Goal: Task Accomplishment & Management: Use online tool/utility

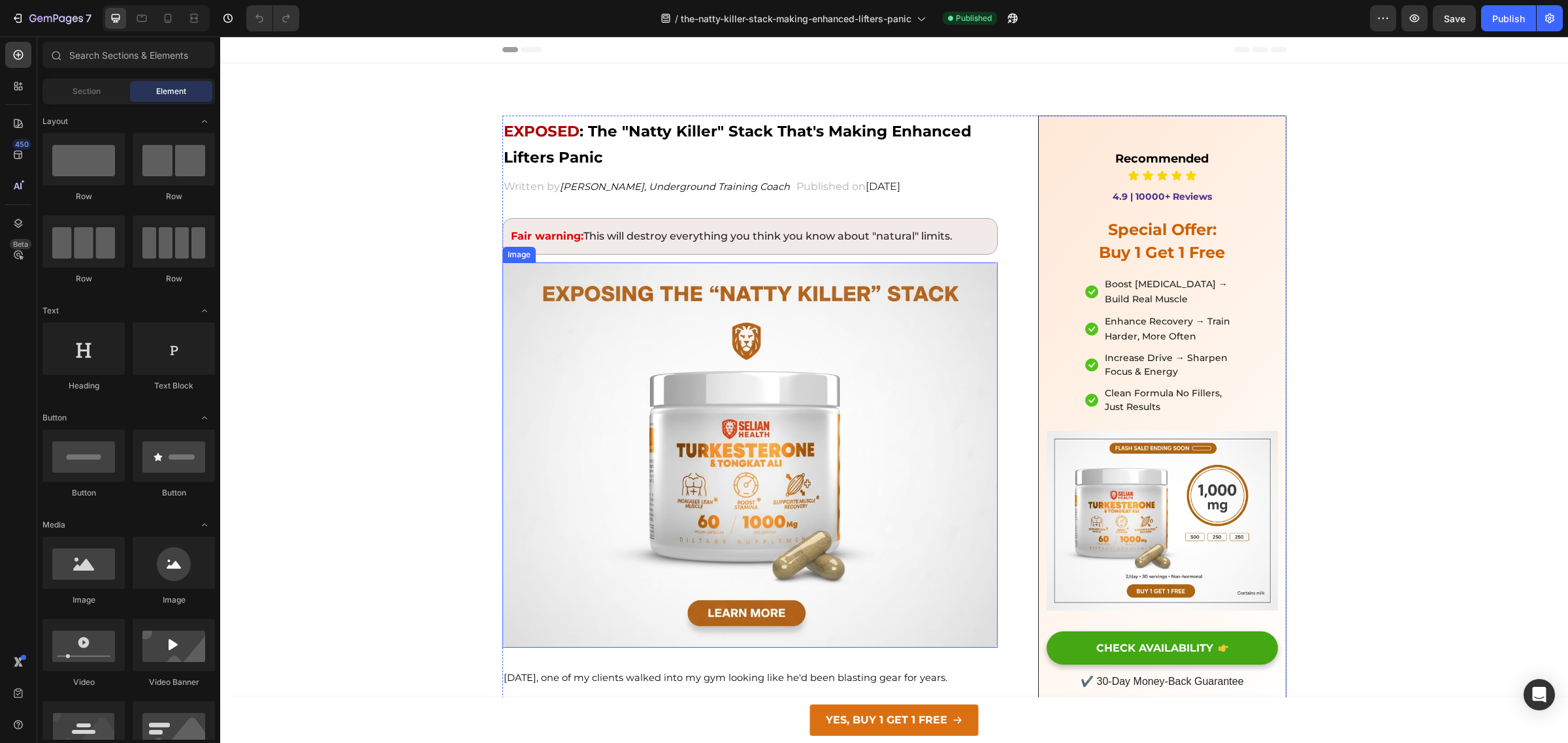
click at [673, 529] on img at bounding box center [750, 455] width 496 height 385
click at [732, 524] on img at bounding box center [750, 455] width 496 height 385
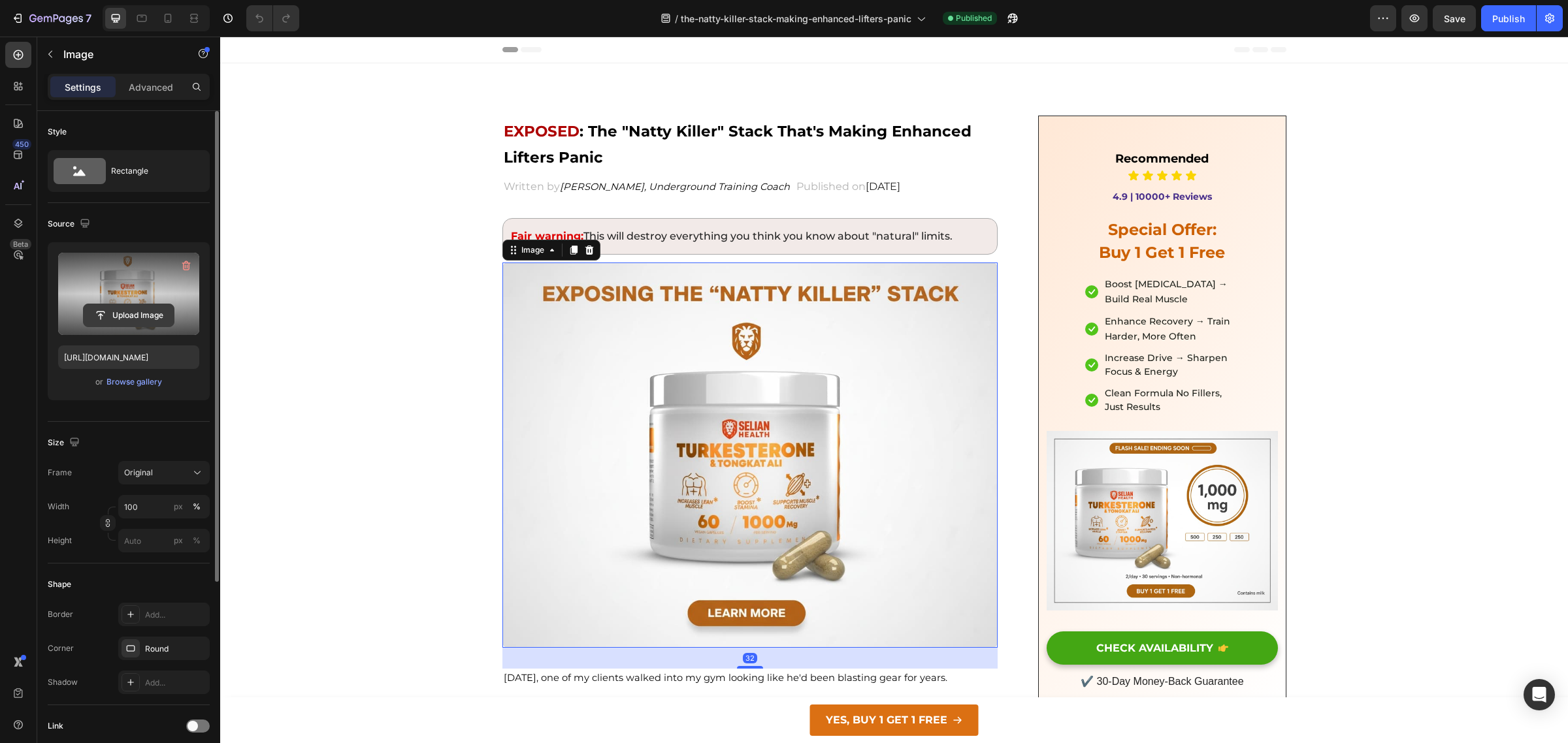
click at [133, 307] on input "file" at bounding box center [129, 315] width 90 height 22
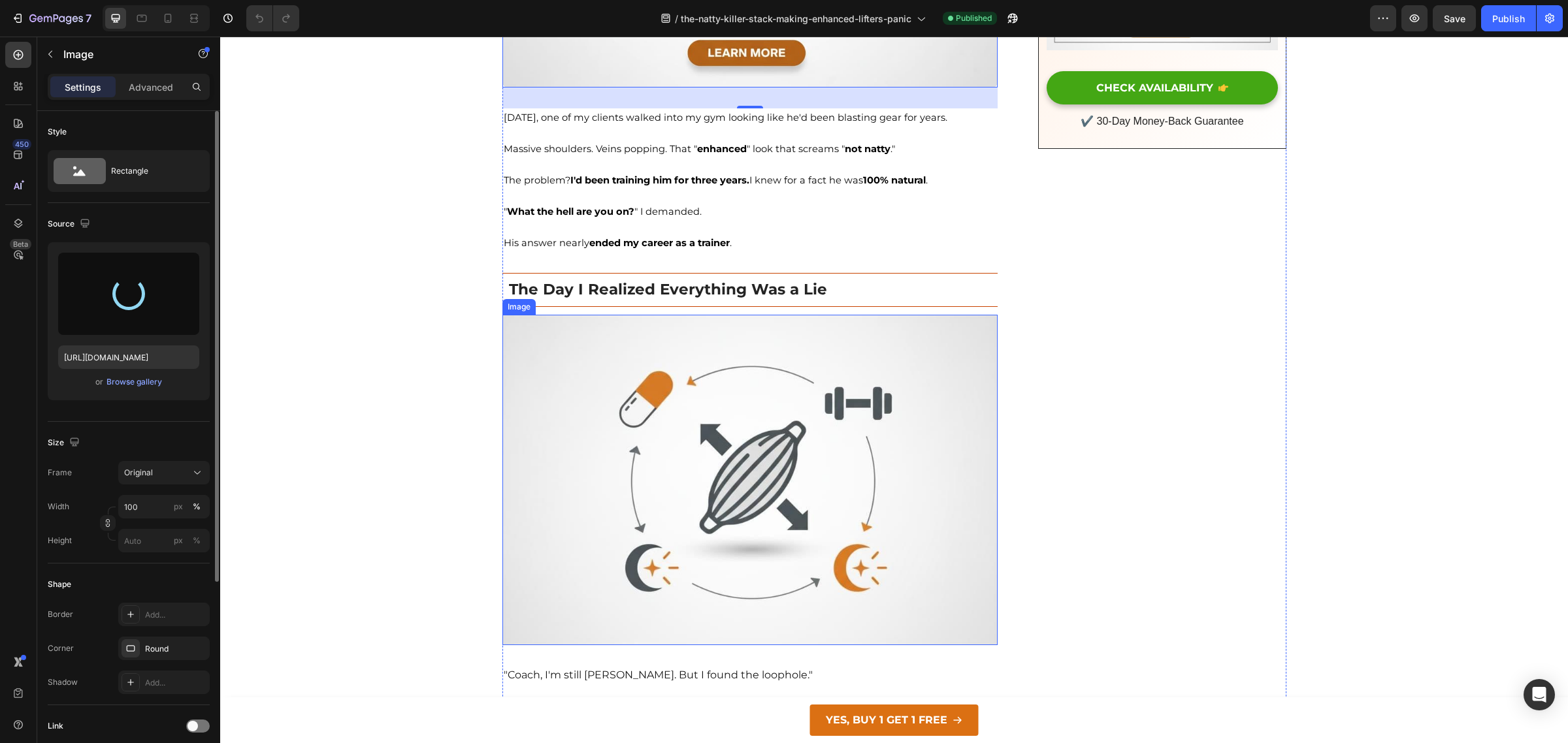
type input "[URL][DOMAIN_NAME]"
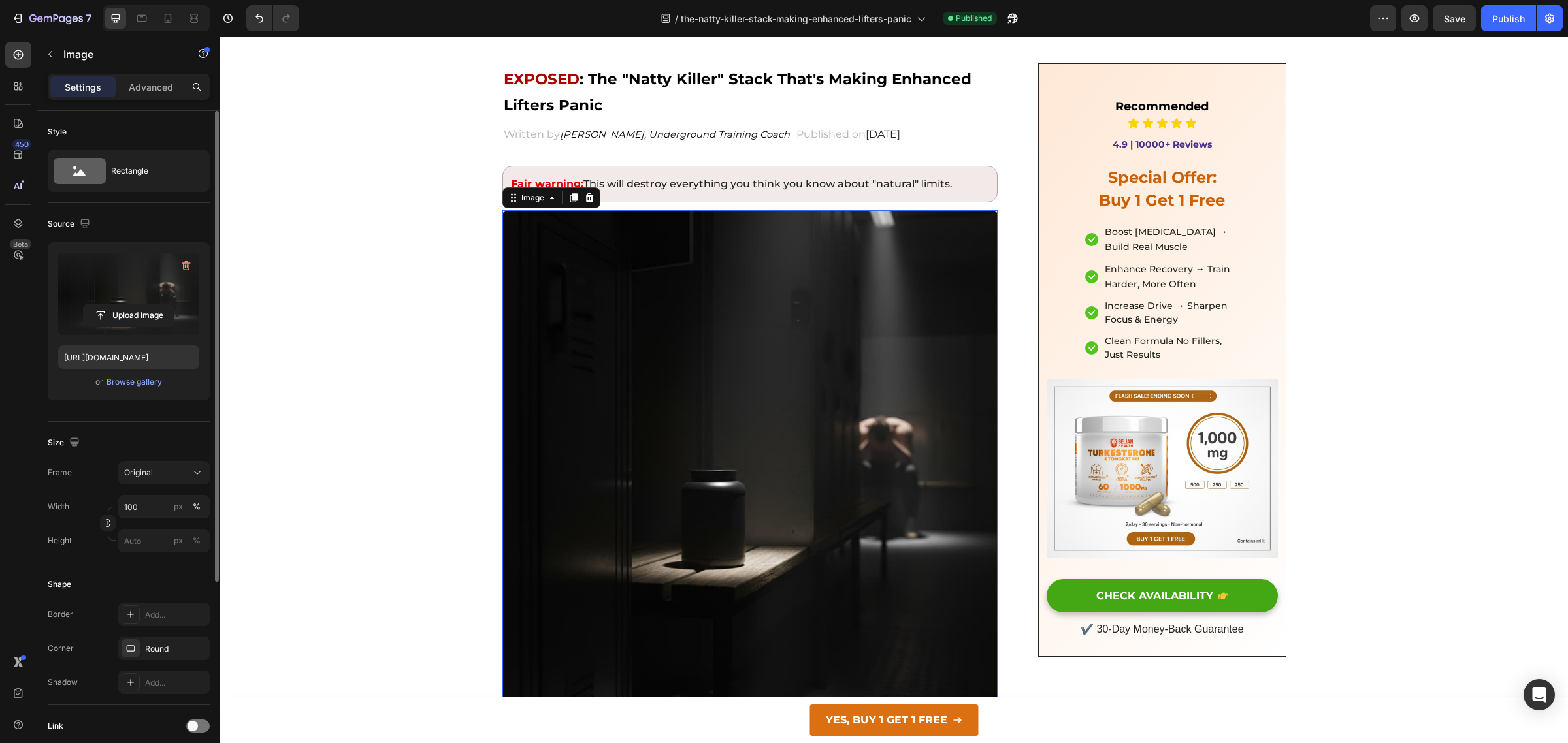
scroll to position [43, 0]
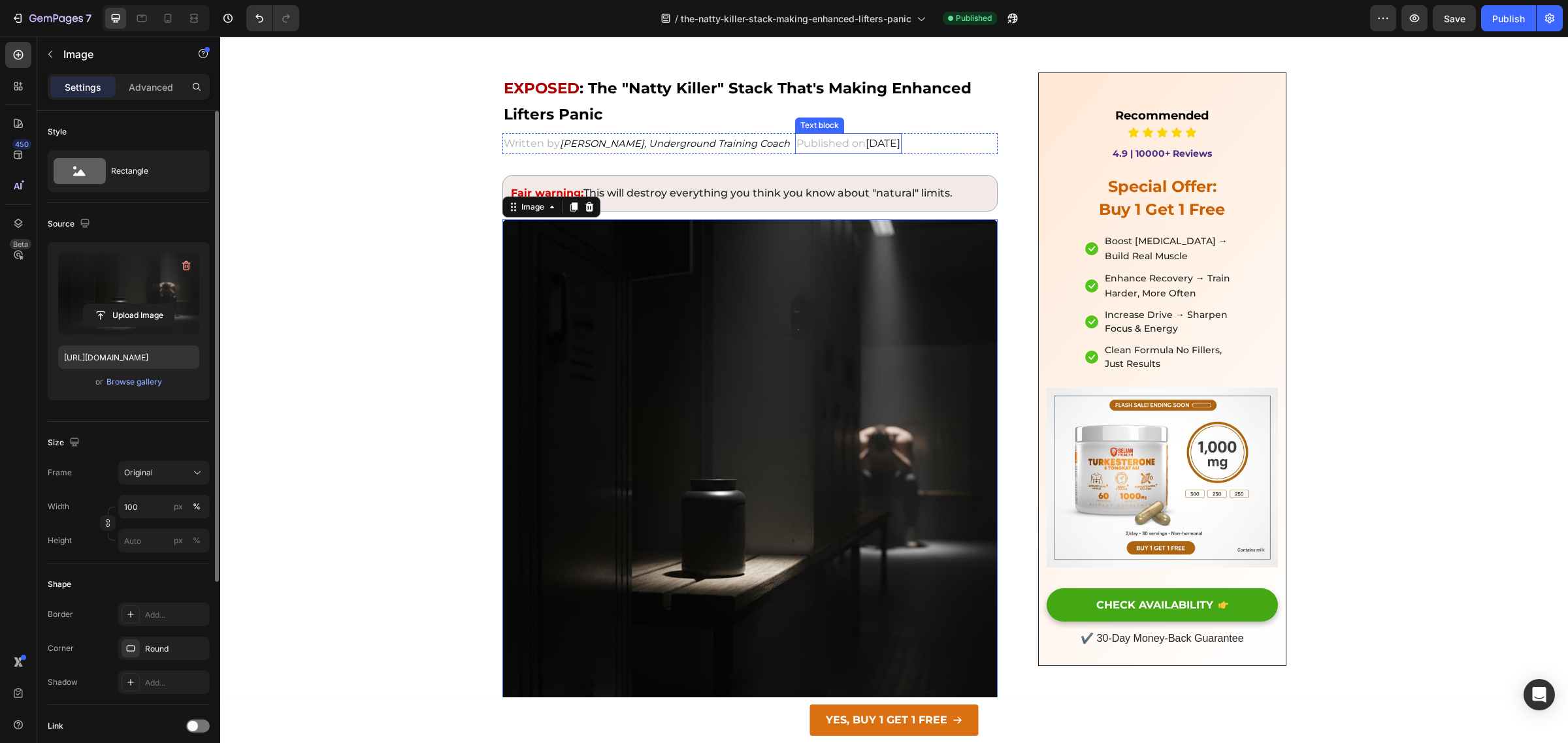
click at [865, 137] on span "[DATE]" at bounding box center [882, 143] width 34 height 12
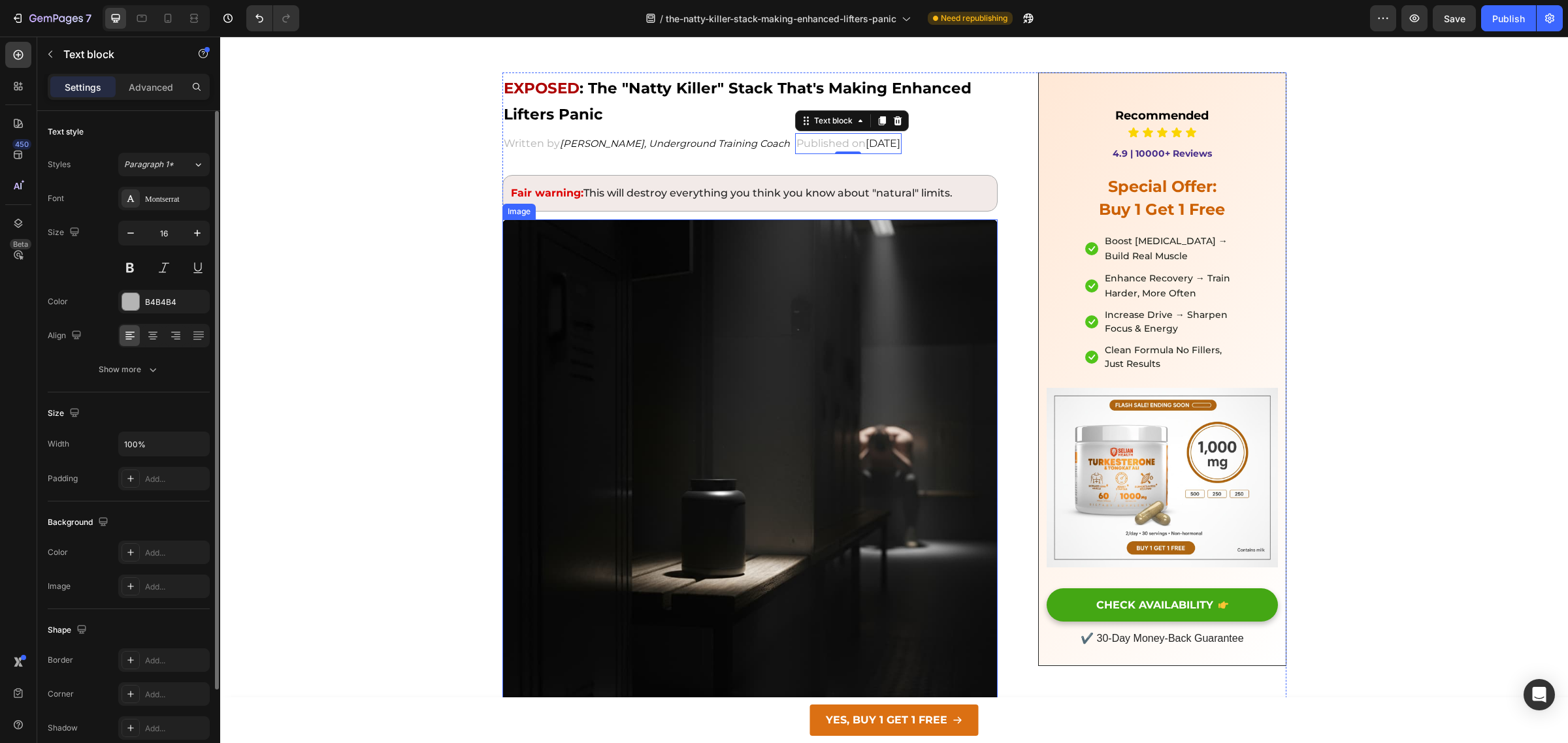
click at [729, 487] on img at bounding box center [750, 466] width 496 height 496
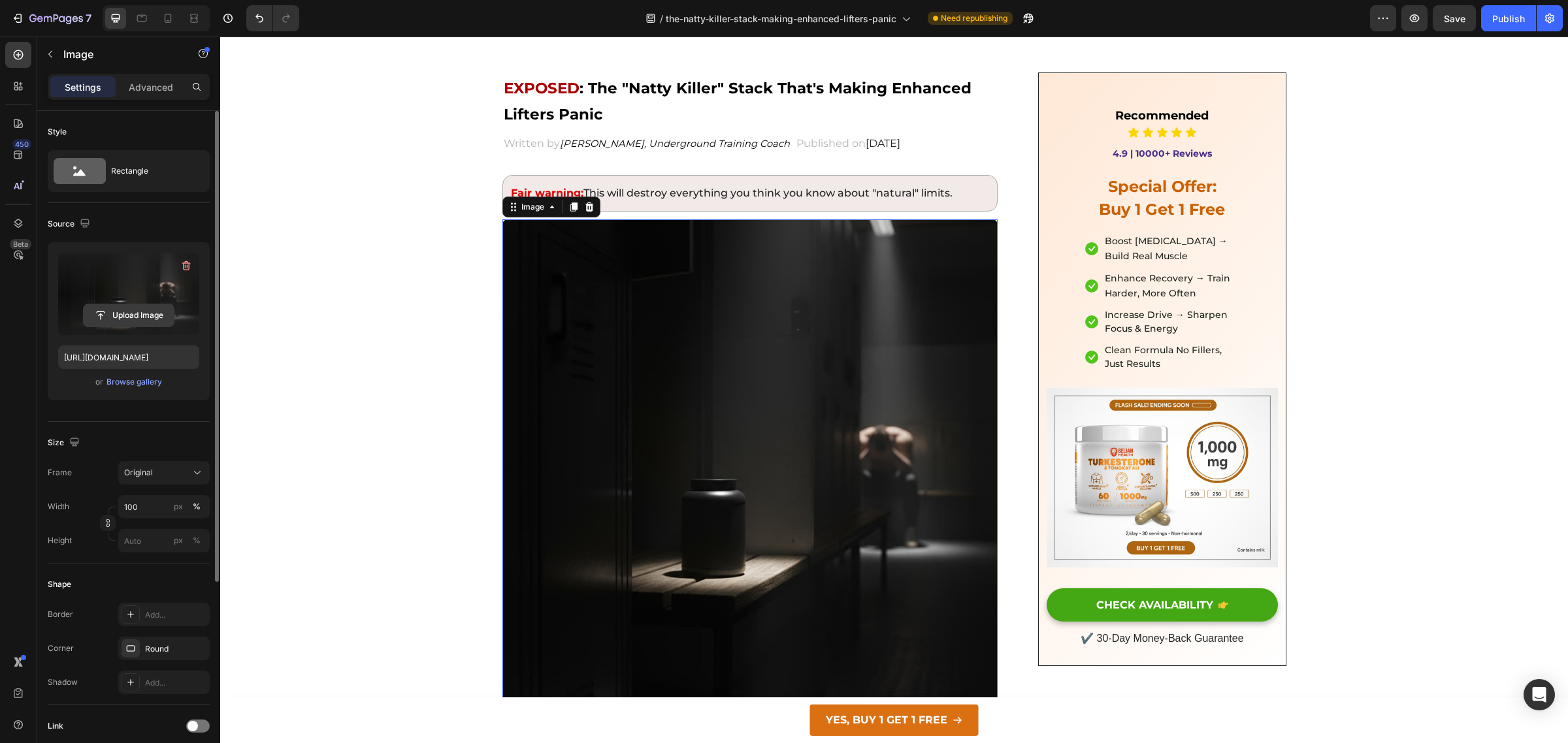
click at [129, 309] on input "file" at bounding box center [129, 315] width 90 height 22
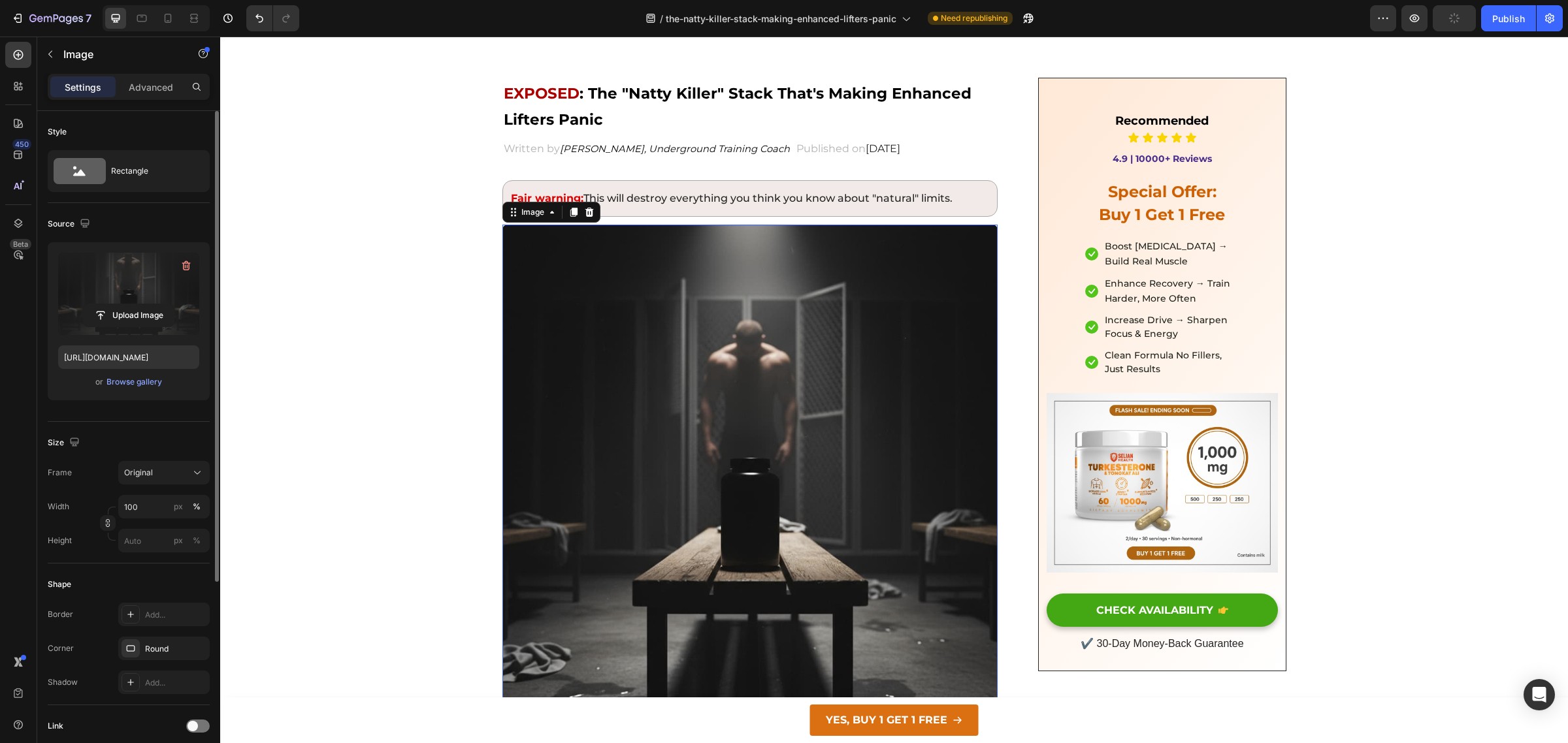
scroll to position [44, 0]
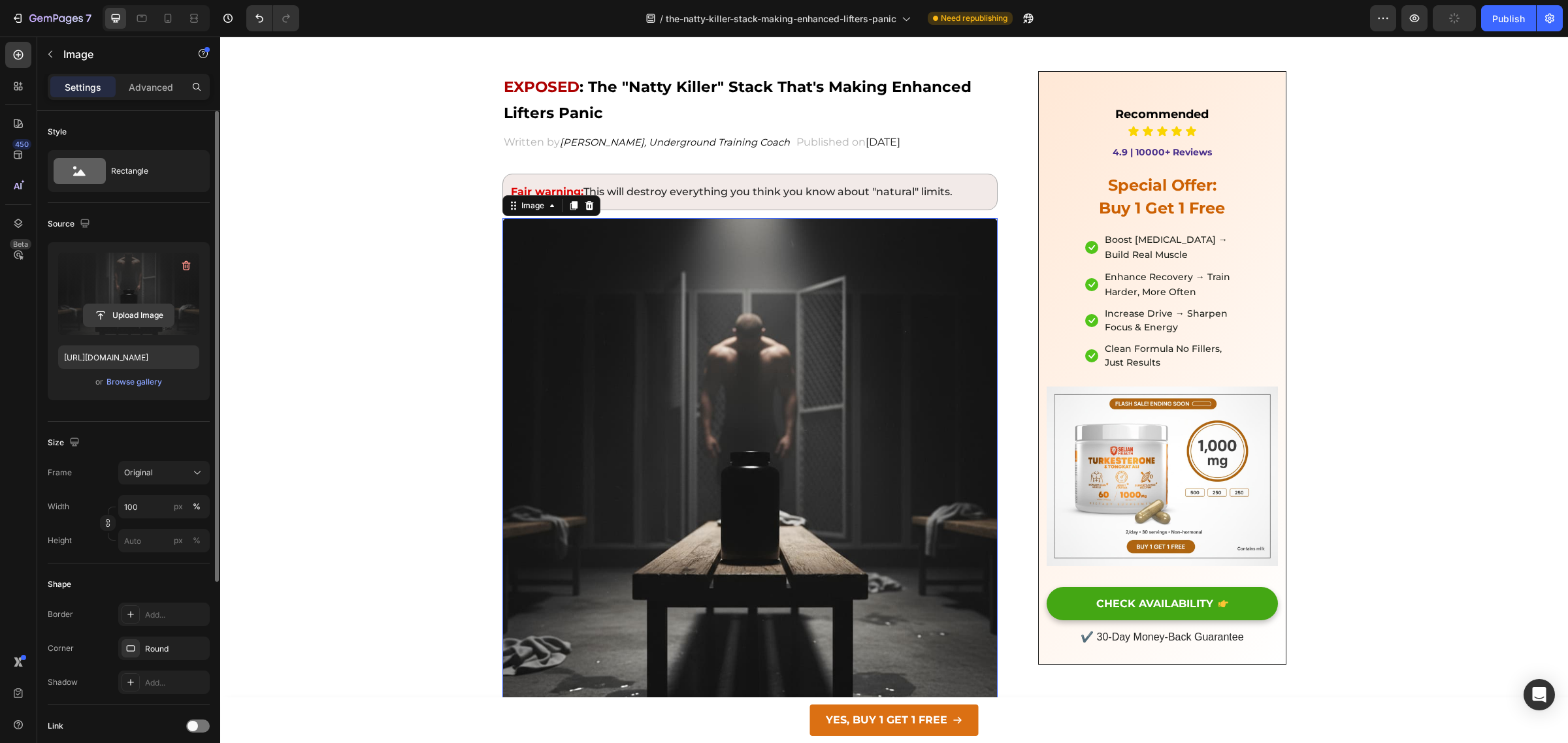
click at [136, 310] on input "file" at bounding box center [129, 315] width 90 height 22
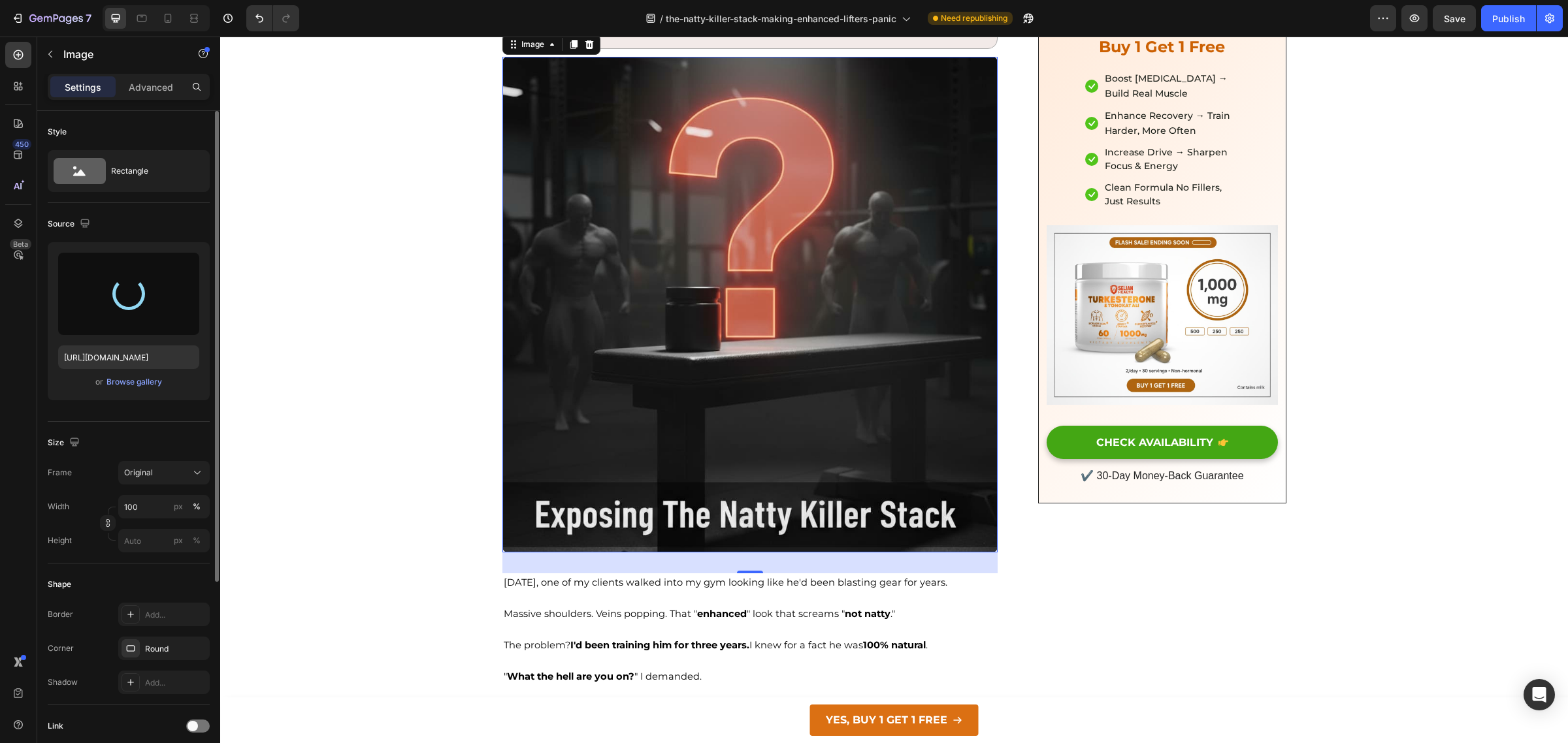
type input "[URL][DOMAIN_NAME]"
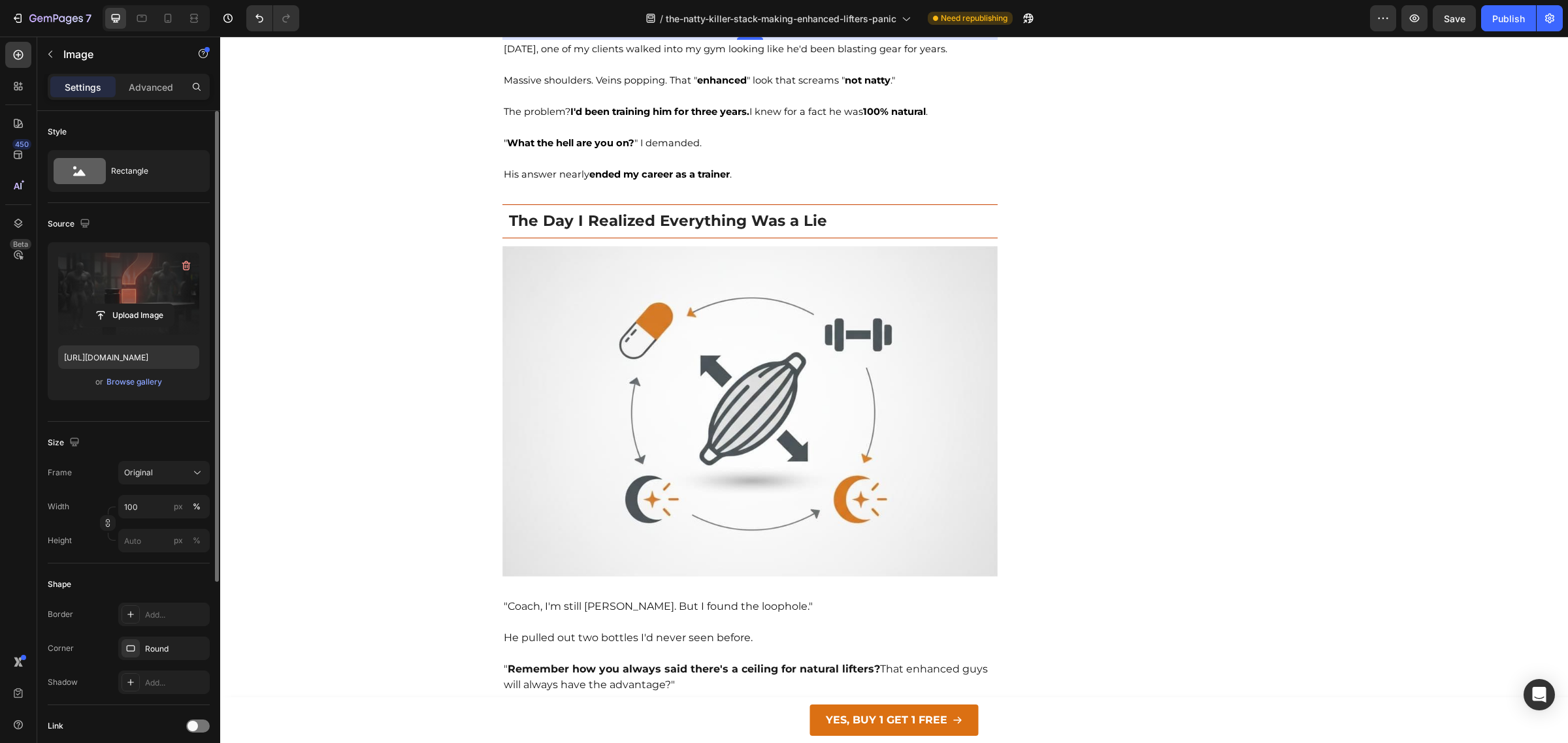
scroll to position [809, 0]
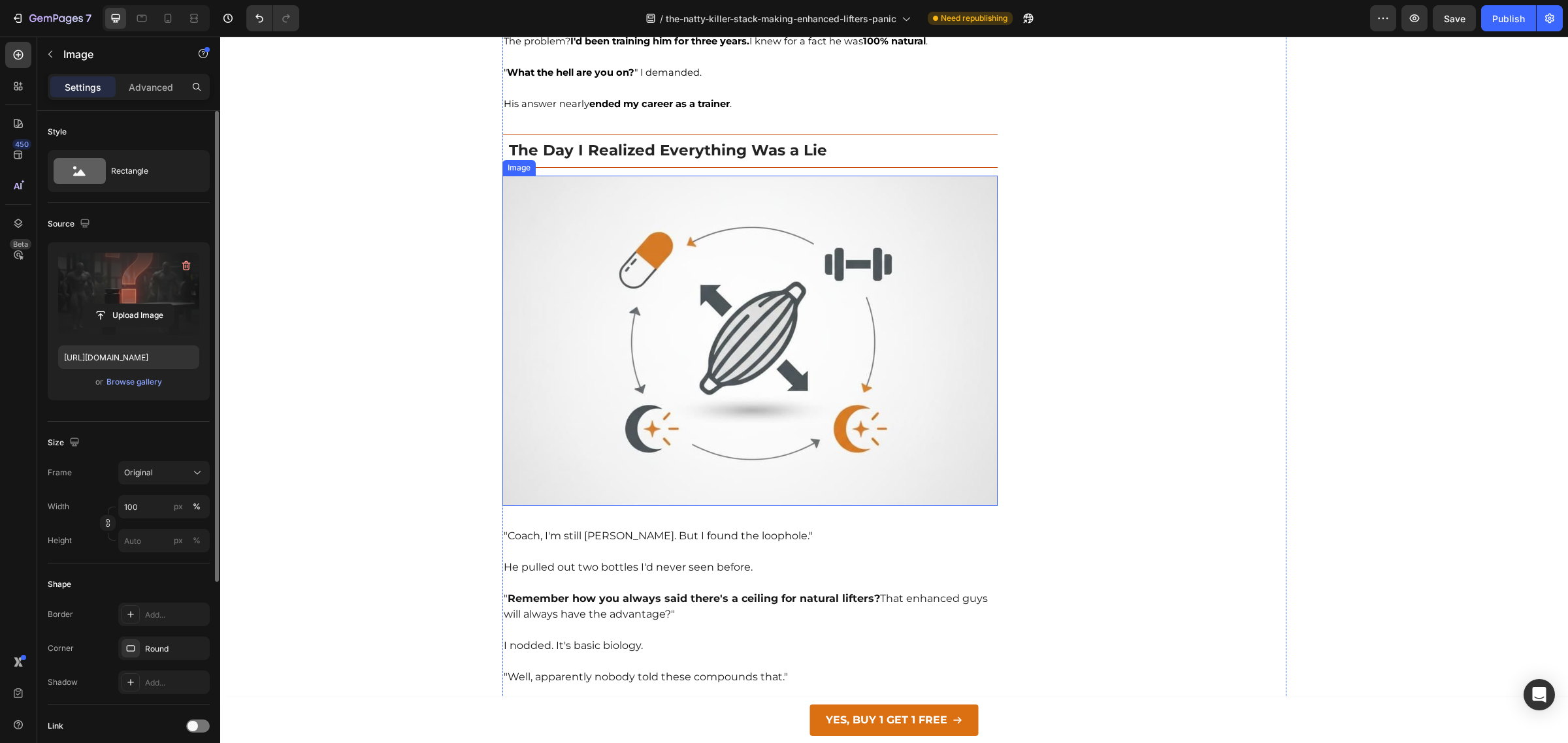
click at [790, 296] on img at bounding box center [750, 341] width 496 height 330
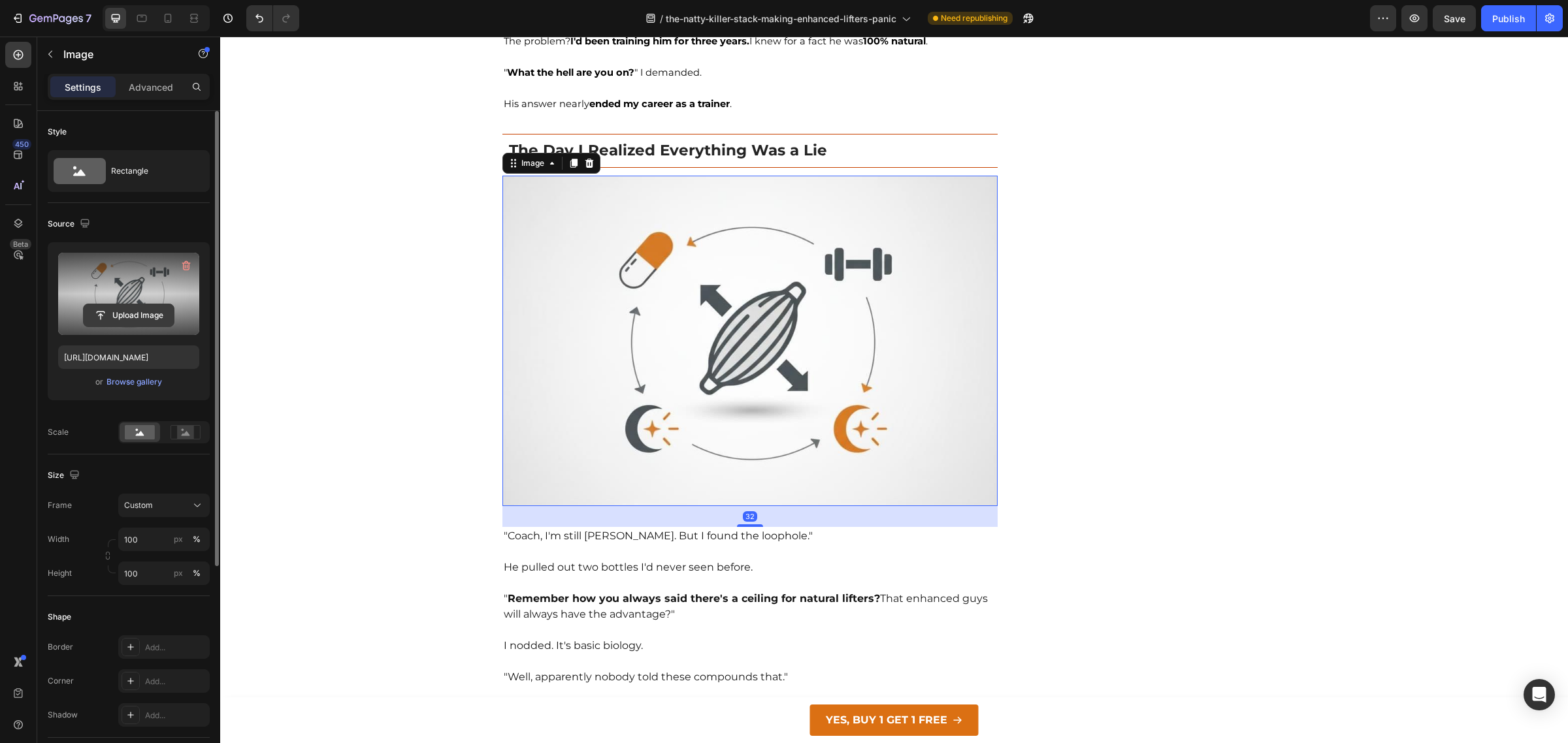
click at [129, 307] on input "file" at bounding box center [129, 315] width 90 height 22
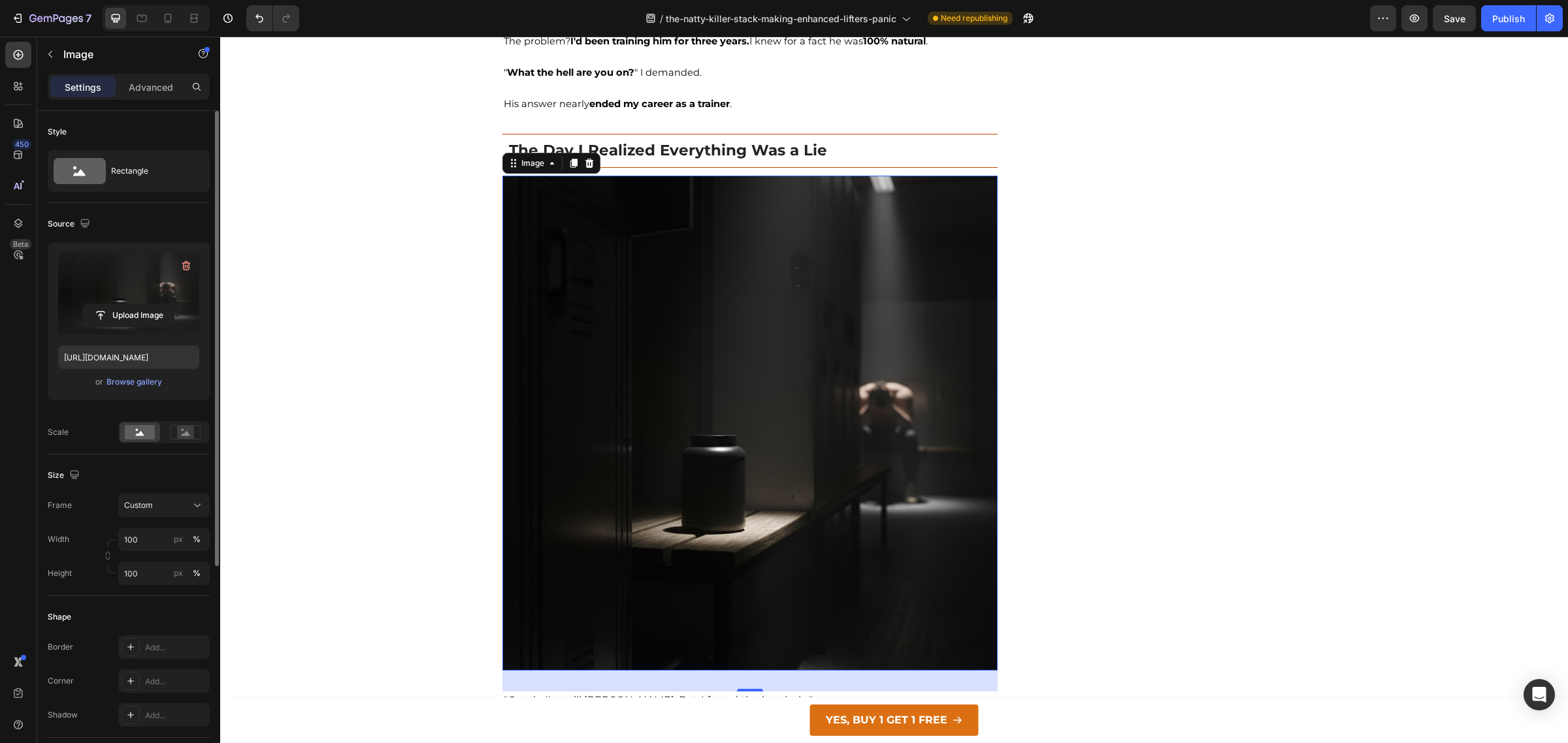
type input "[URL][DOMAIN_NAME]"
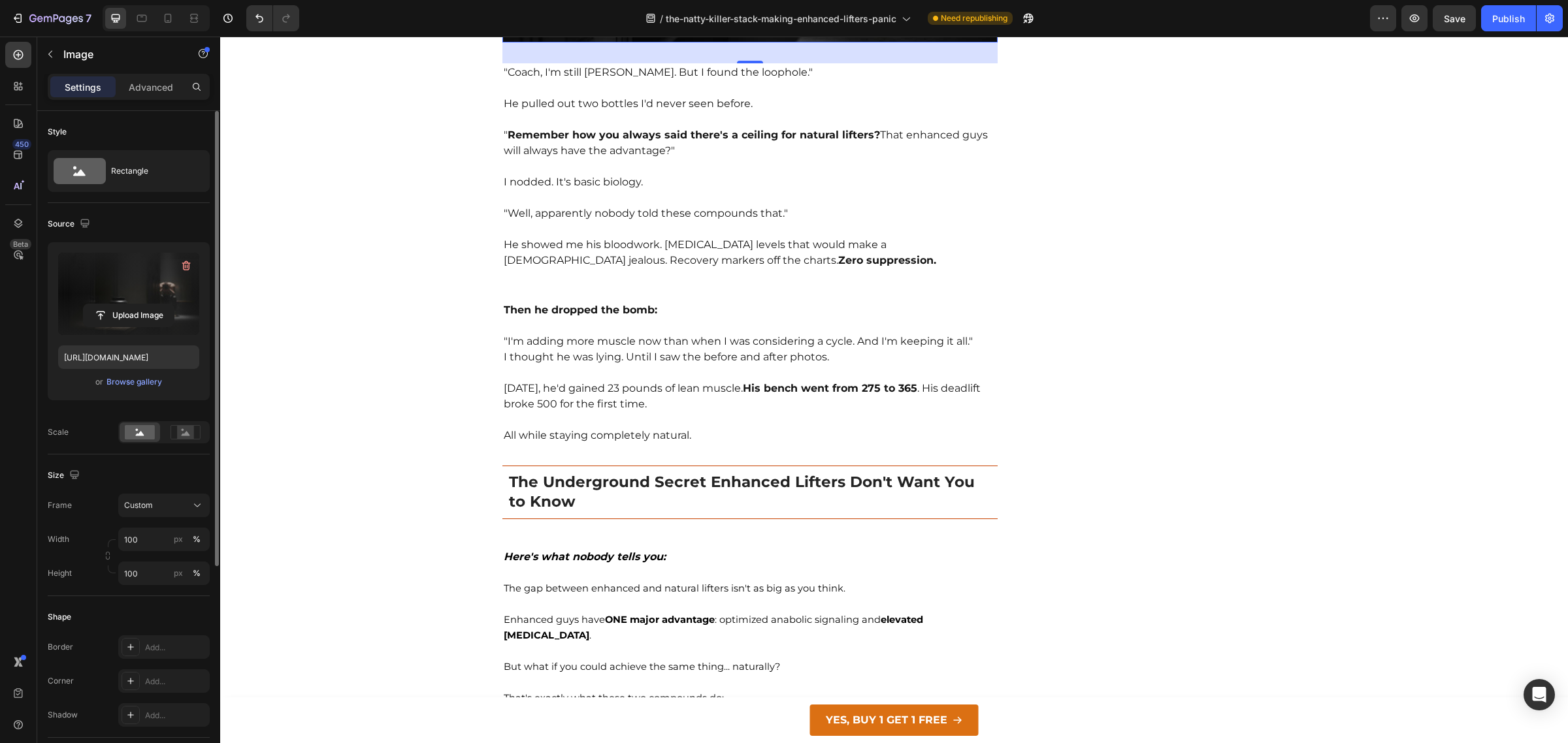
scroll to position [1443, 0]
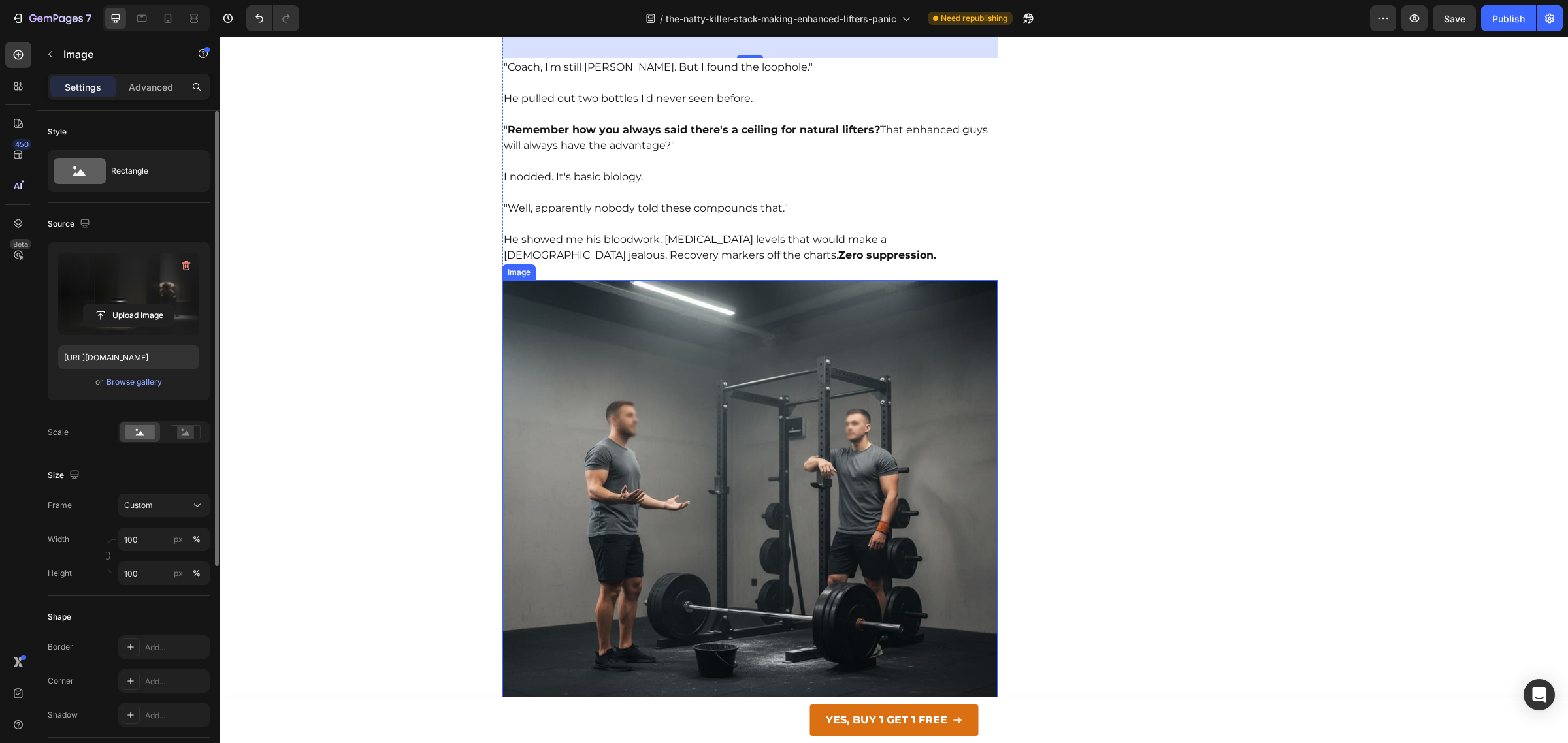
click at [687, 412] on img at bounding box center [750, 527] width 496 height 496
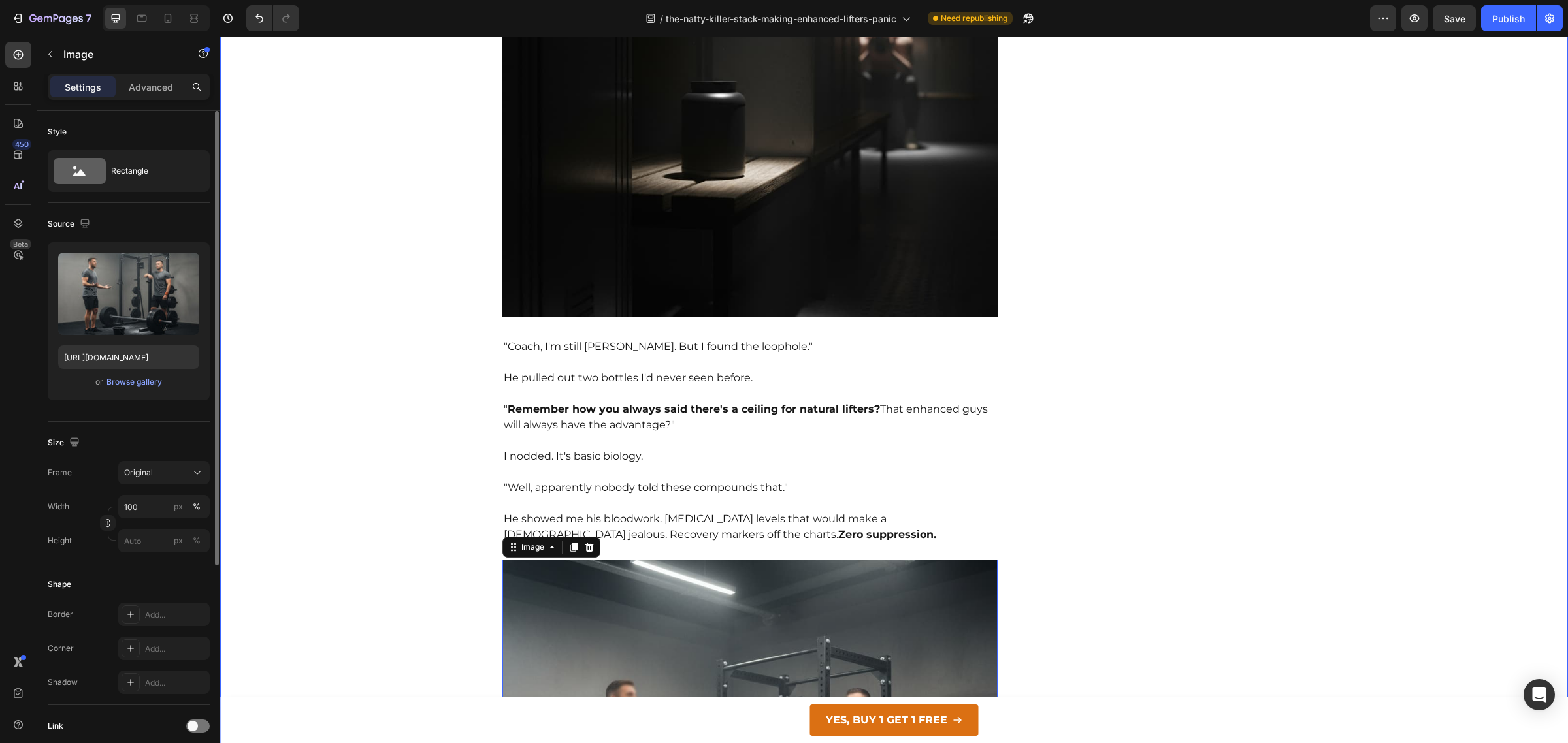
scroll to position [1238, 0]
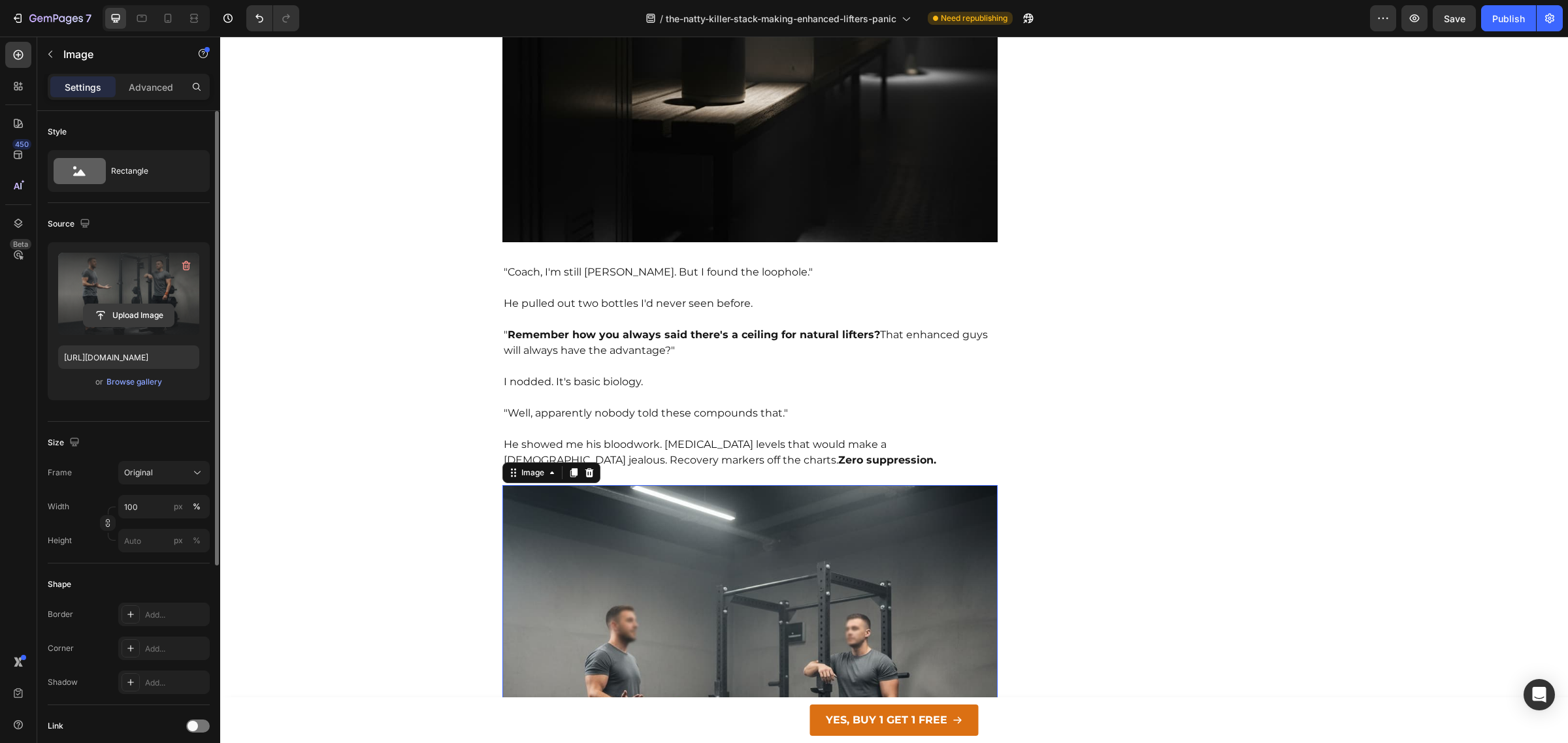
click at [119, 311] on input "file" at bounding box center [129, 315] width 90 height 22
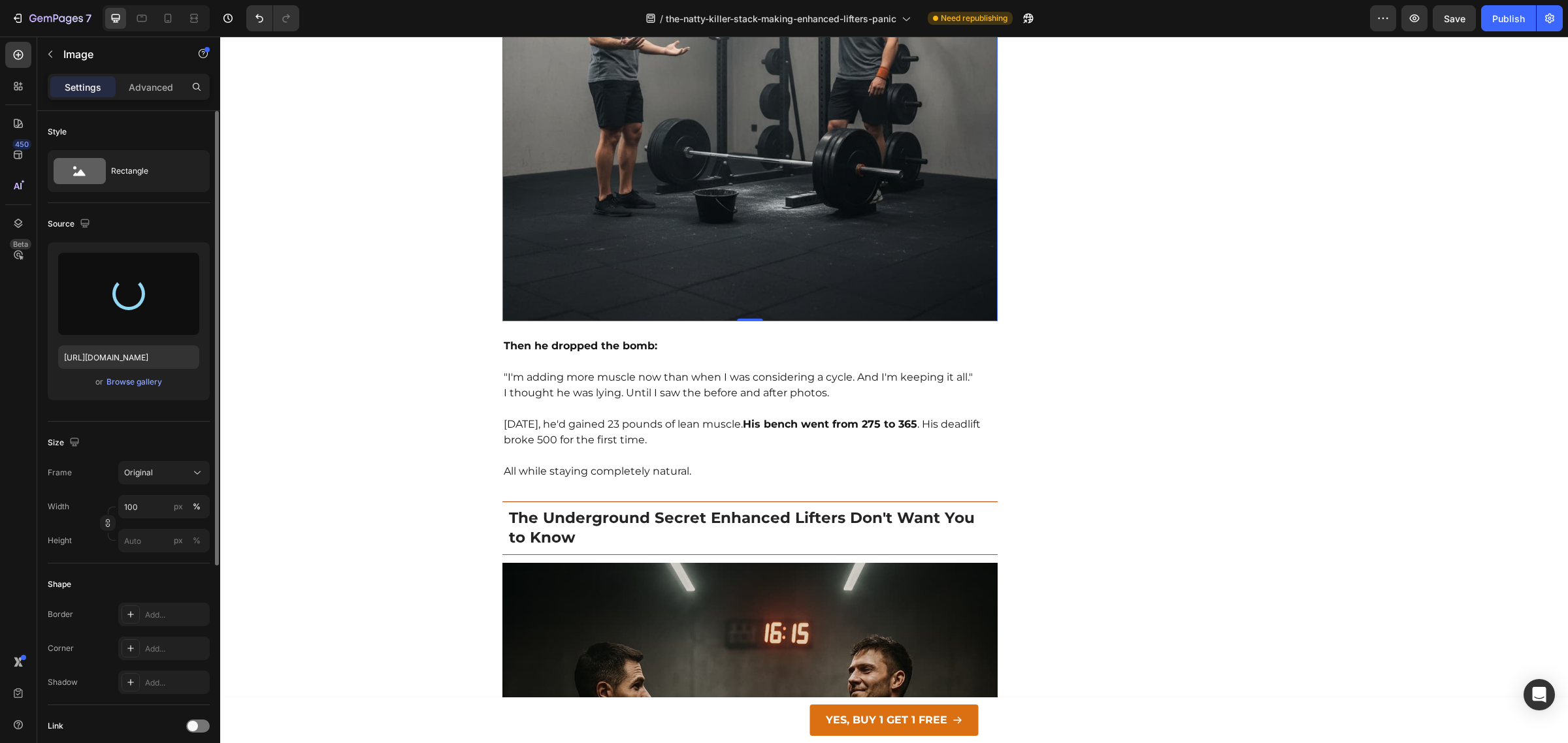
type input "[URL][DOMAIN_NAME]"
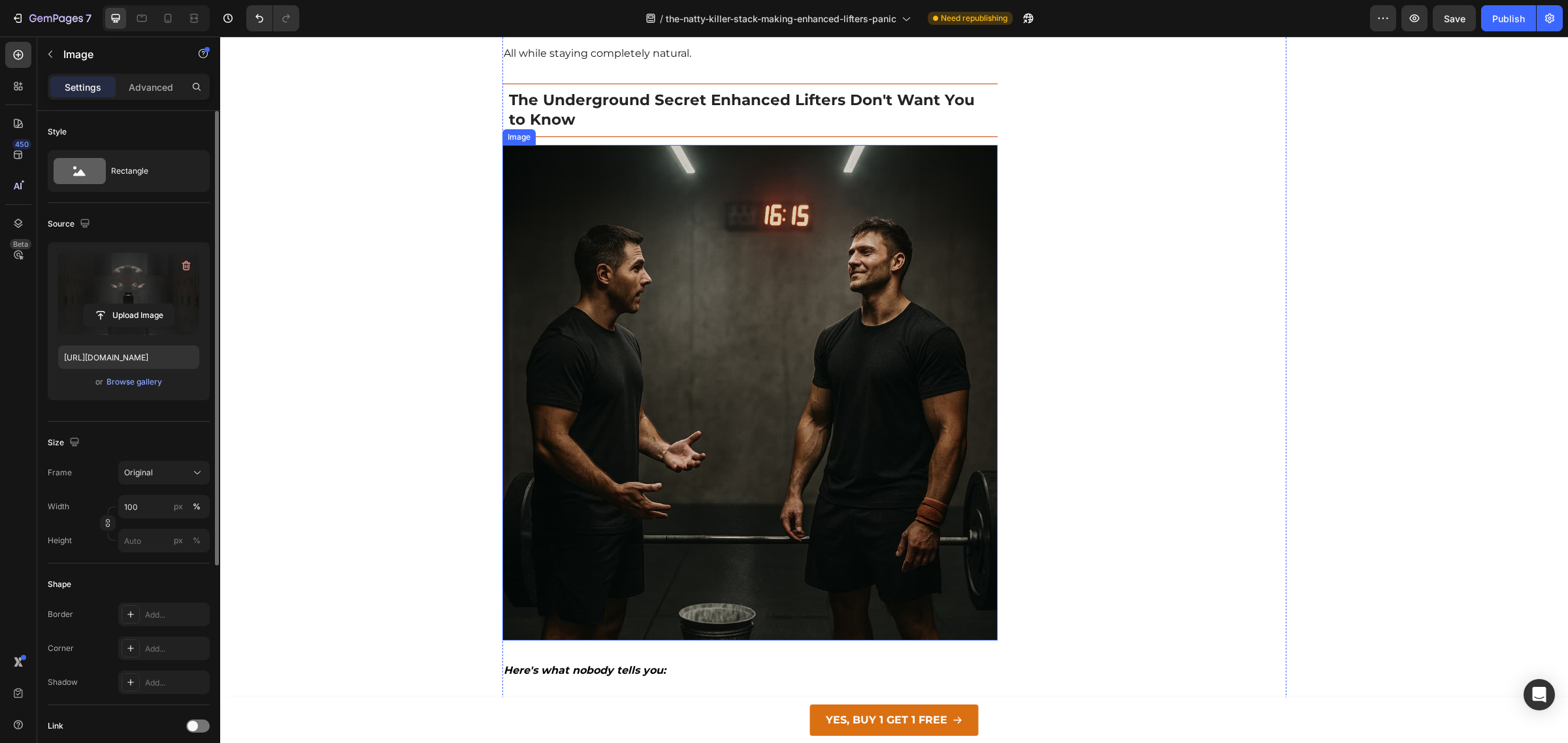
scroll to position [2316, 0]
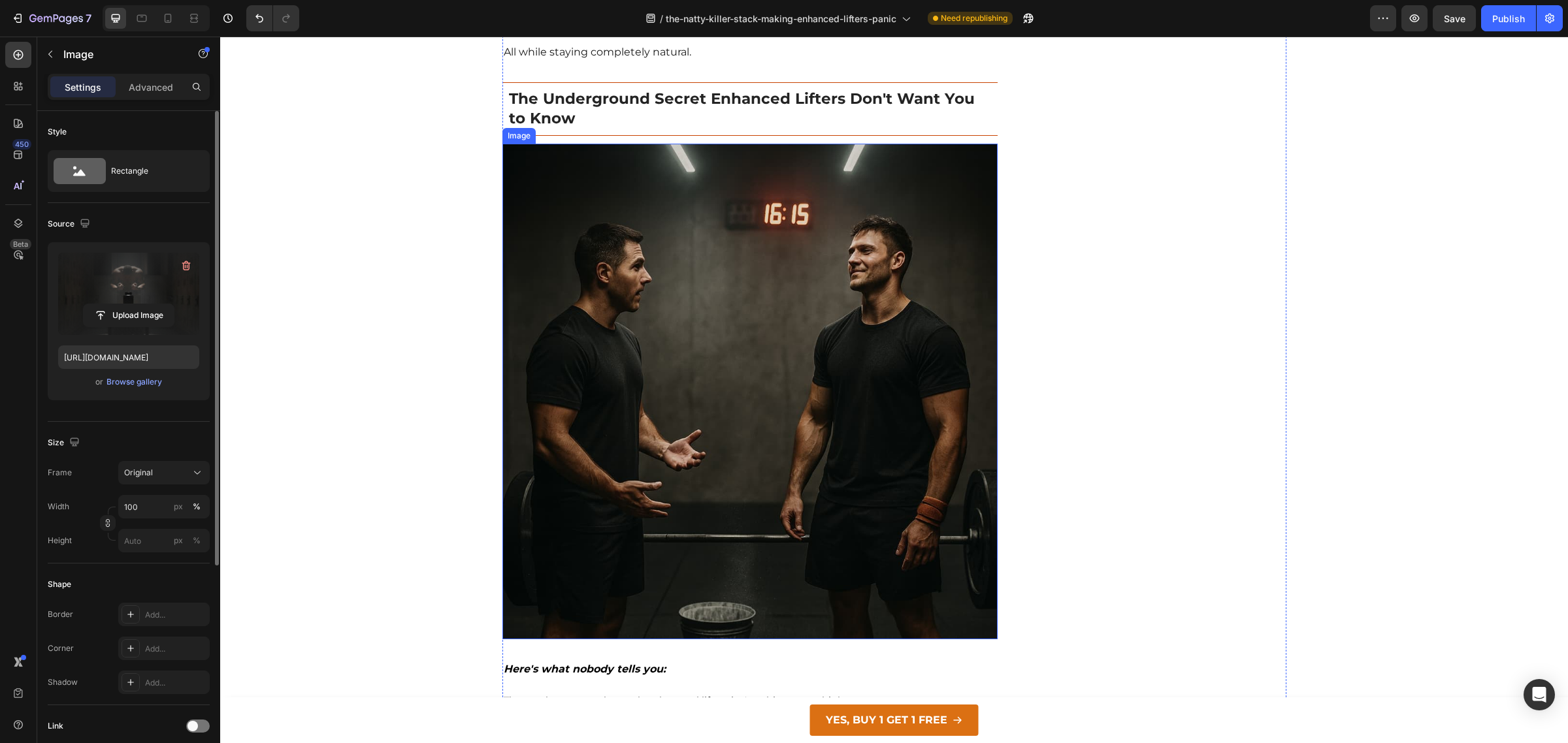
click at [759, 448] on img at bounding box center [750, 391] width 496 height 496
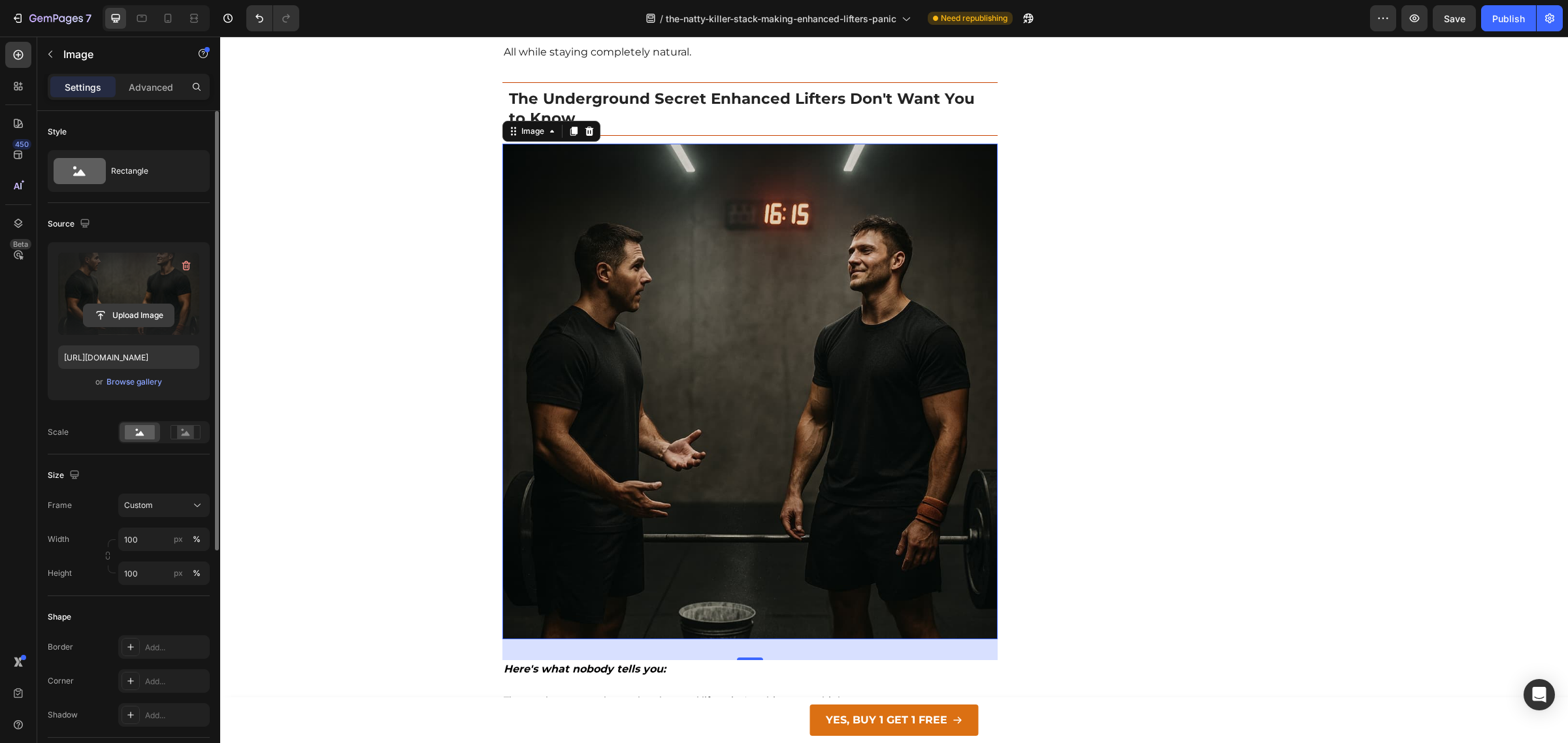
click at [119, 314] on input "file" at bounding box center [129, 315] width 90 height 22
type input "[URL][DOMAIN_NAME]"
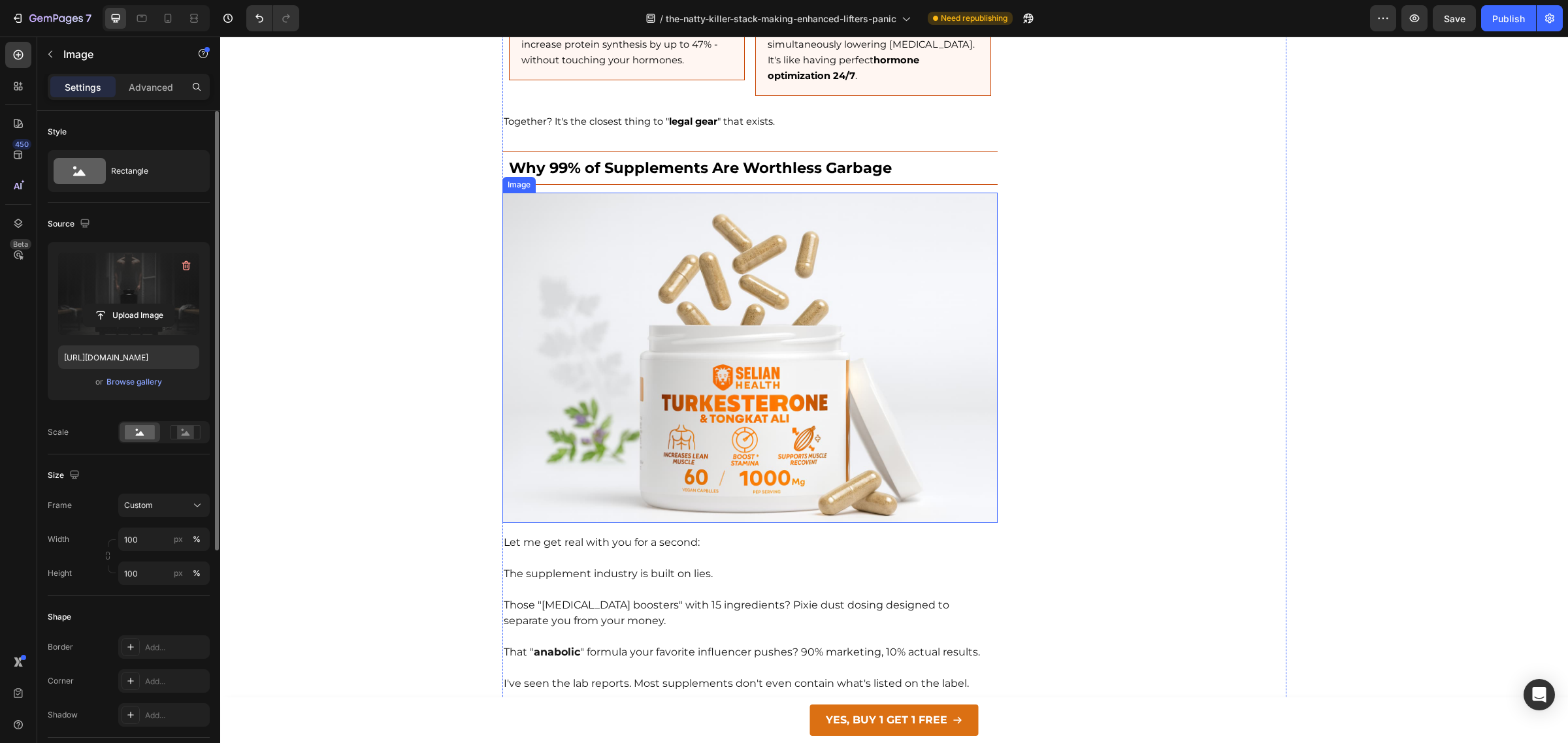
click at [786, 358] on img at bounding box center [750, 358] width 496 height 330
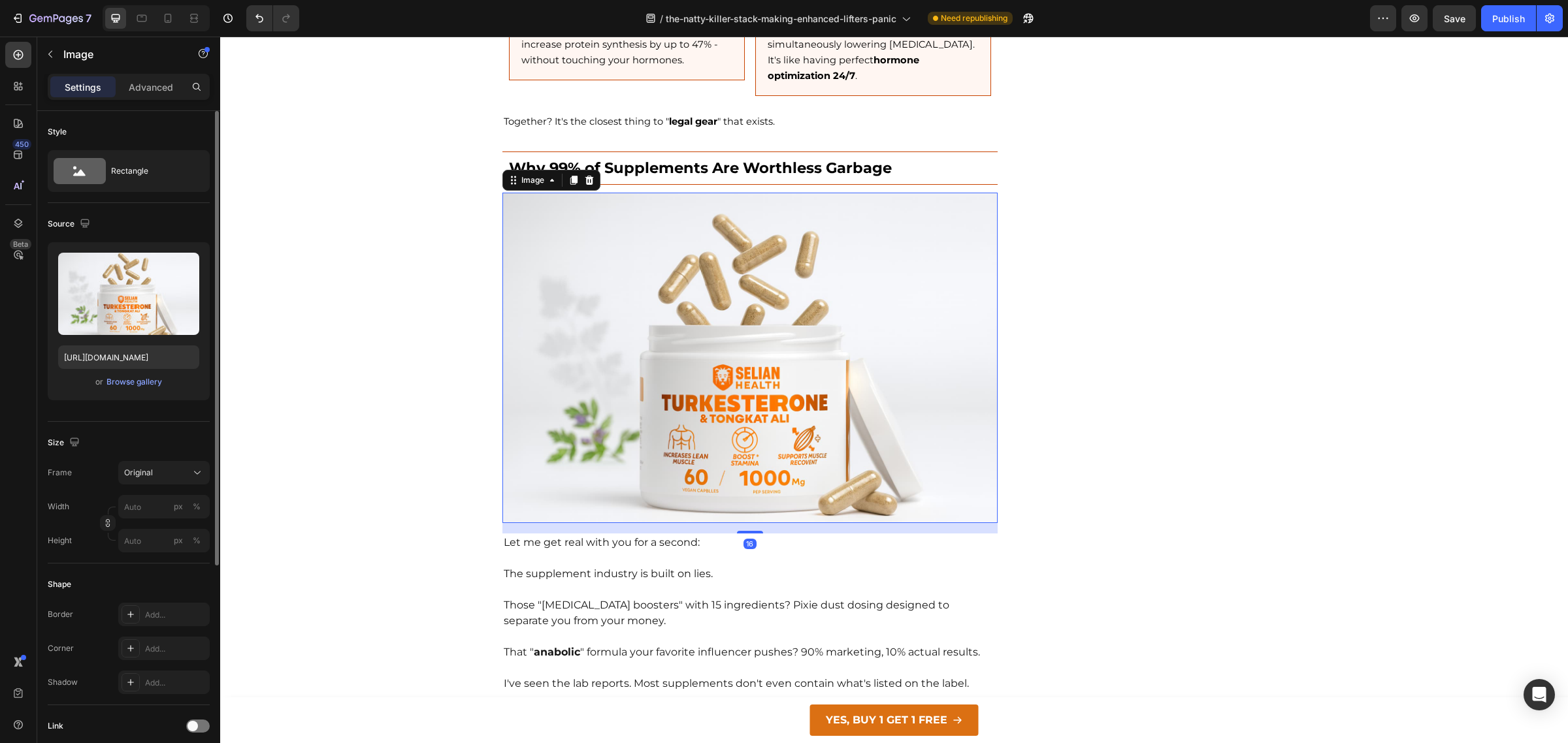
scroll to position [3187, 0]
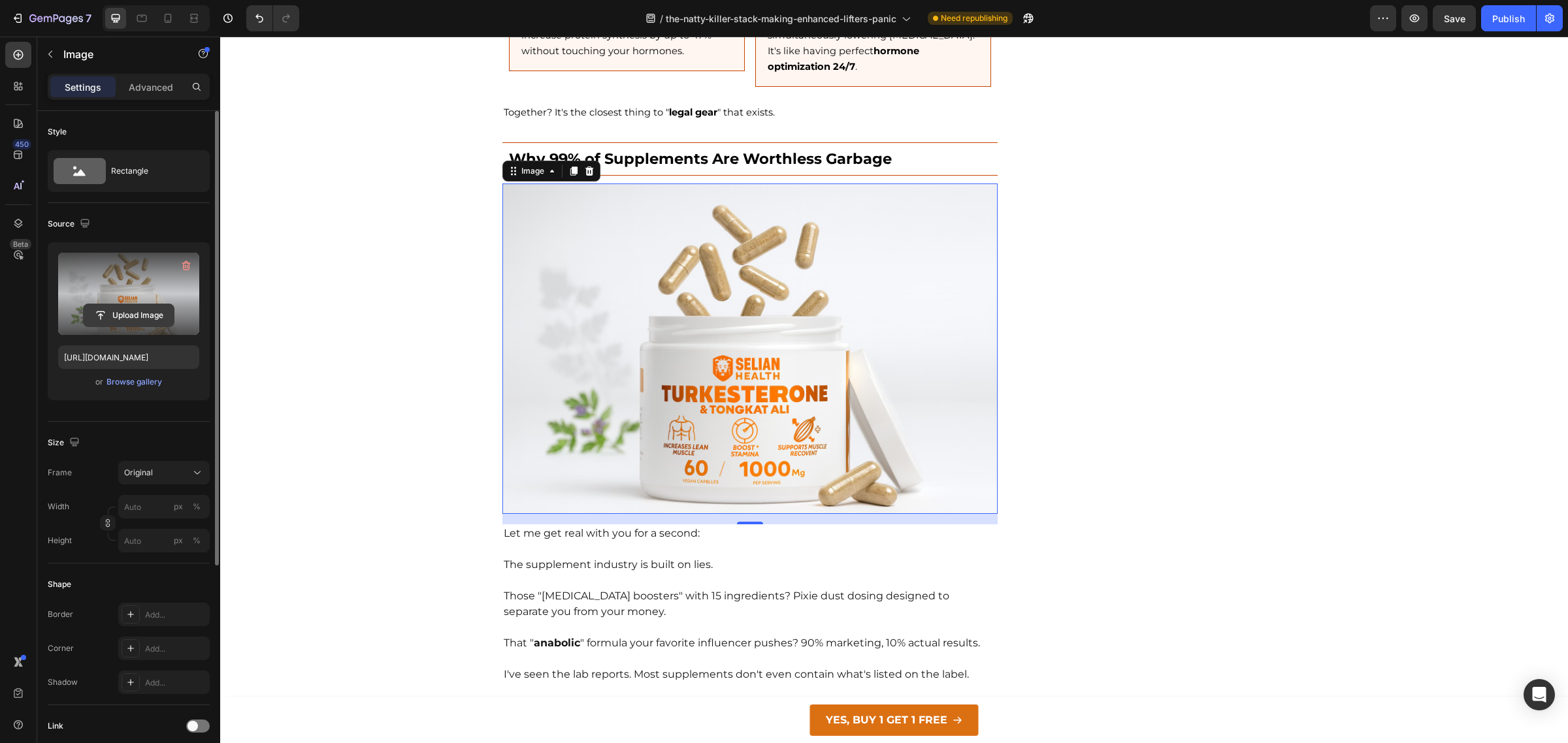
click at [113, 315] on input "file" at bounding box center [129, 315] width 90 height 22
type input "[URL][DOMAIN_NAME]"
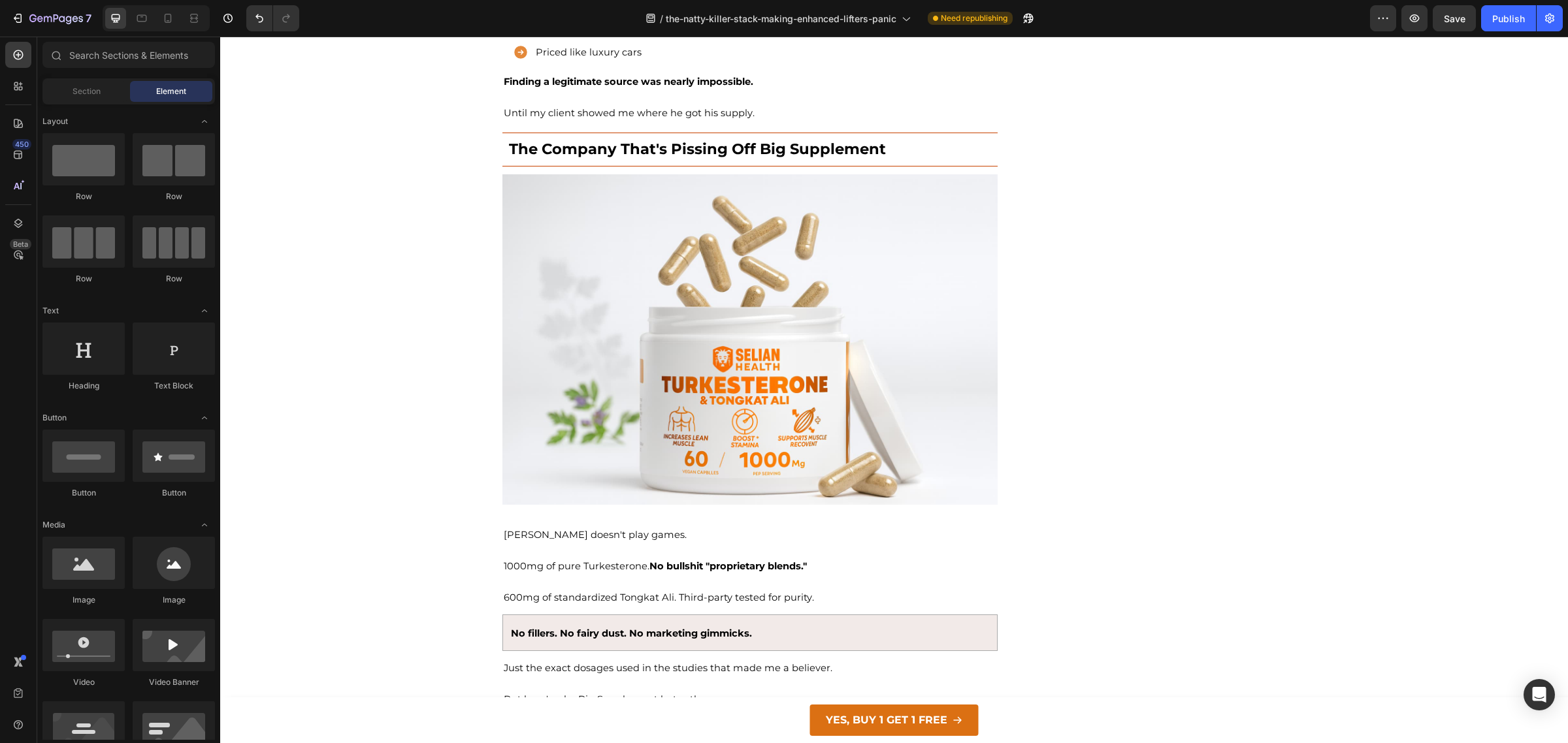
scroll to position [4116, 0]
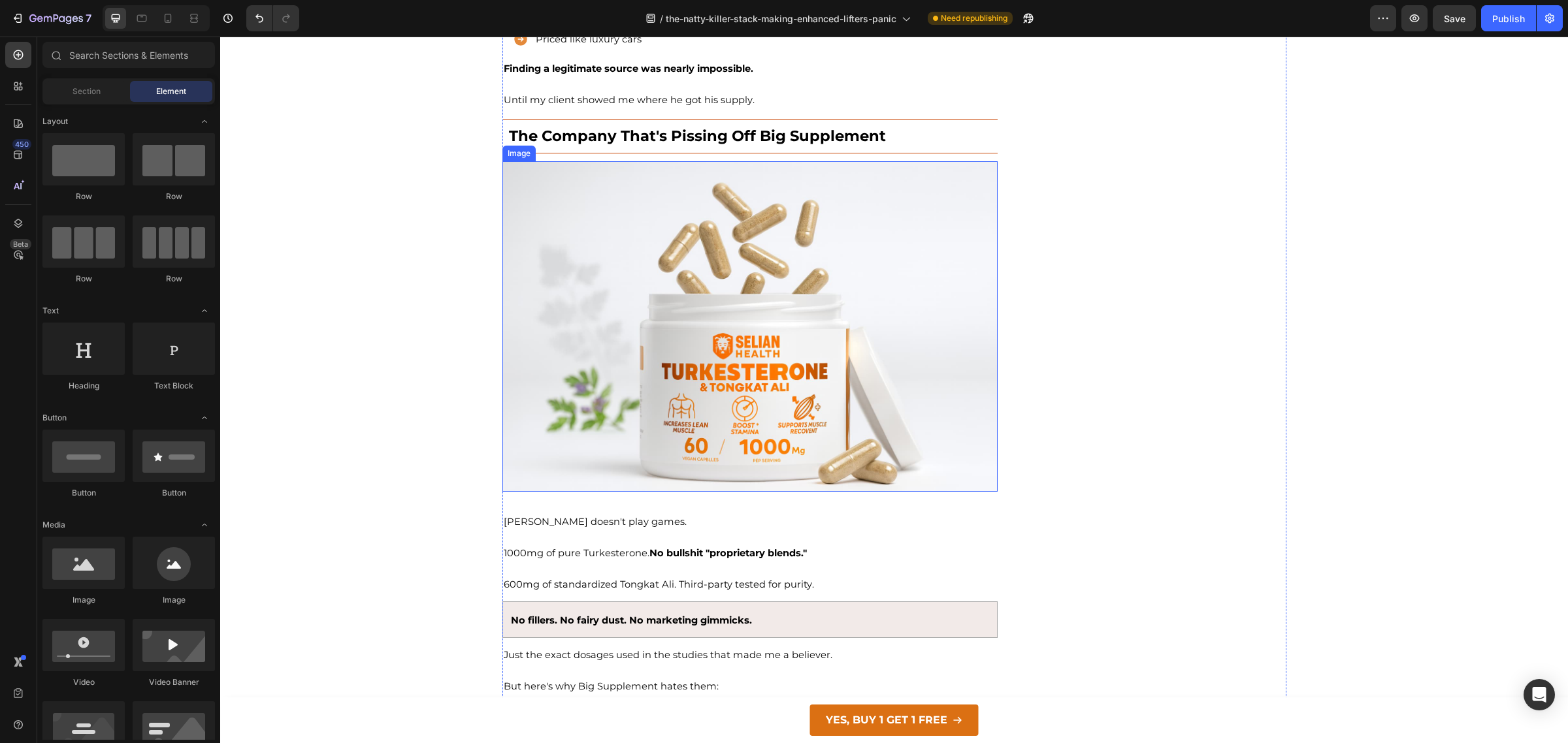
click at [807, 282] on img at bounding box center [750, 327] width 496 height 330
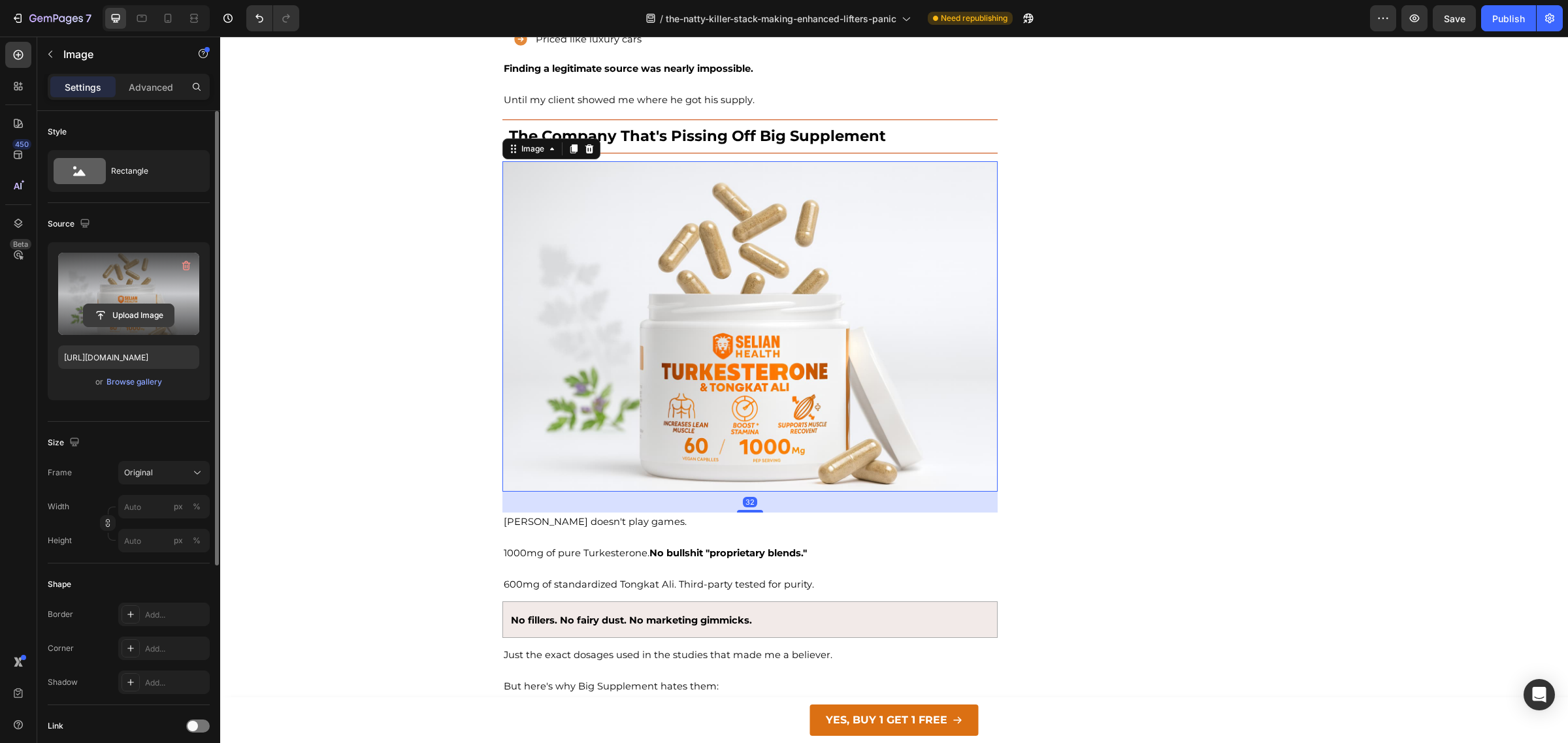
click at [118, 320] on input "file" at bounding box center [129, 315] width 90 height 22
type input "[URL][DOMAIN_NAME]"
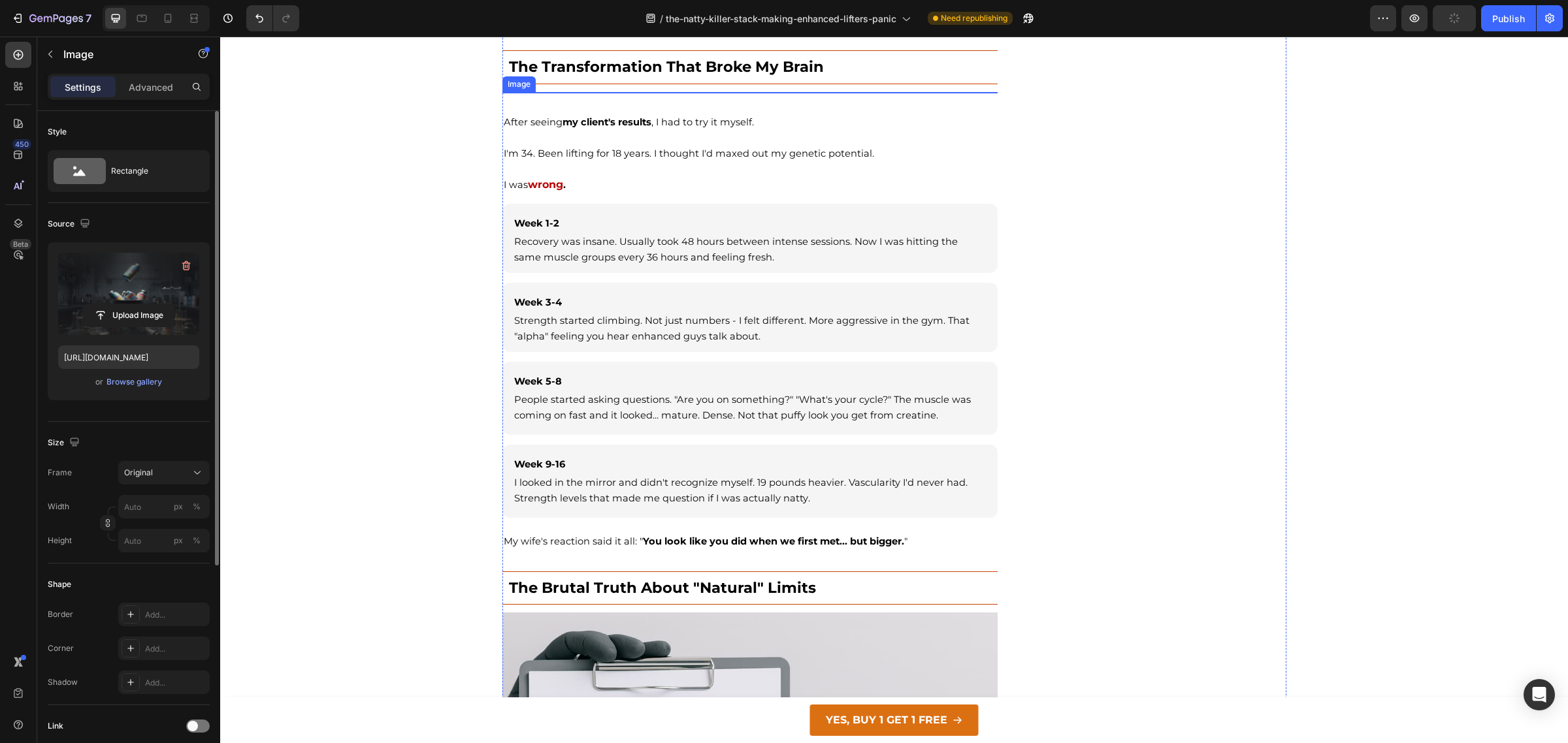
scroll to position [5023, 0]
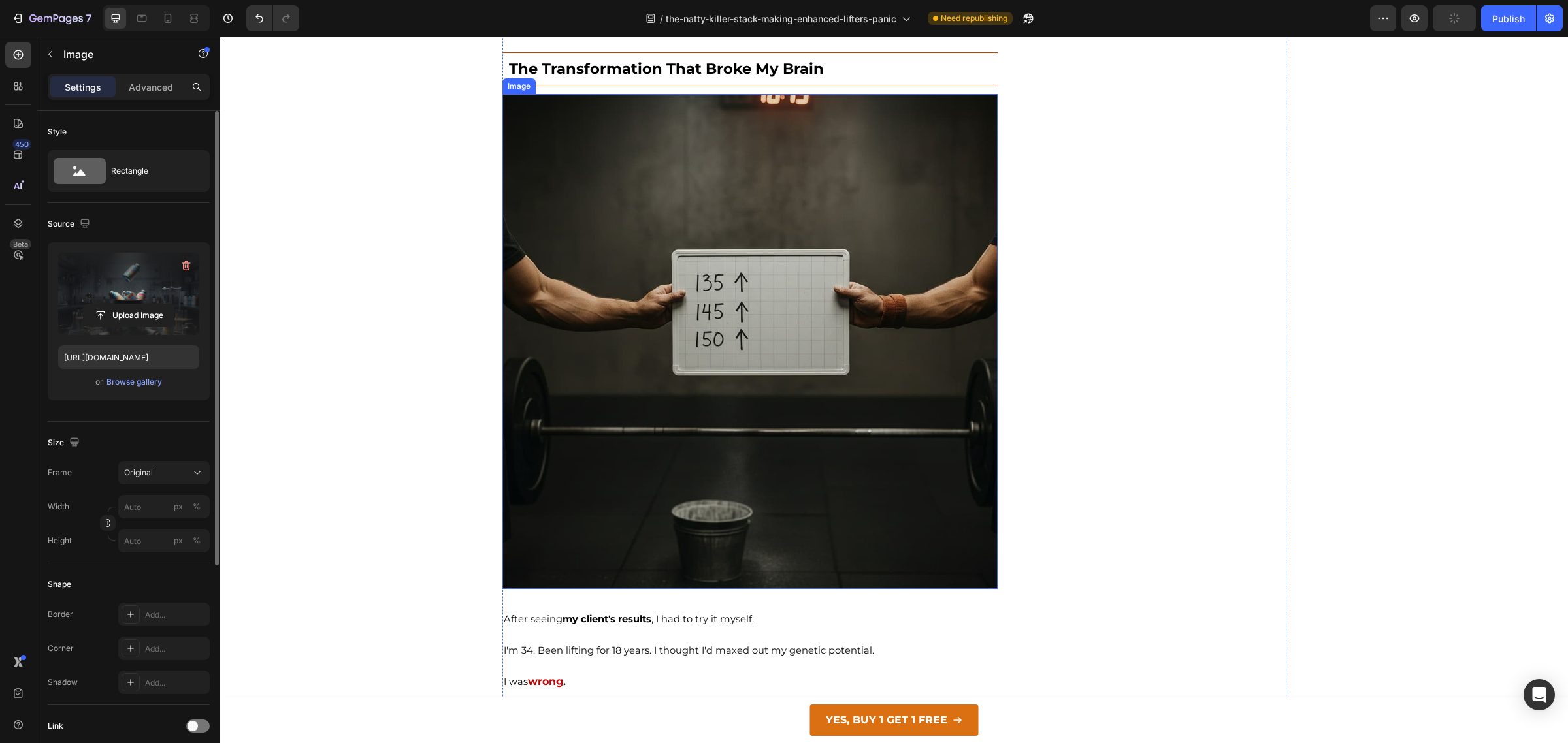
click at [802, 360] on img at bounding box center [750, 341] width 496 height 496
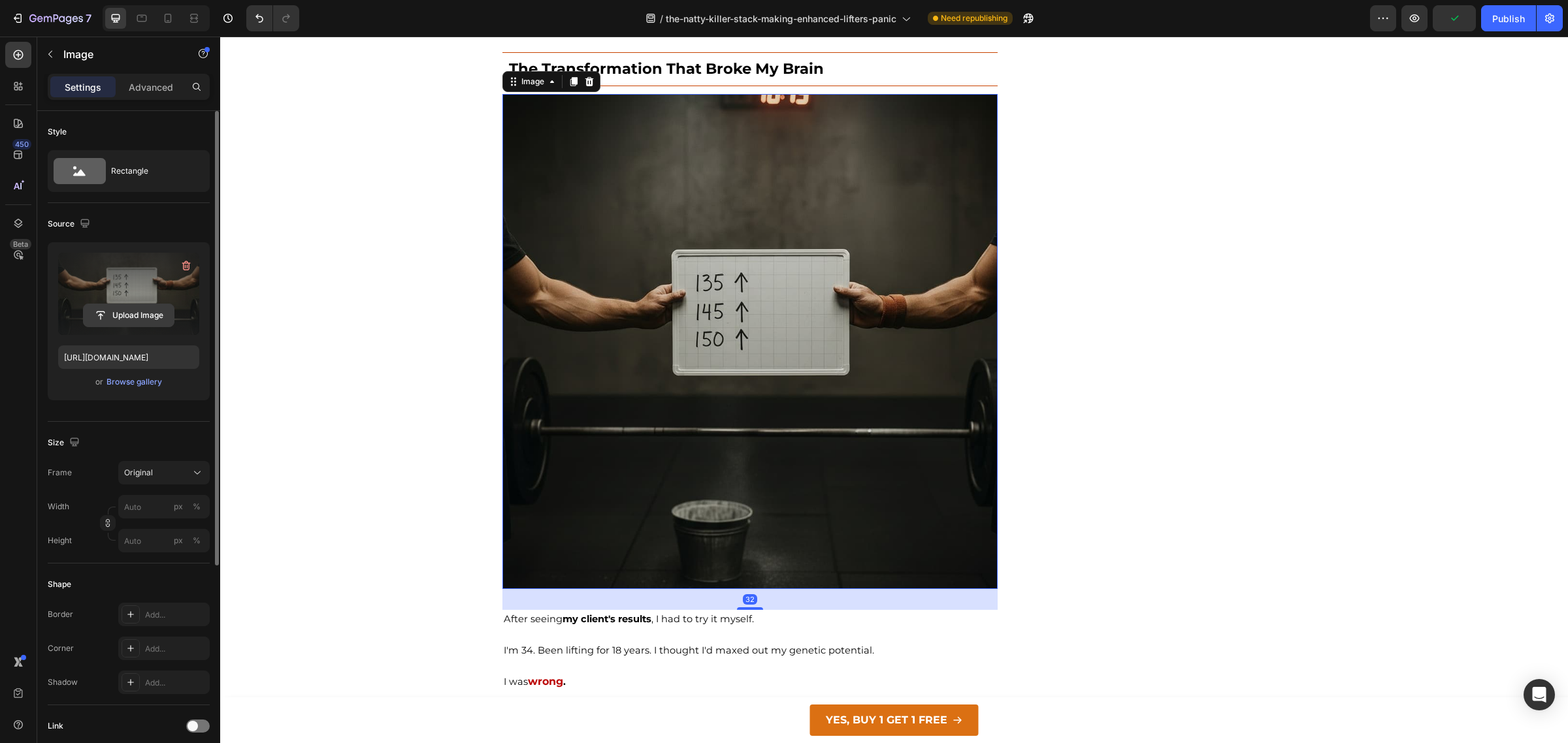
click at [131, 319] on input "file" at bounding box center [129, 315] width 90 height 22
type input "[URL][DOMAIN_NAME]"
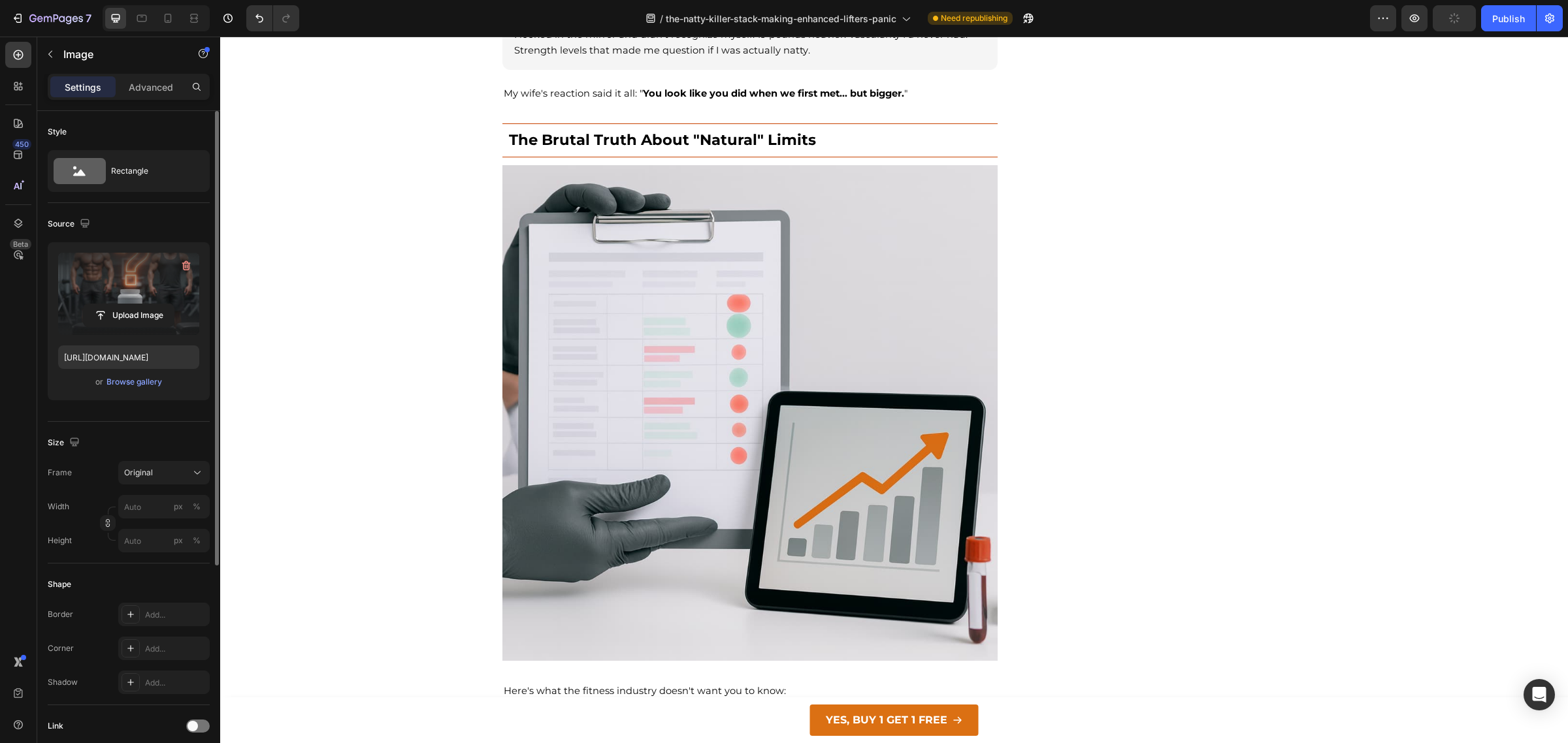
scroll to position [5969, 0]
click at [848, 421] on img at bounding box center [750, 412] width 496 height 496
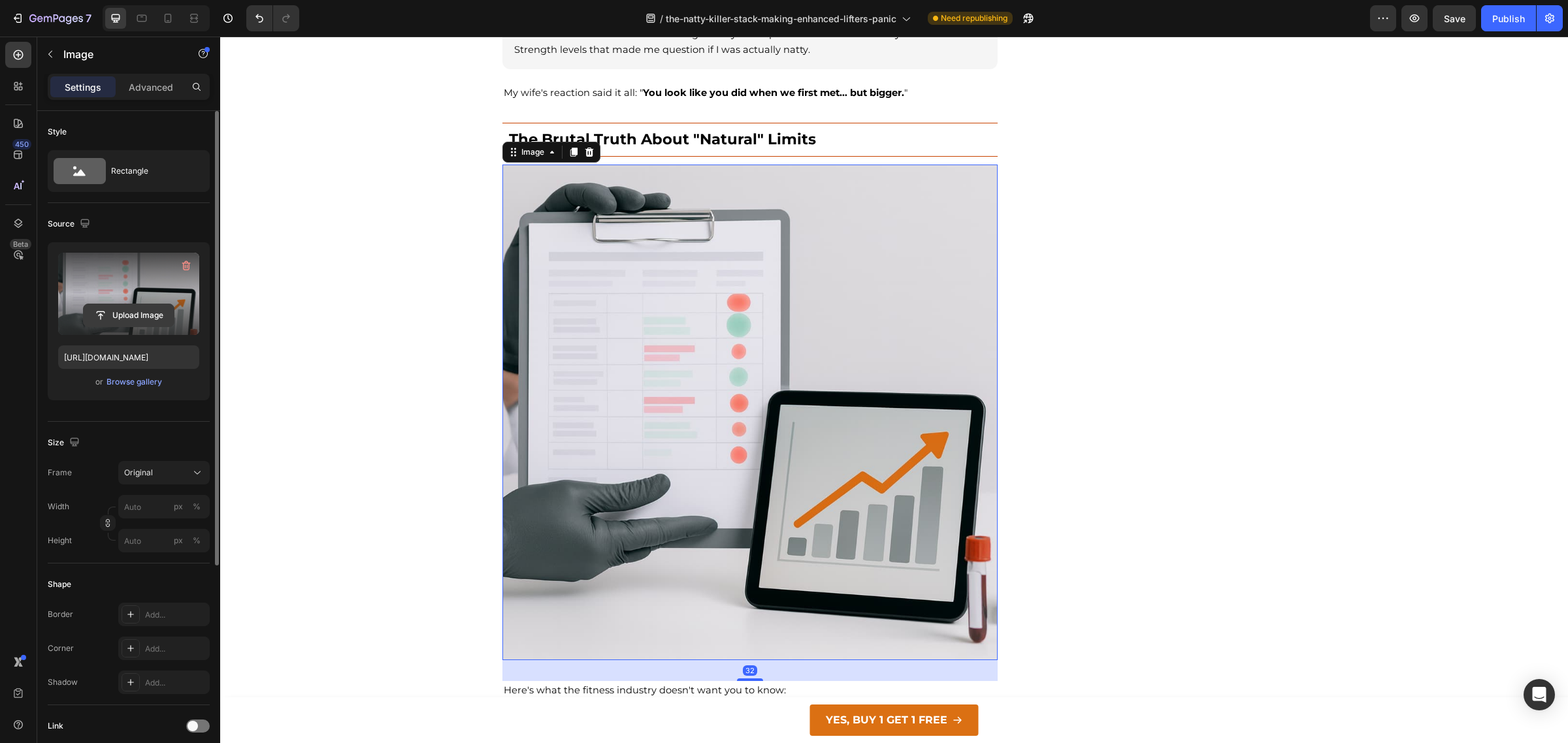
click at [129, 314] on input "file" at bounding box center [129, 315] width 90 height 22
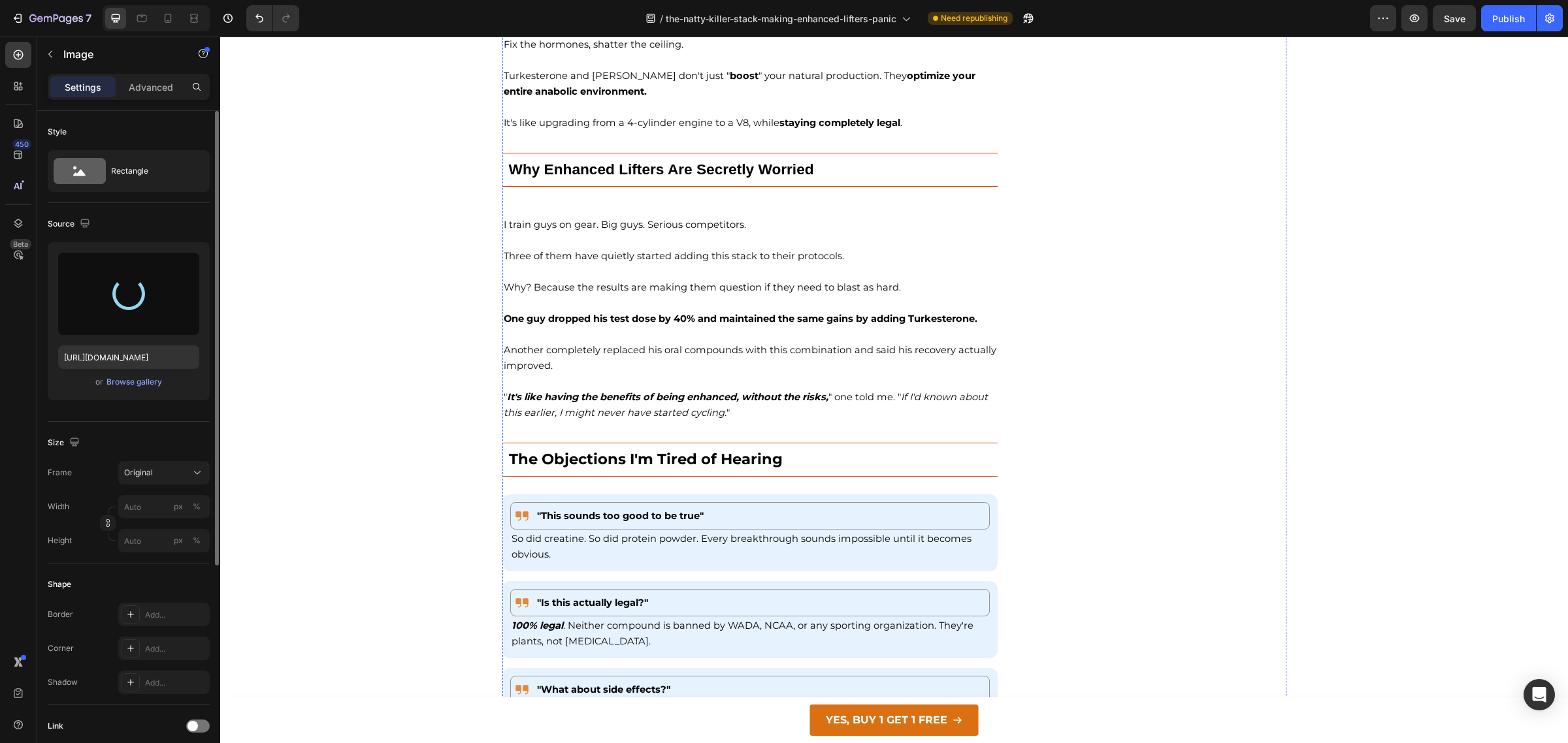
type input "[URL][DOMAIN_NAME]"
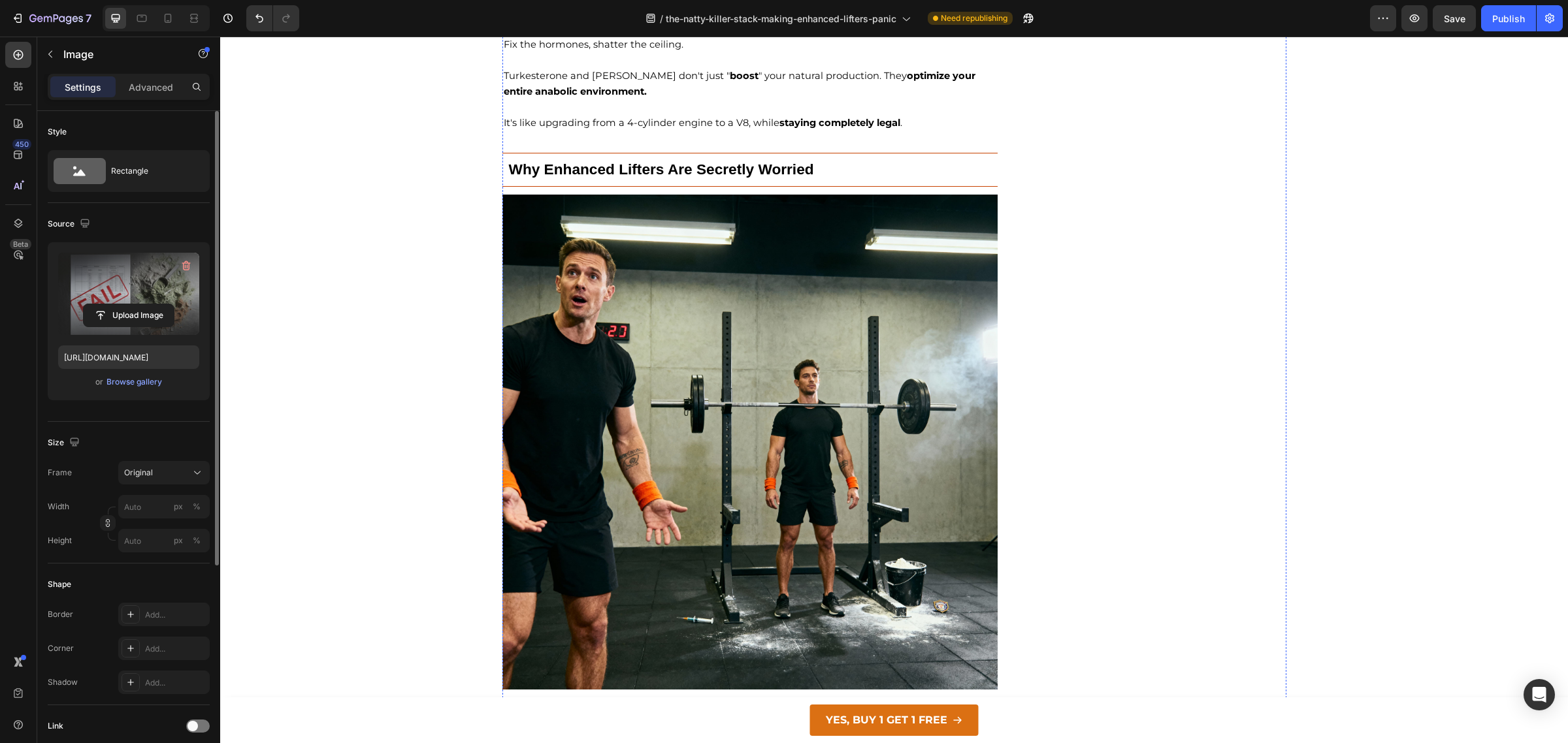
scroll to position [6839, 0]
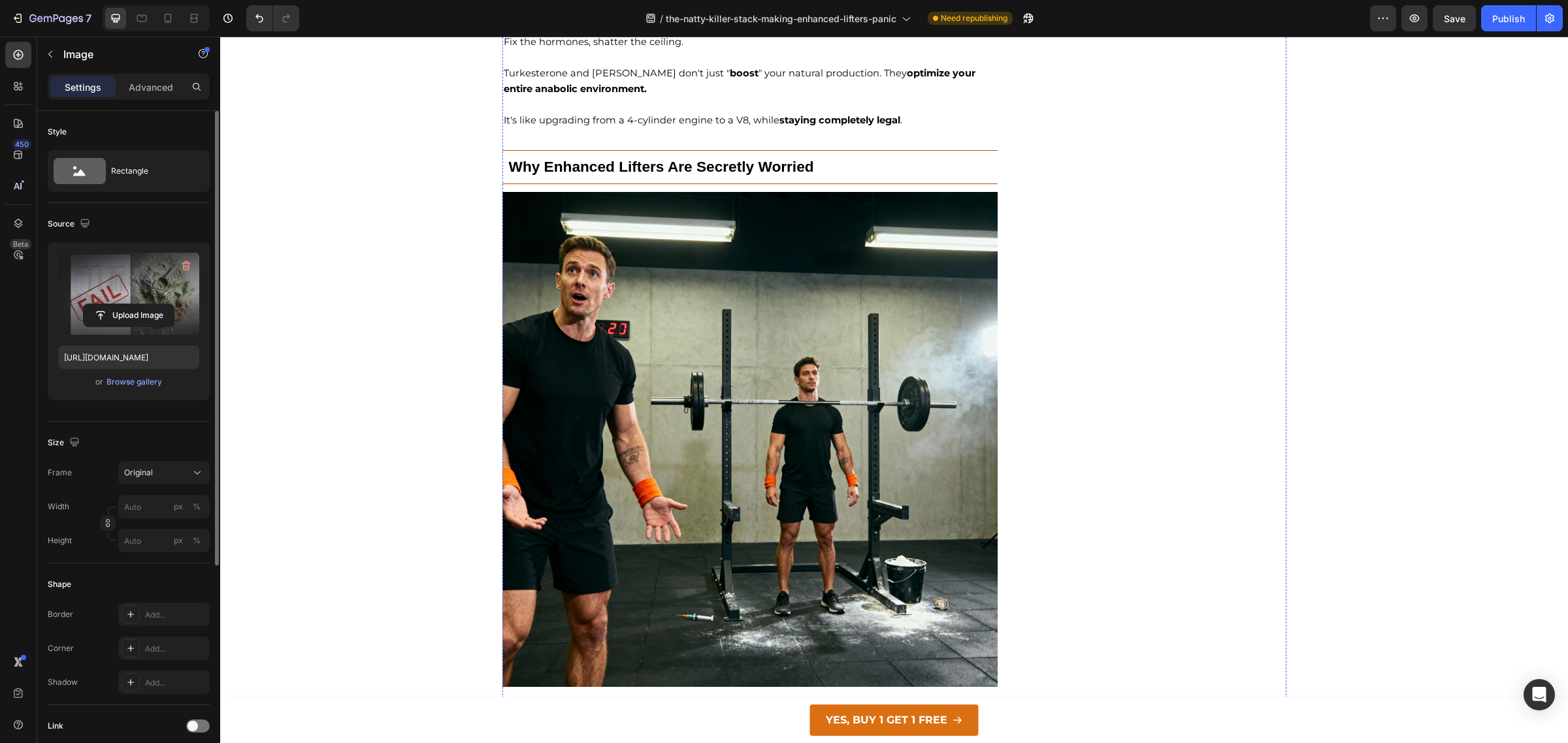
click at [697, 414] on img at bounding box center [750, 439] width 496 height 496
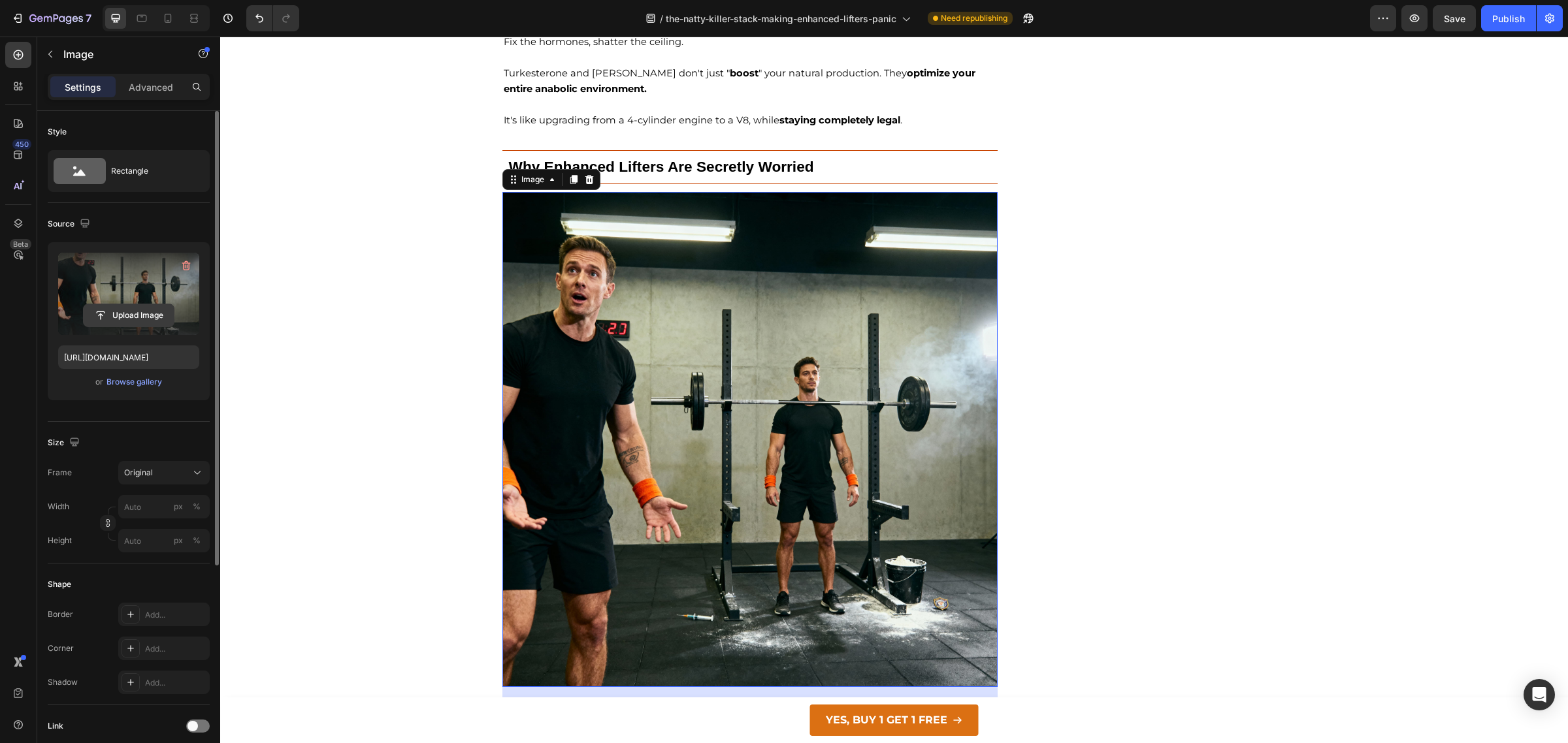
click at [125, 308] on input "file" at bounding box center [129, 315] width 90 height 22
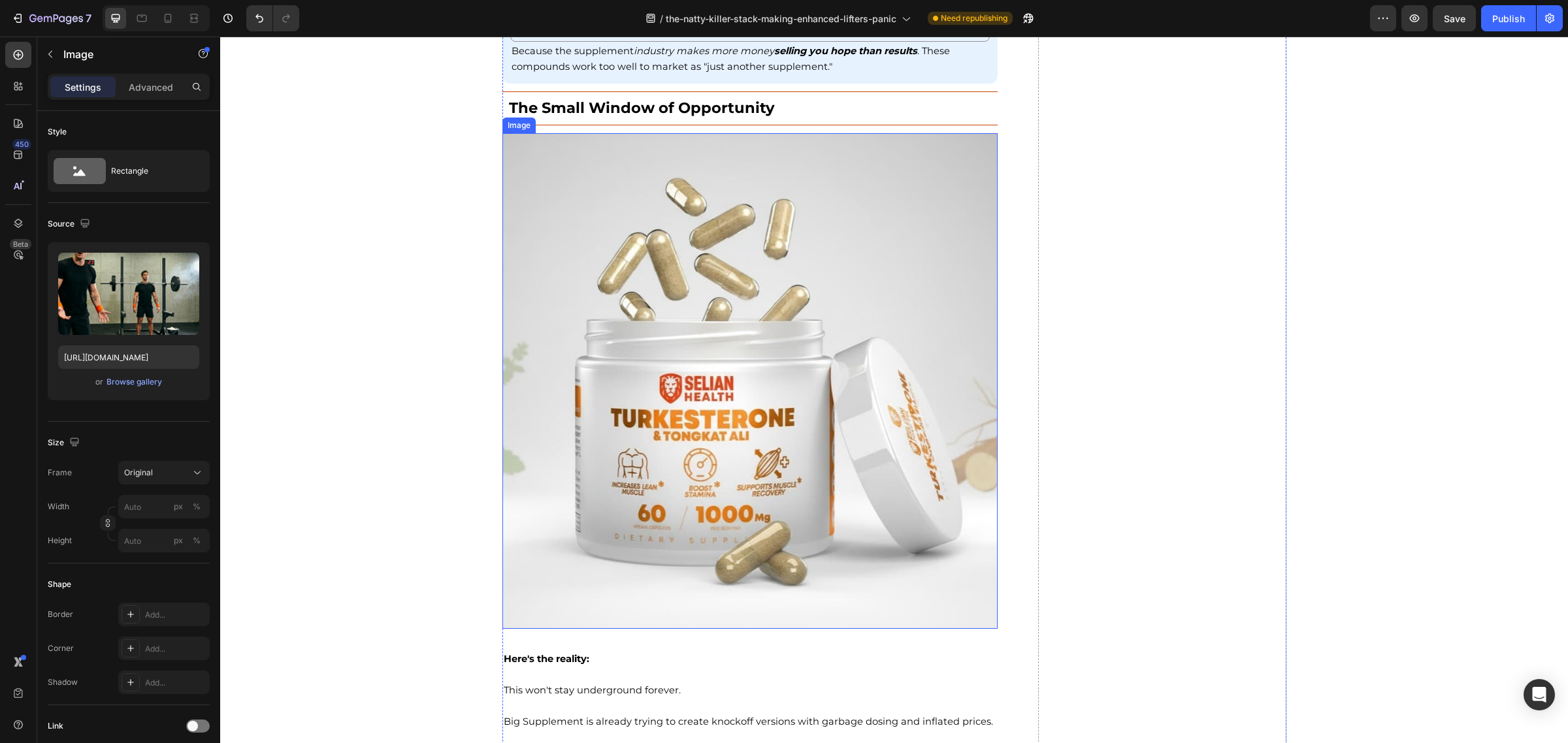
scroll to position [8204, 0]
click at [735, 334] on img at bounding box center [750, 380] width 496 height 496
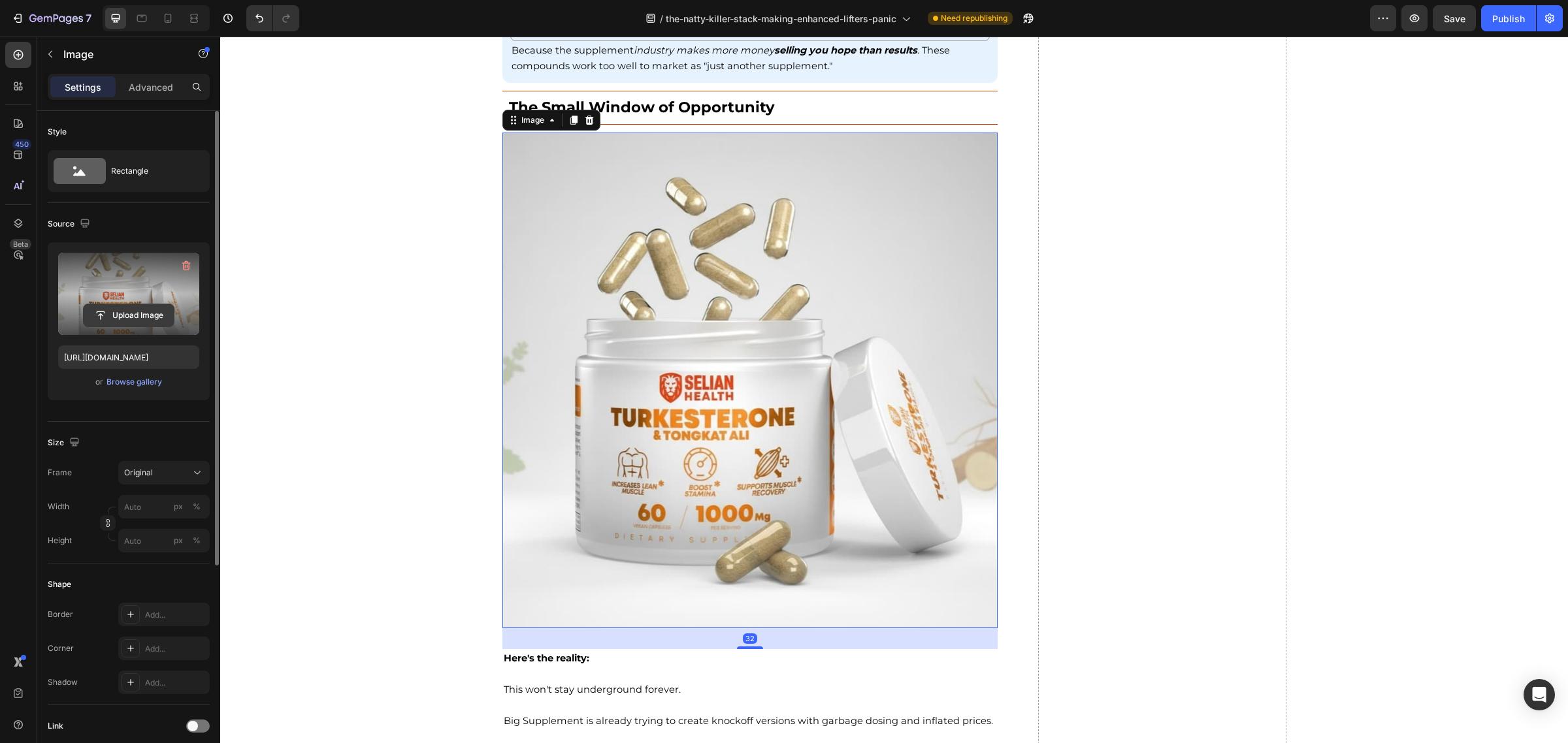
click at [114, 311] on input "file" at bounding box center [129, 315] width 90 height 22
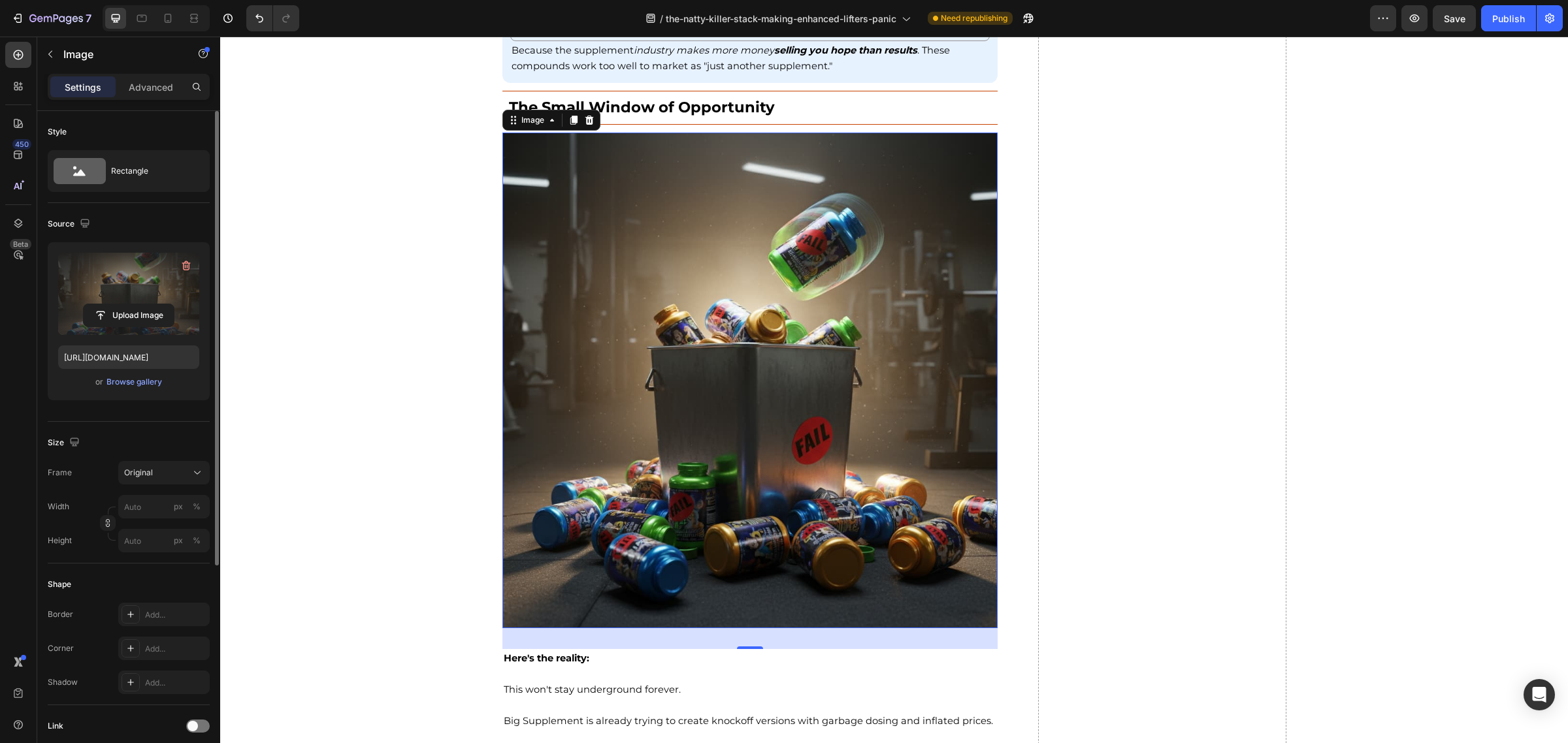
scroll to position [8262, 0]
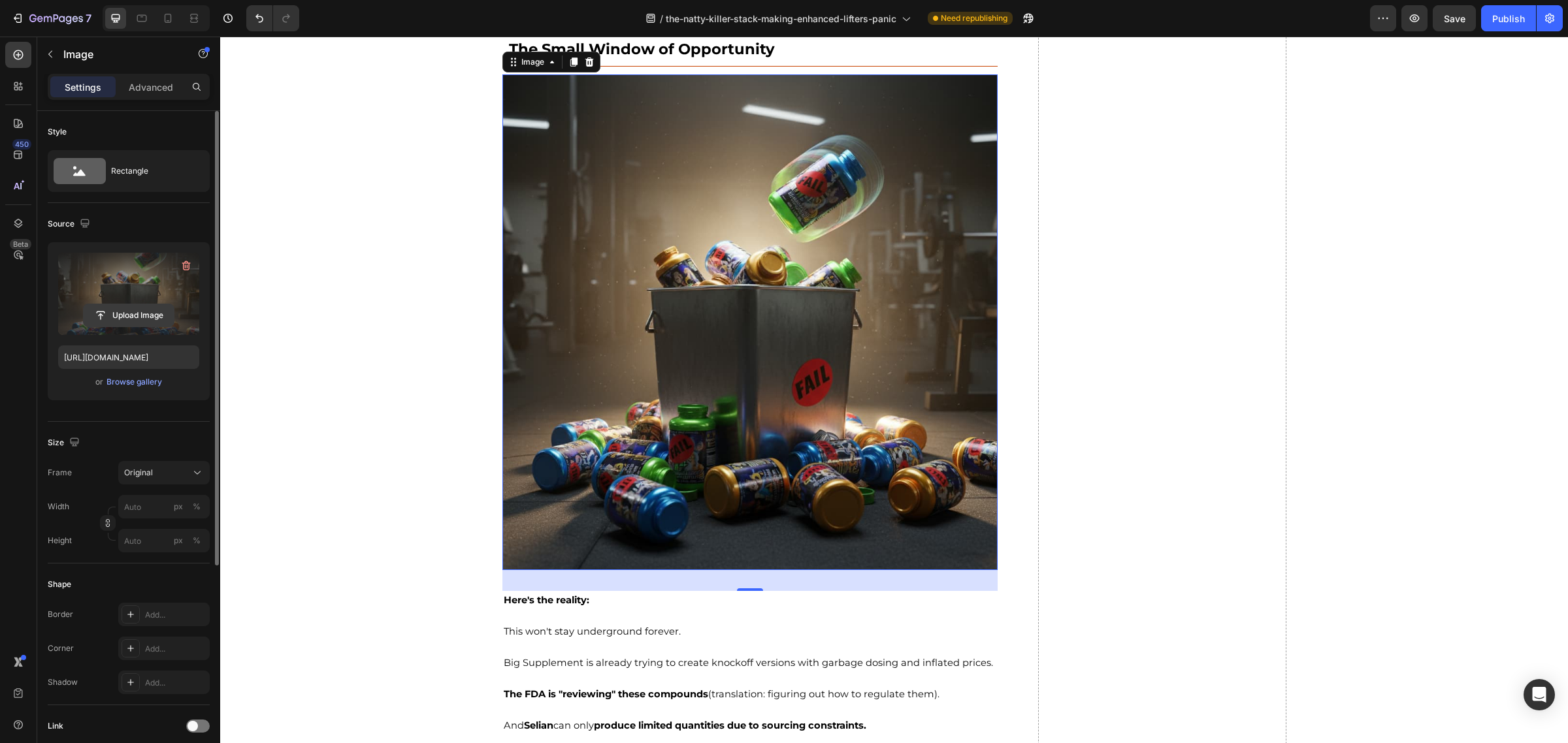
click at [123, 311] on input "file" at bounding box center [129, 315] width 90 height 22
type input "[URL][DOMAIN_NAME]"
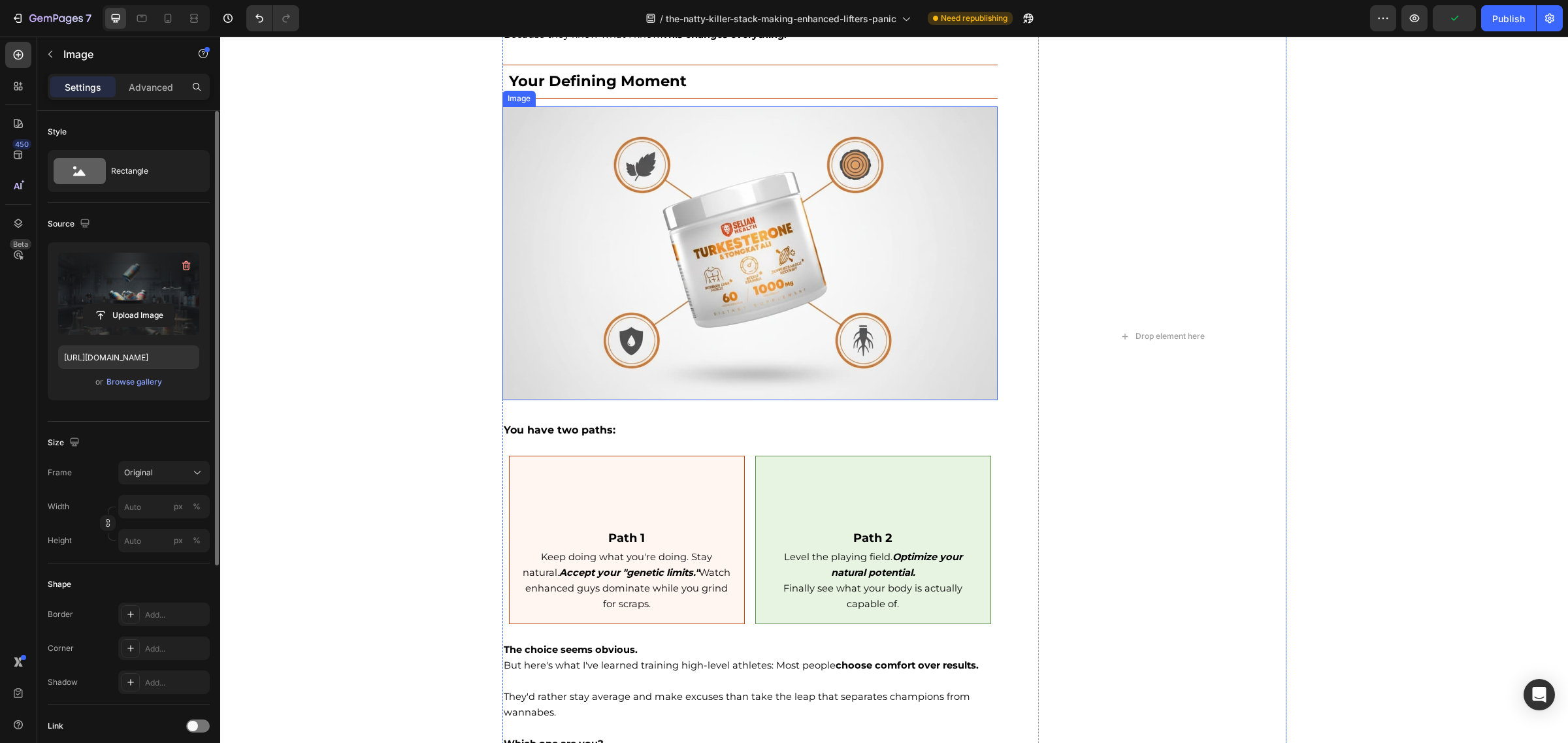
scroll to position [9048, 0]
click at [737, 231] on img at bounding box center [750, 253] width 496 height 294
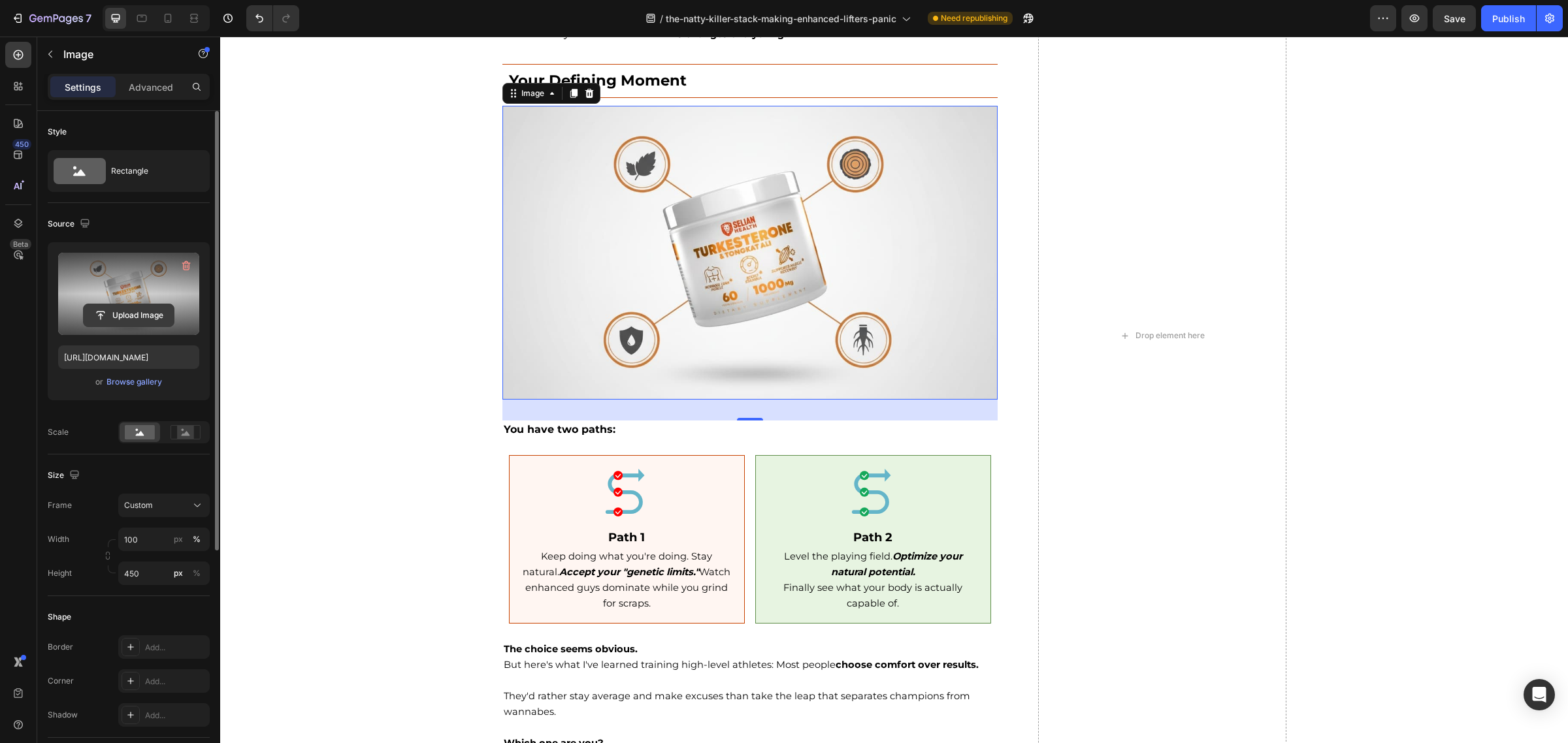
click at [118, 314] on input "file" at bounding box center [129, 315] width 90 height 22
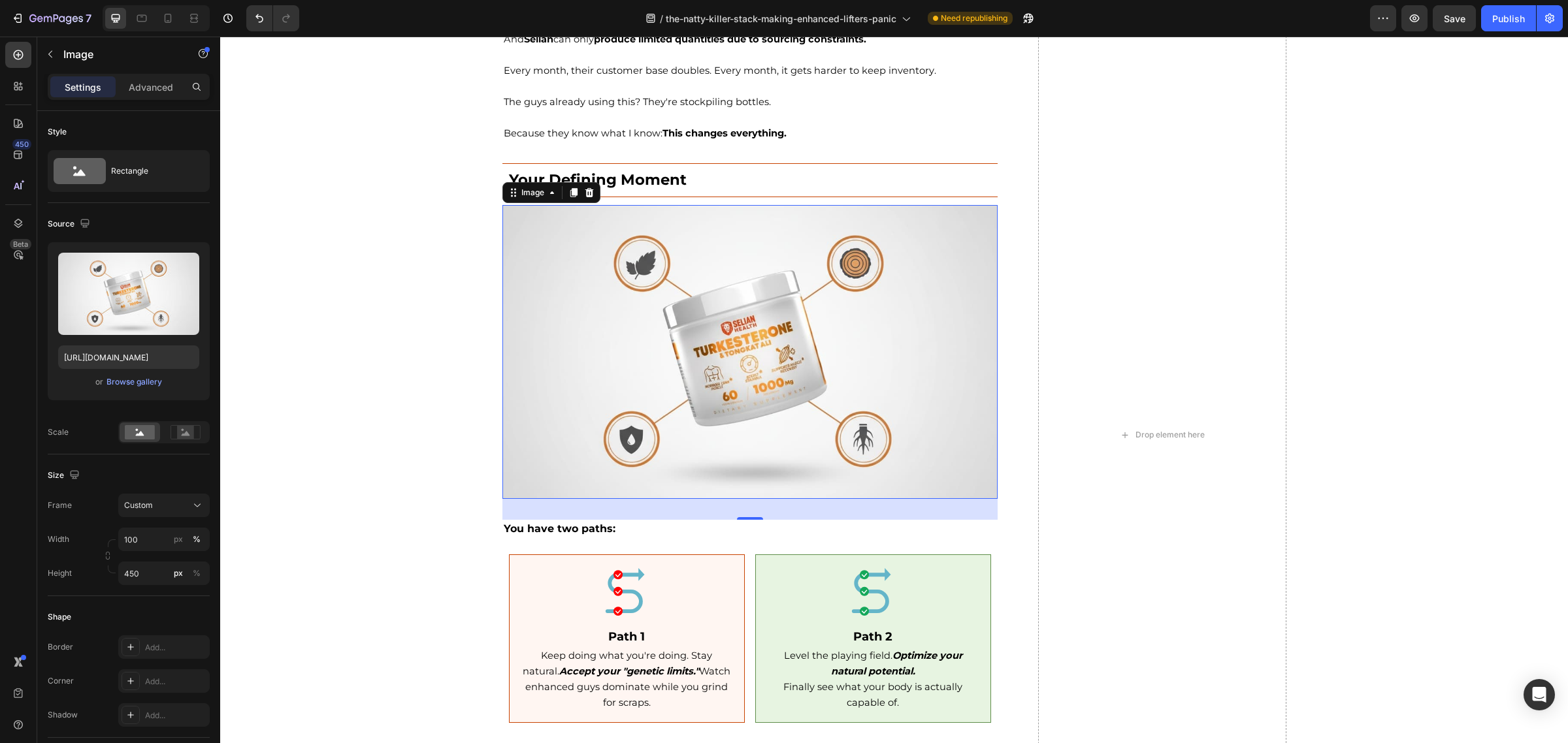
scroll to position [8948, 0]
click at [719, 297] on img at bounding box center [750, 353] width 496 height 294
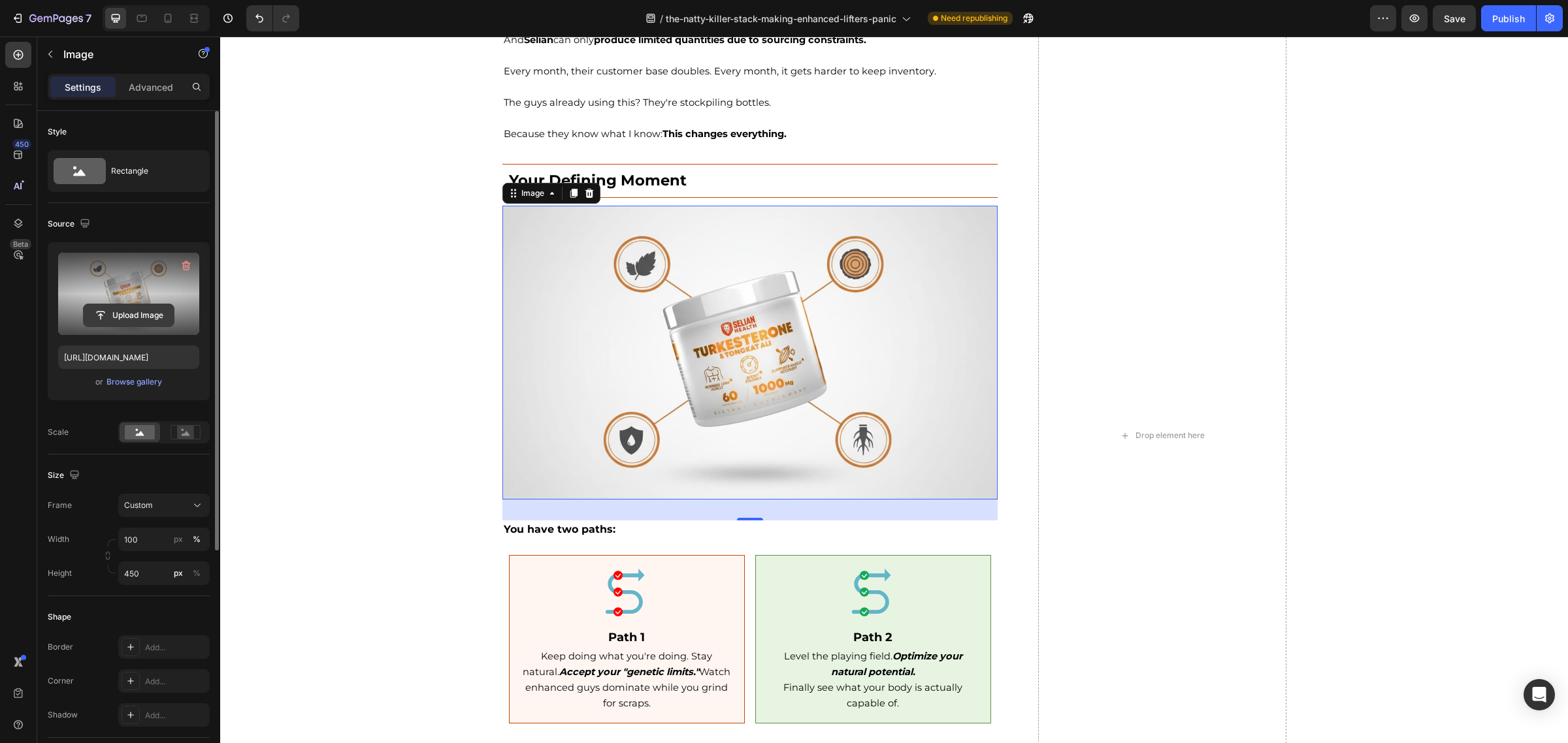
click at [122, 315] on input "file" at bounding box center [129, 315] width 90 height 22
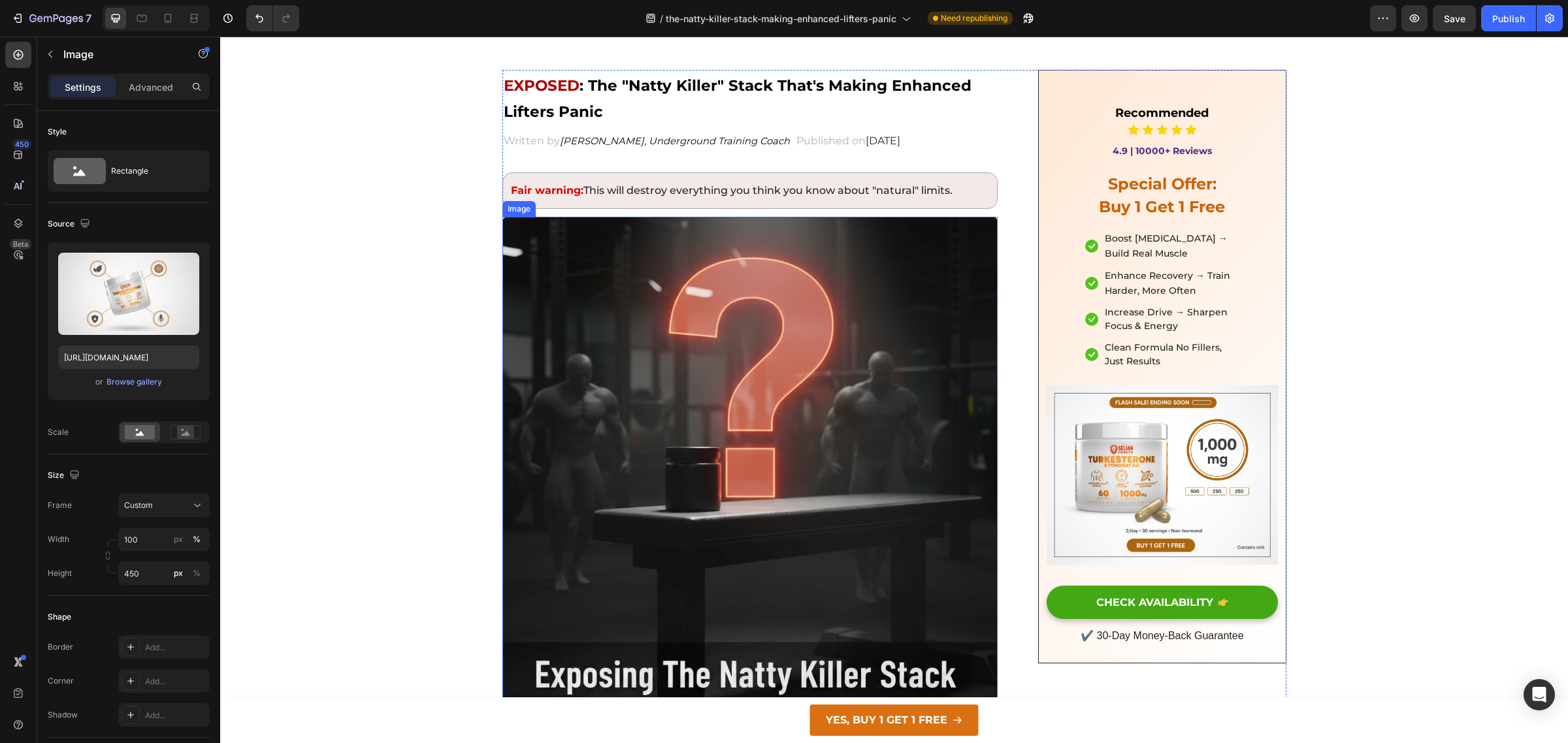
scroll to position [44, 0]
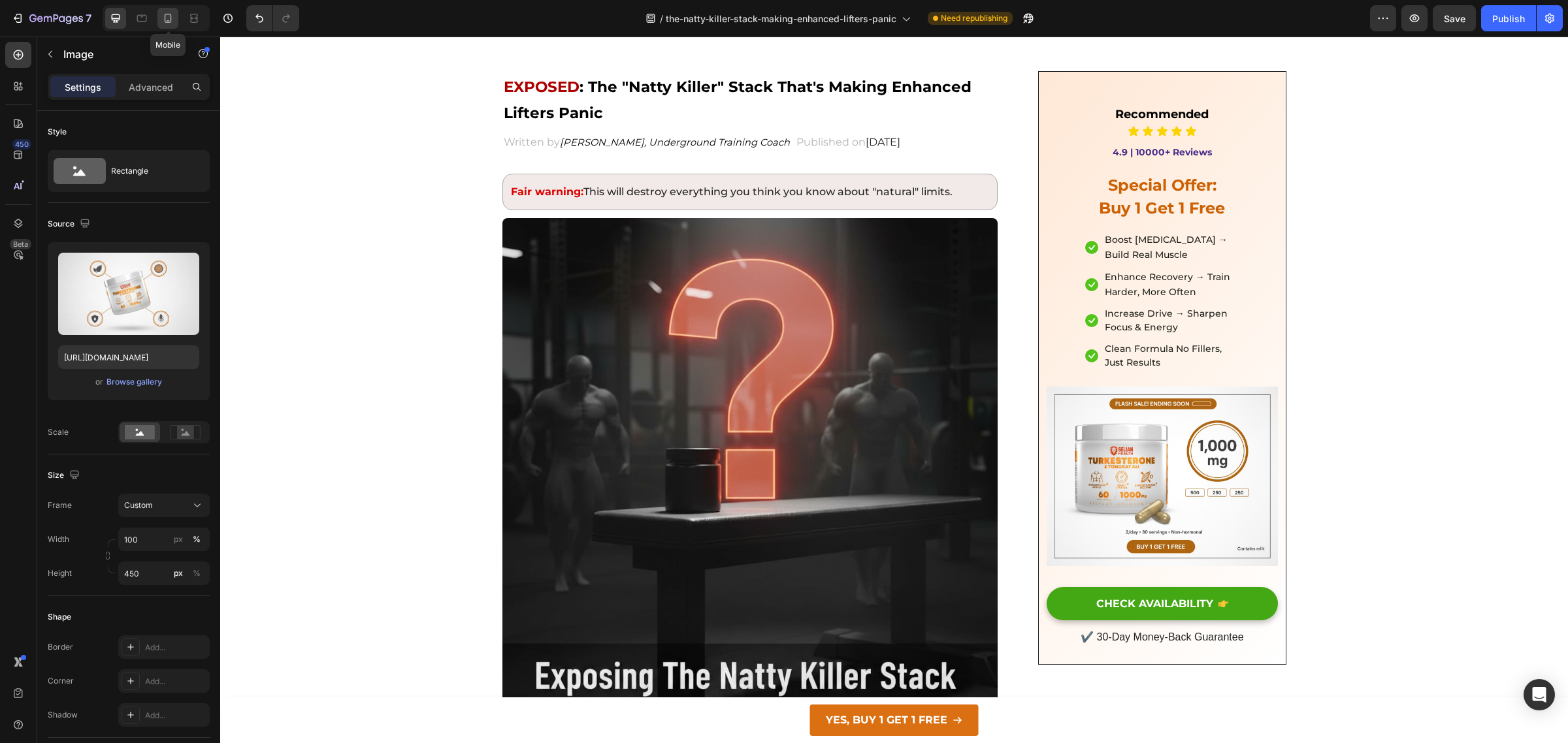
click at [164, 19] on icon at bounding box center [168, 19] width 7 height 9
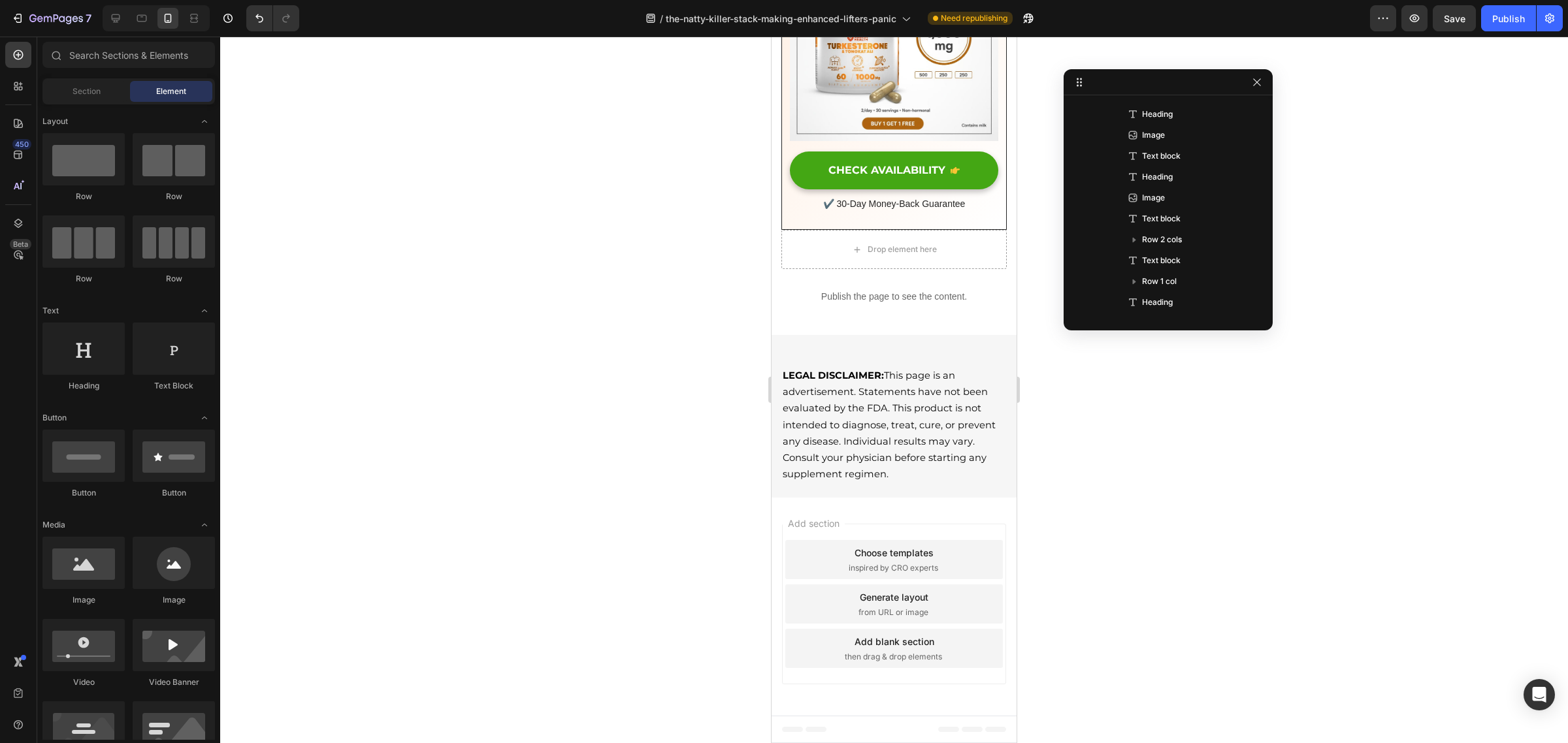
scroll to position [9845, 0]
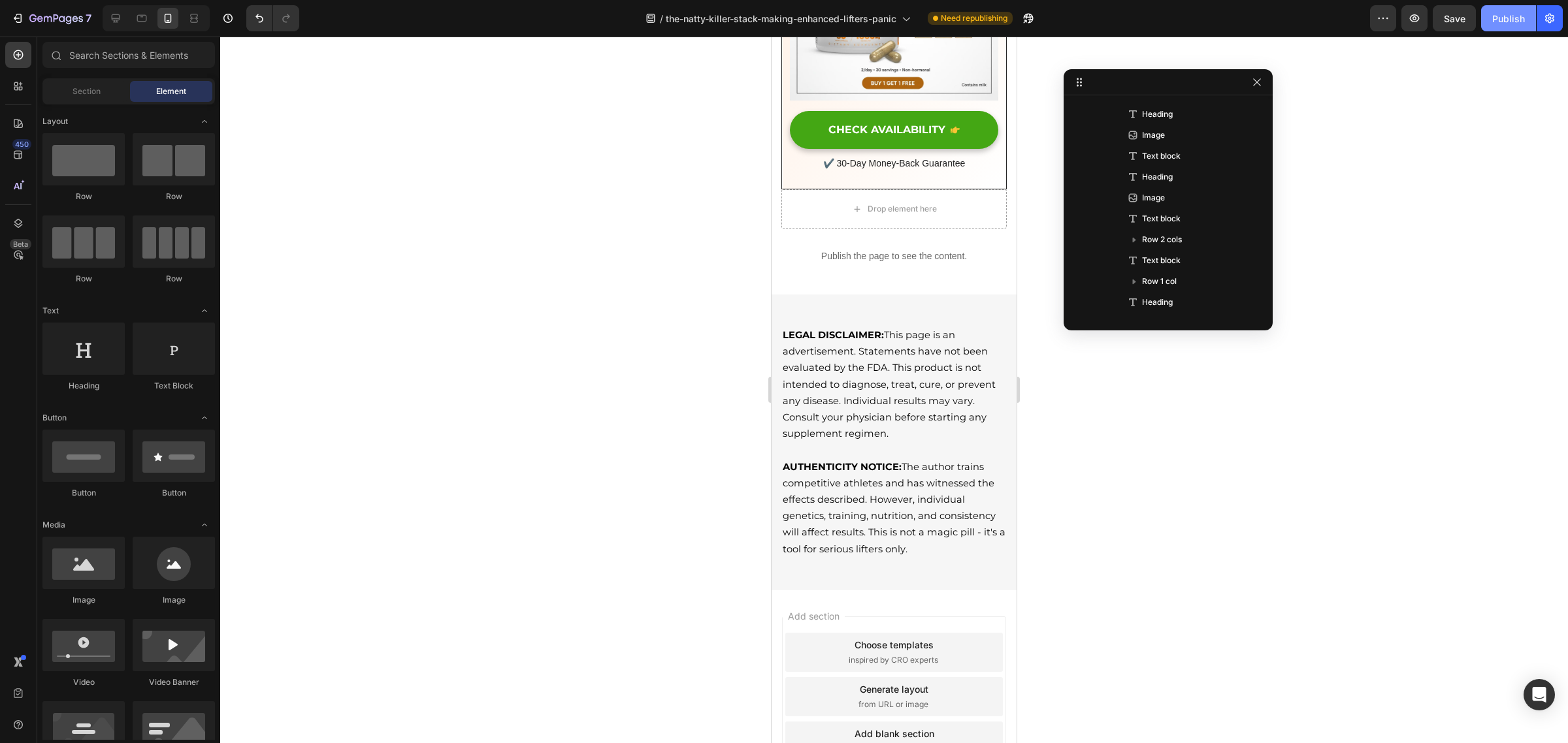
click at [1503, 27] on button "Publish" at bounding box center [1508, 19] width 55 height 27
click at [1258, 80] on icon "button" at bounding box center [1257, 82] width 11 height 11
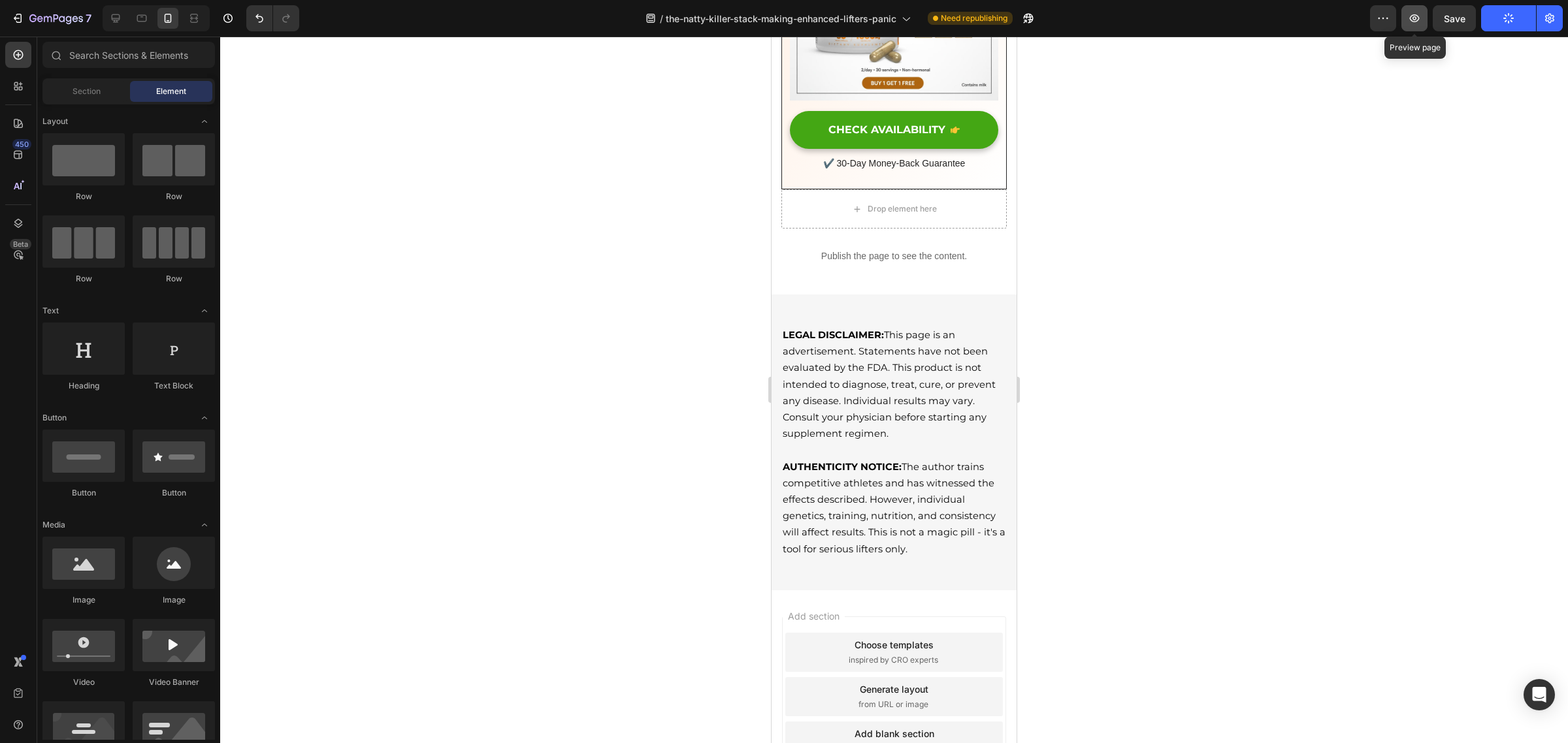
click at [1418, 15] on icon "button" at bounding box center [1414, 18] width 10 height 8
click at [1504, 19] on icon "button" at bounding box center [1508, 19] width 11 height 11
click at [111, 15] on icon at bounding box center [116, 19] width 9 height 9
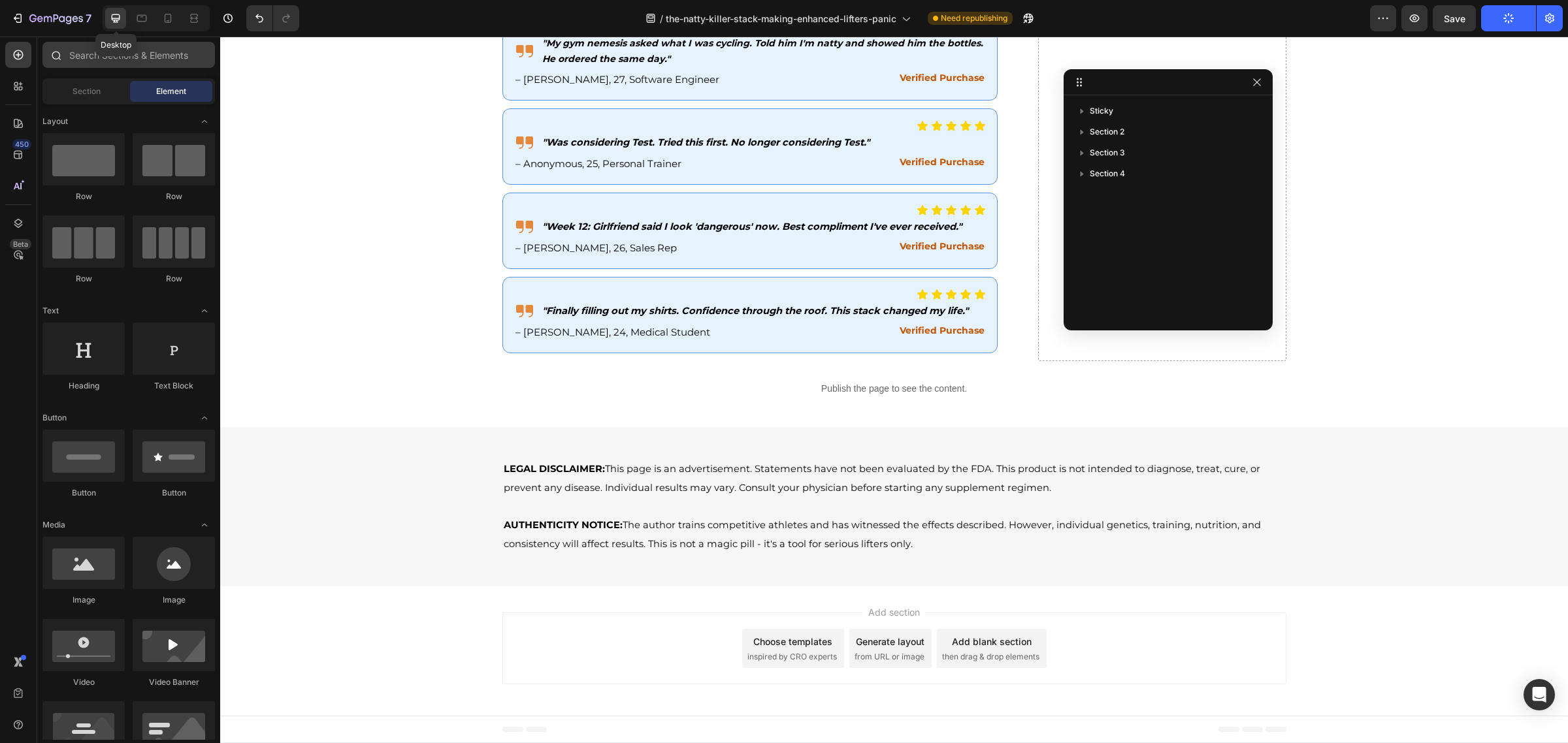
scroll to position [8978, 0]
click at [1458, 20] on span "Save" at bounding box center [1454, 19] width 21 height 11
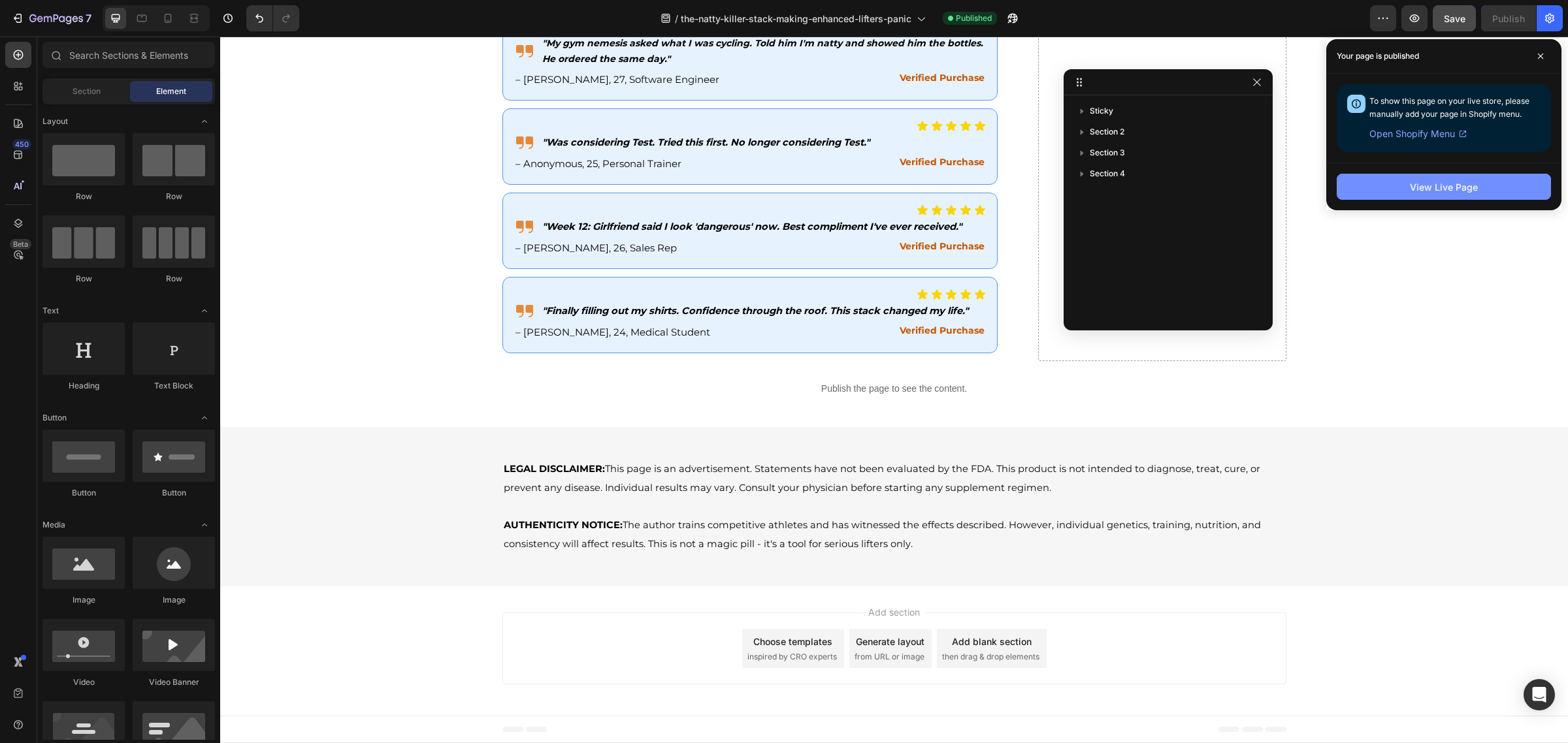
click at [1470, 191] on div "View Live Page" at bounding box center [1443, 187] width 68 height 14
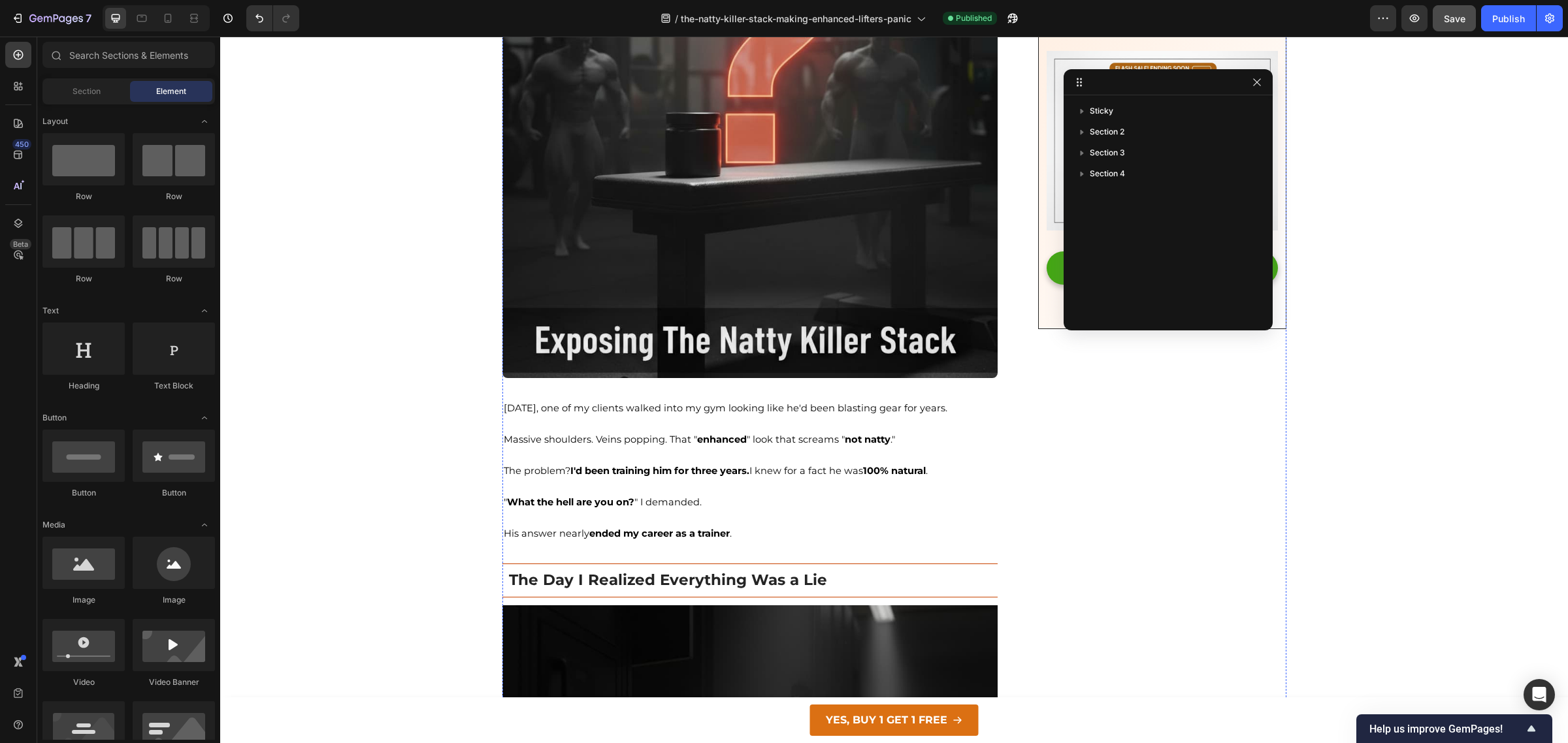
scroll to position [0, 0]
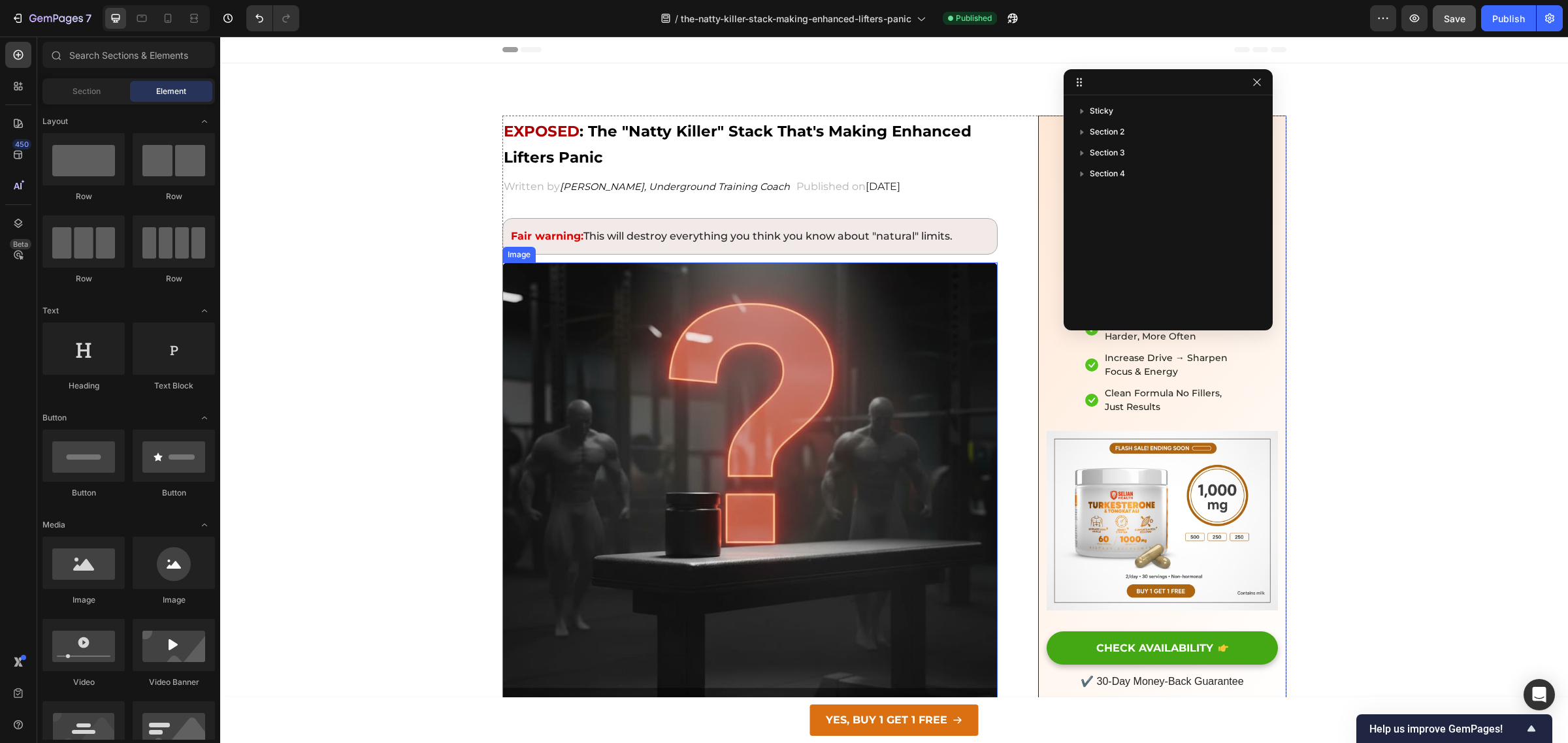
click at [622, 416] on img at bounding box center [750, 510] width 496 height 496
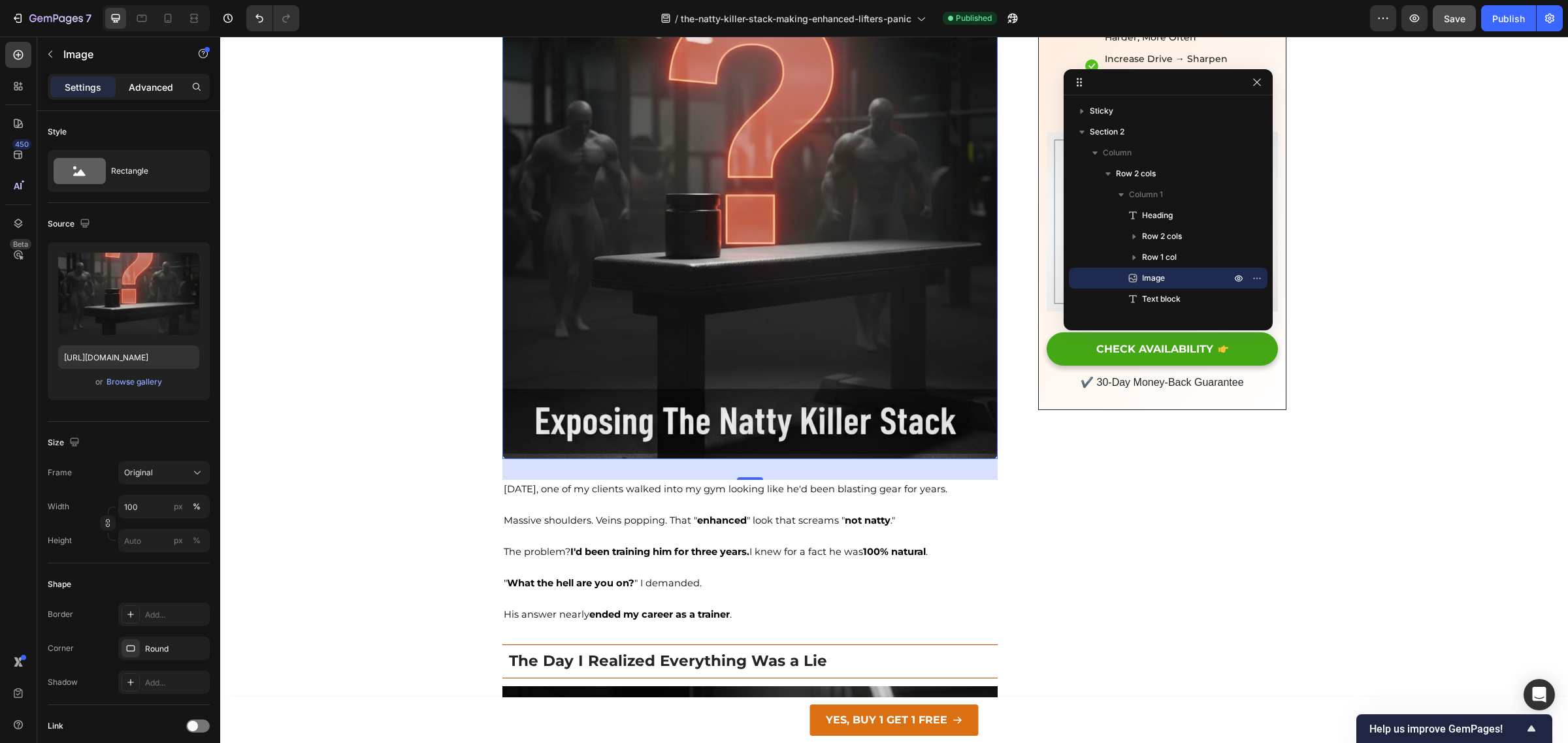
click at [164, 85] on p "Advanced" at bounding box center [151, 87] width 44 height 14
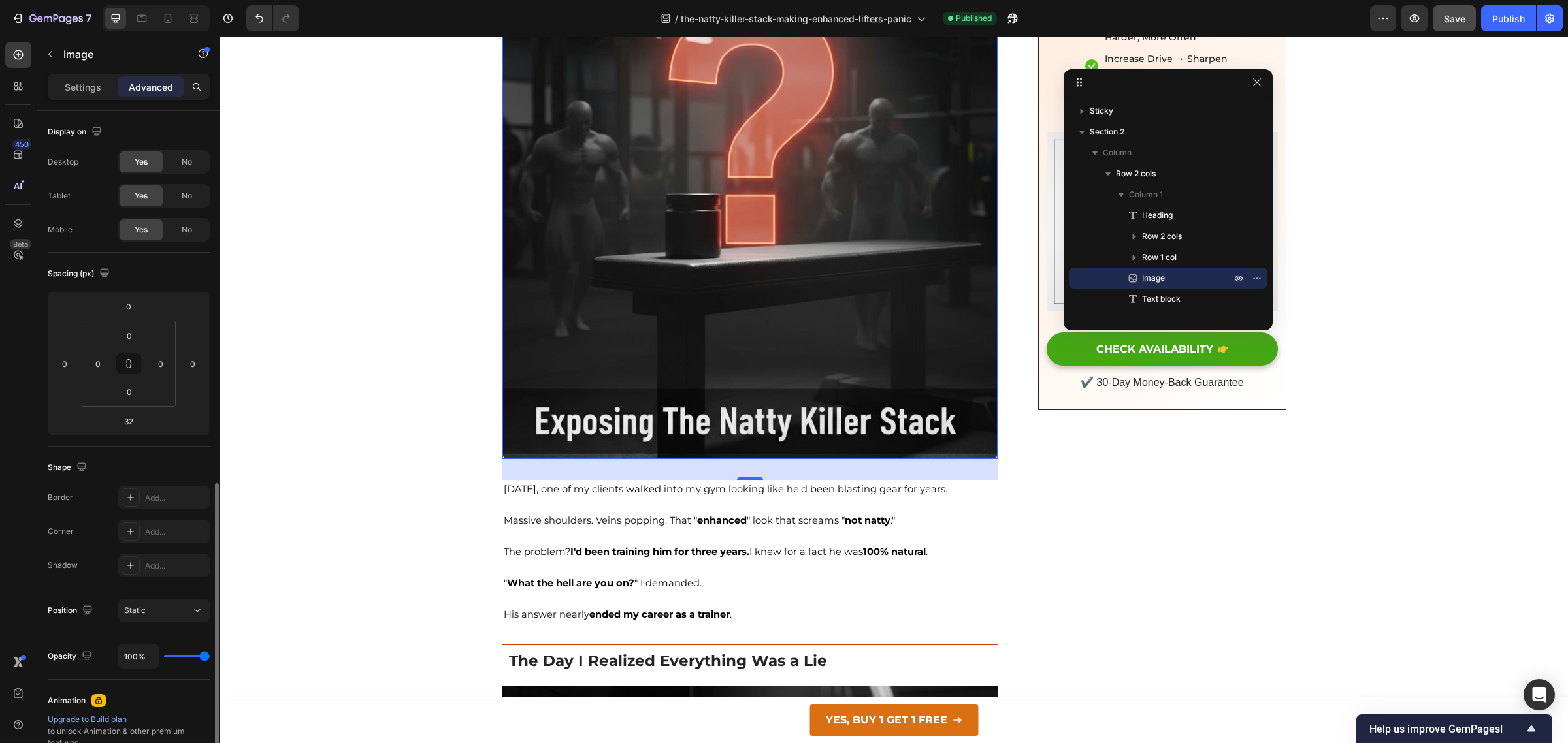
scroll to position [239, 0]
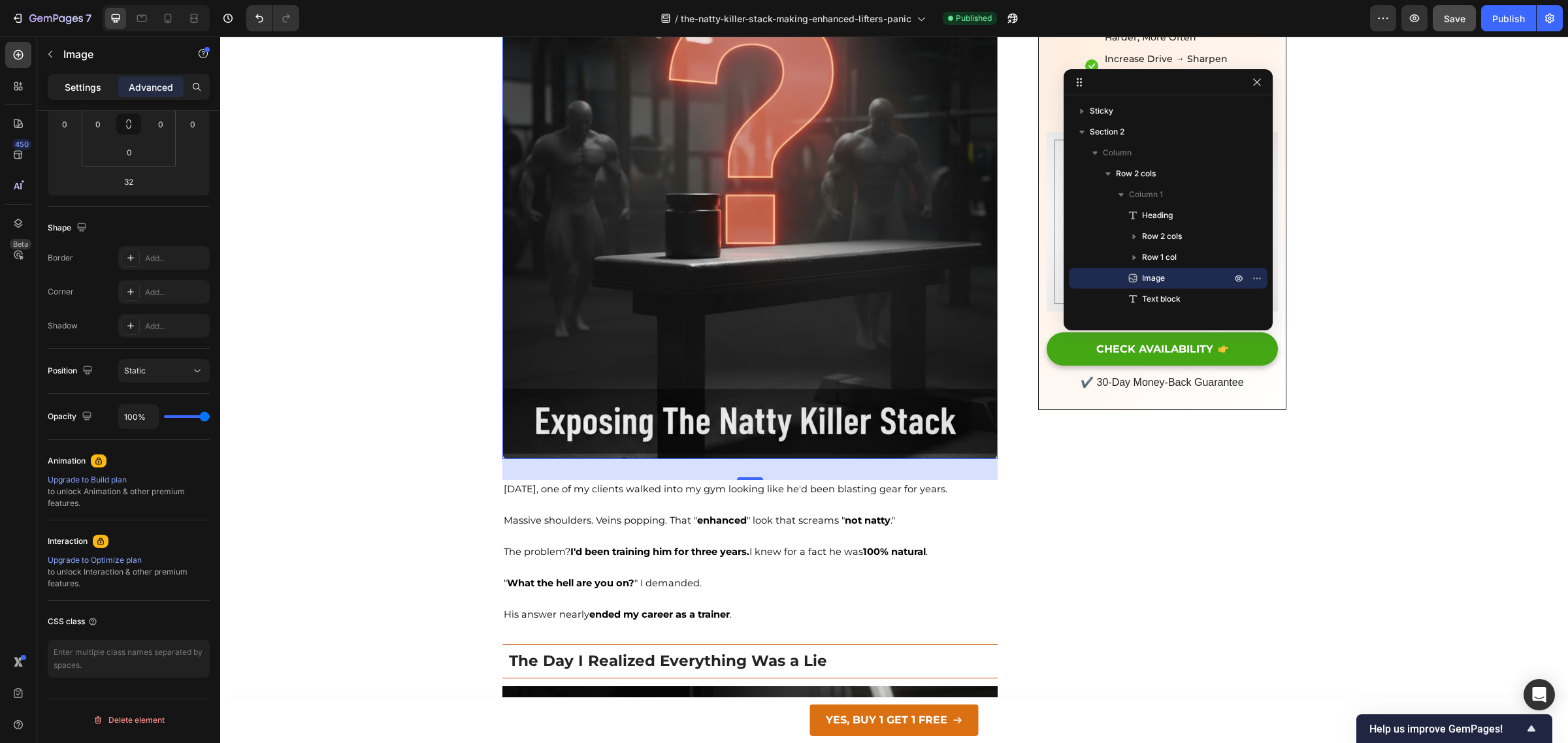
click at [85, 88] on p "Settings" at bounding box center [82, 87] width 36 height 14
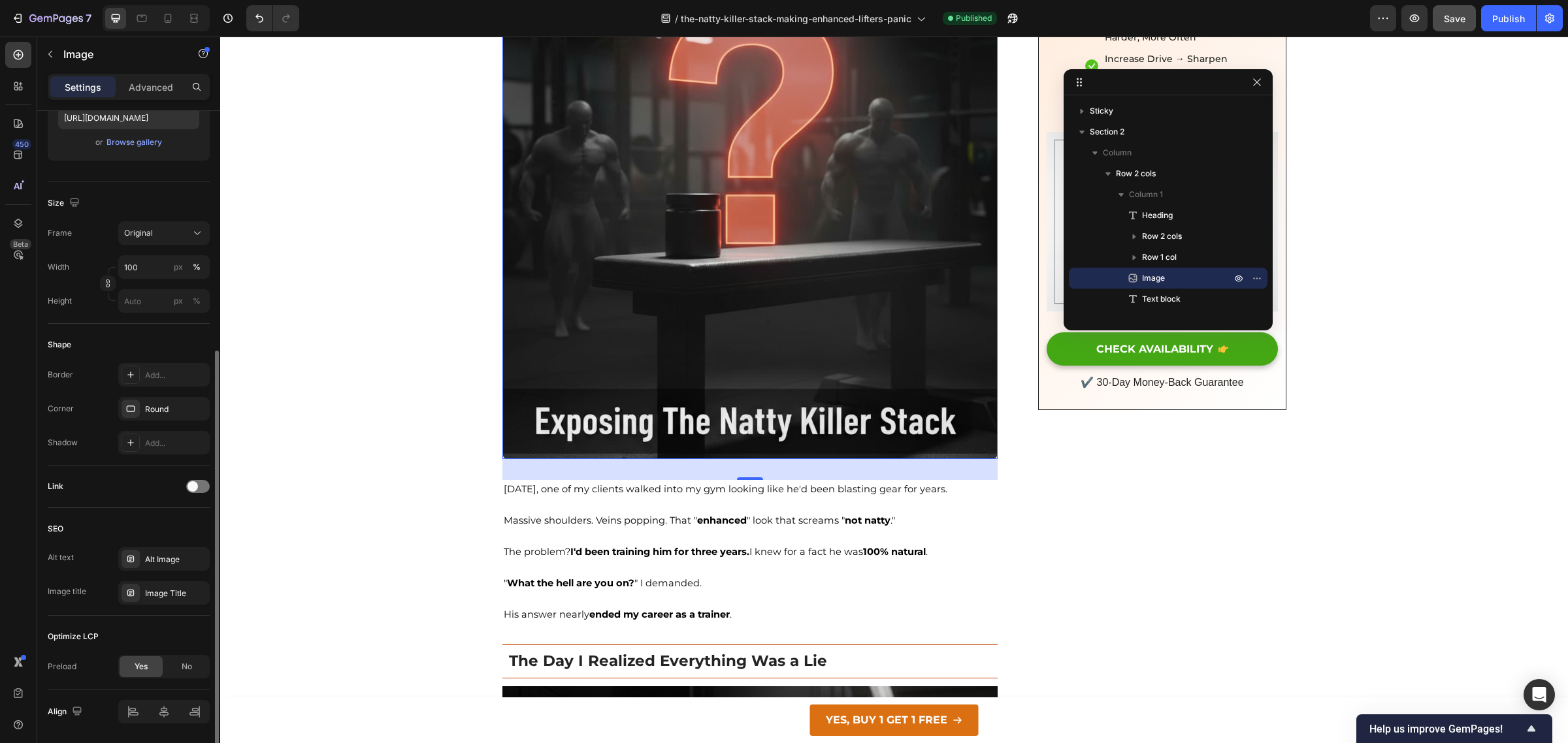
scroll to position [285, 0]
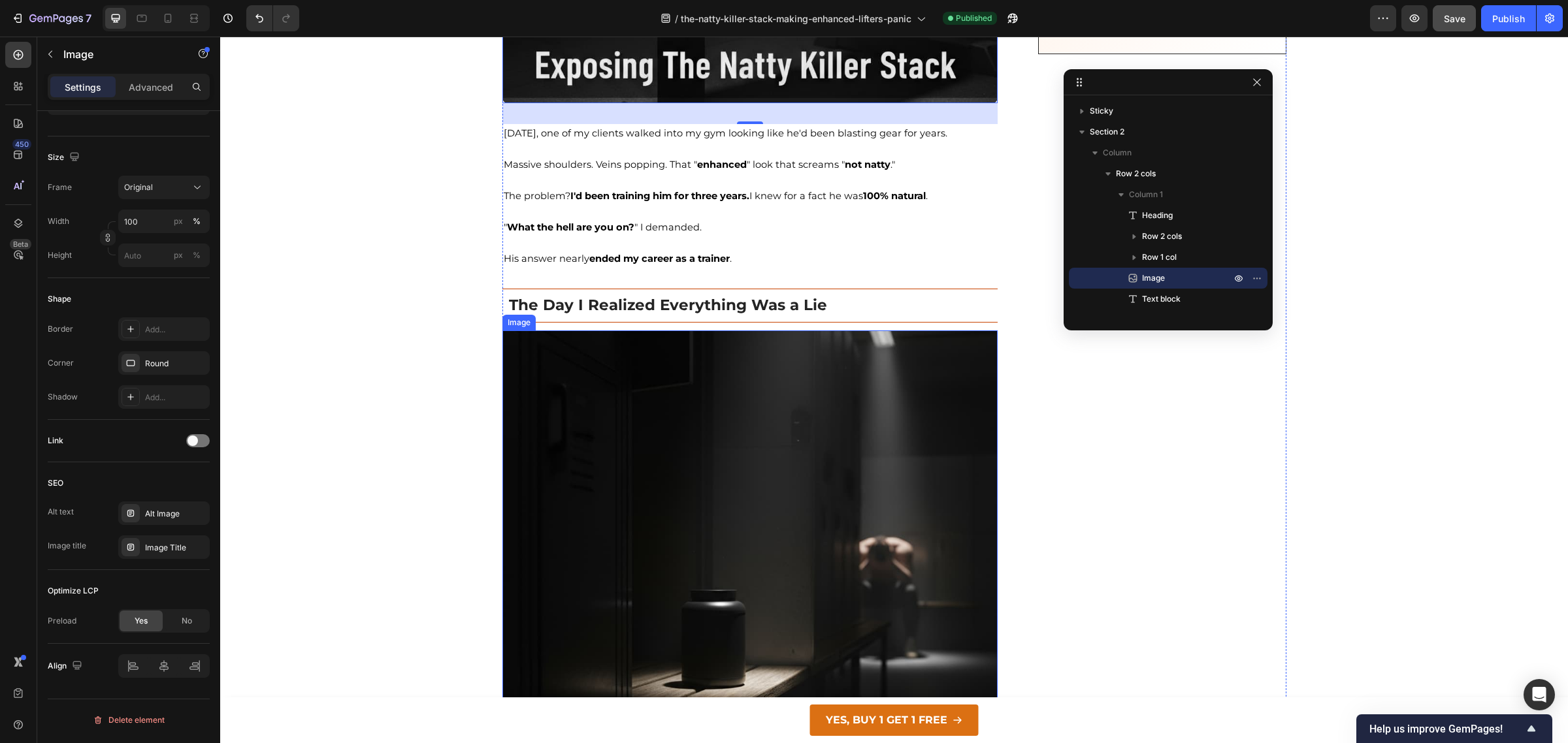
click at [729, 524] on img at bounding box center [750, 578] width 496 height 496
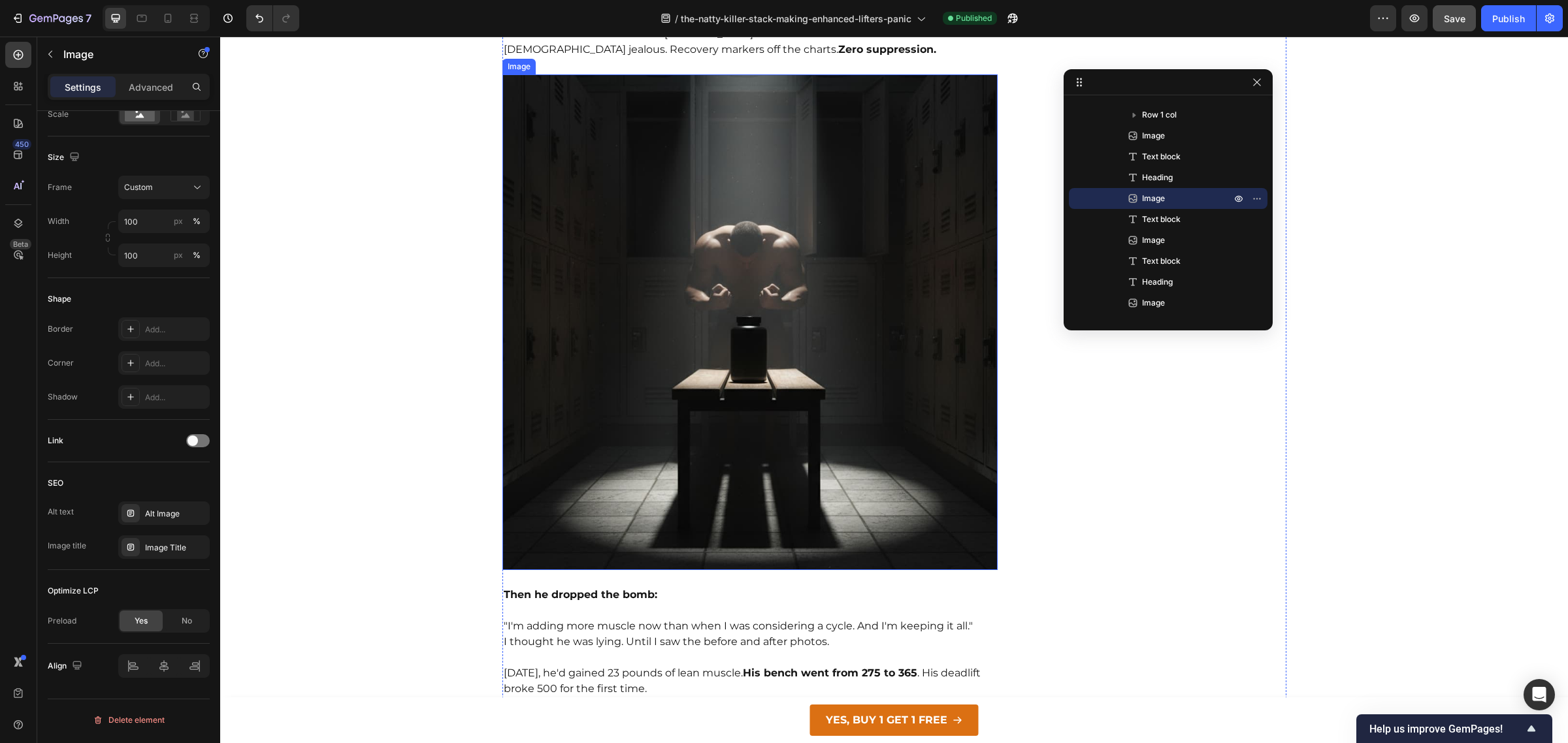
scroll to position [1649, 0]
click at [750, 406] on img at bounding box center [750, 321] width 496 height 496
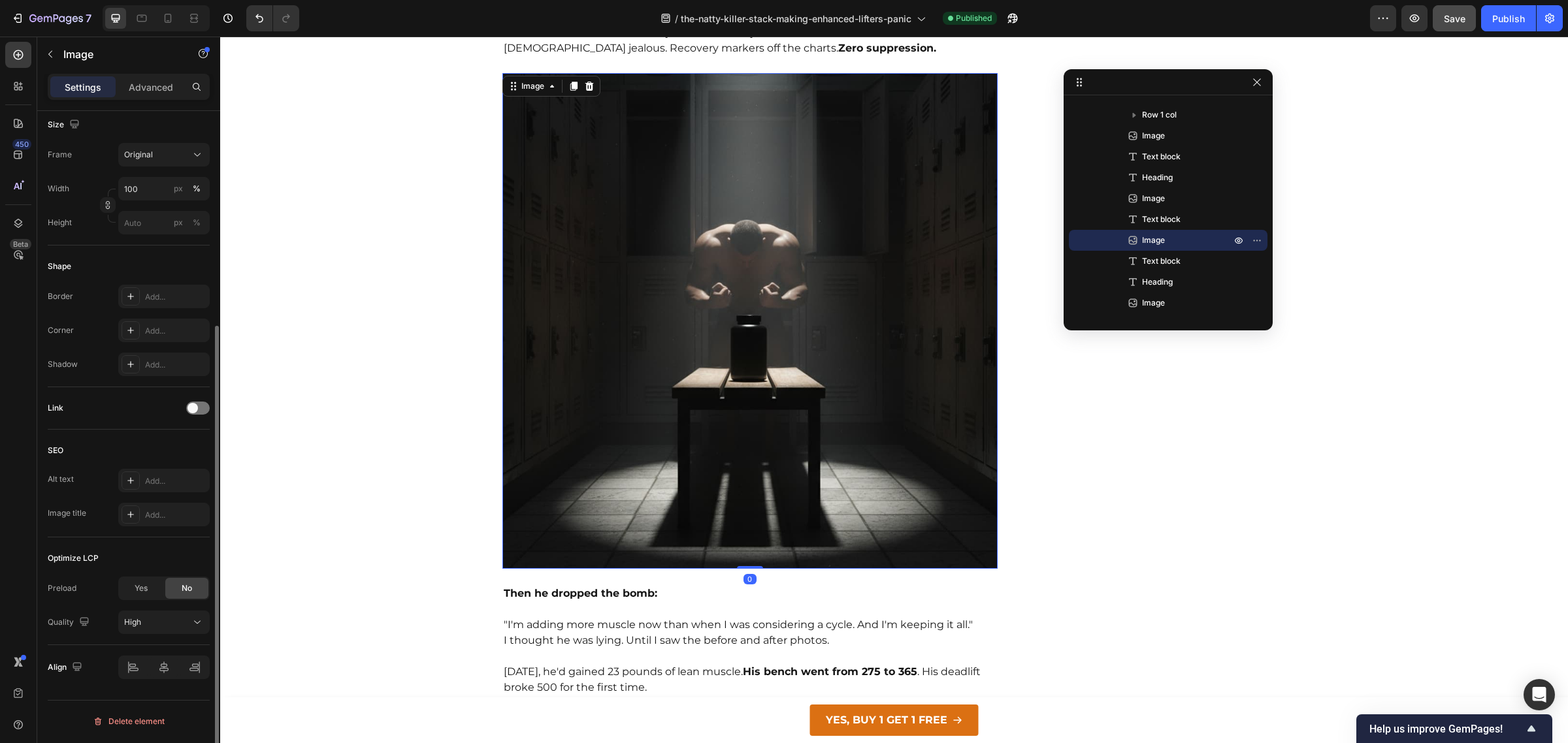
scroll to position [317, 0]
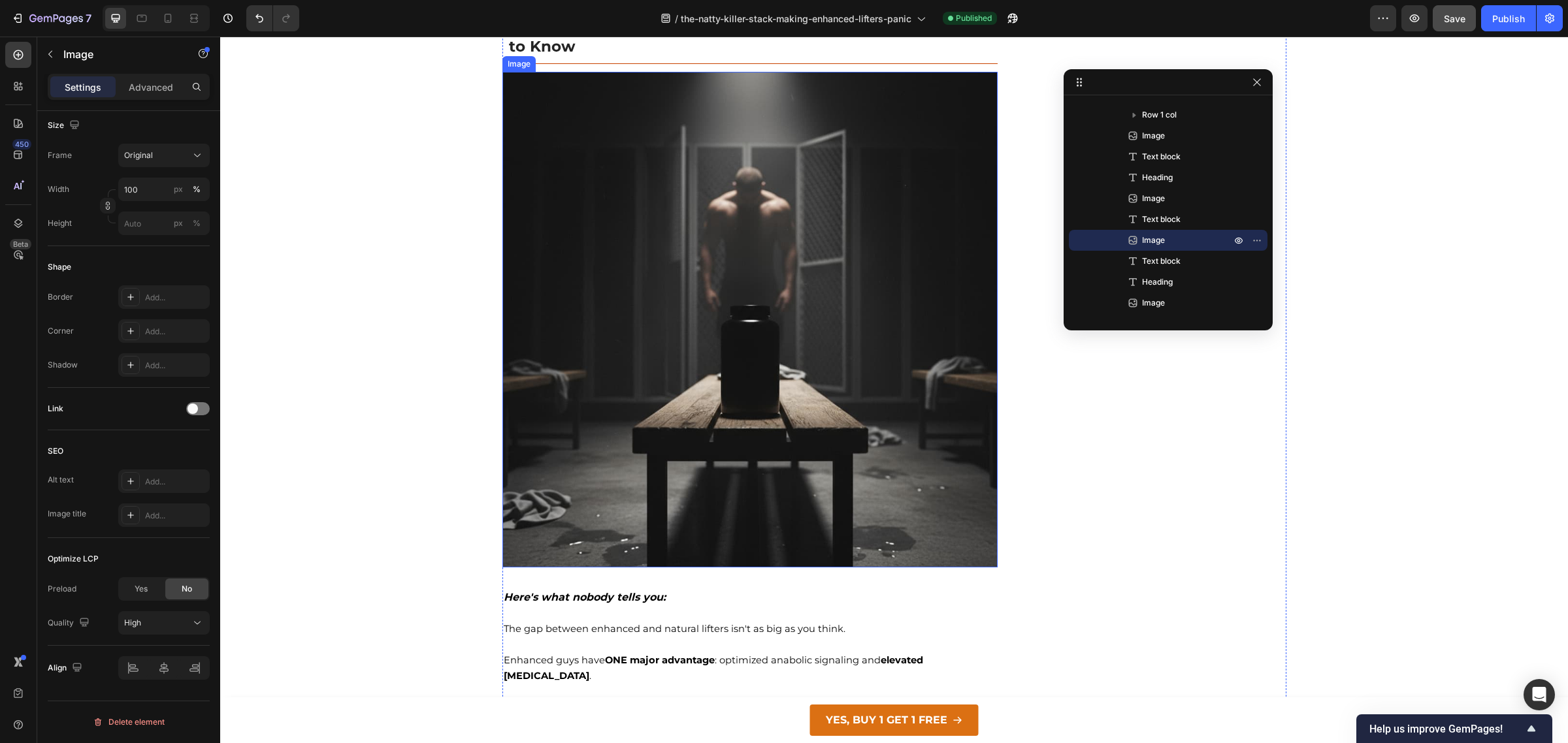
click at [668, 466] on img at bounding box center [750, 319] width 496 height 496
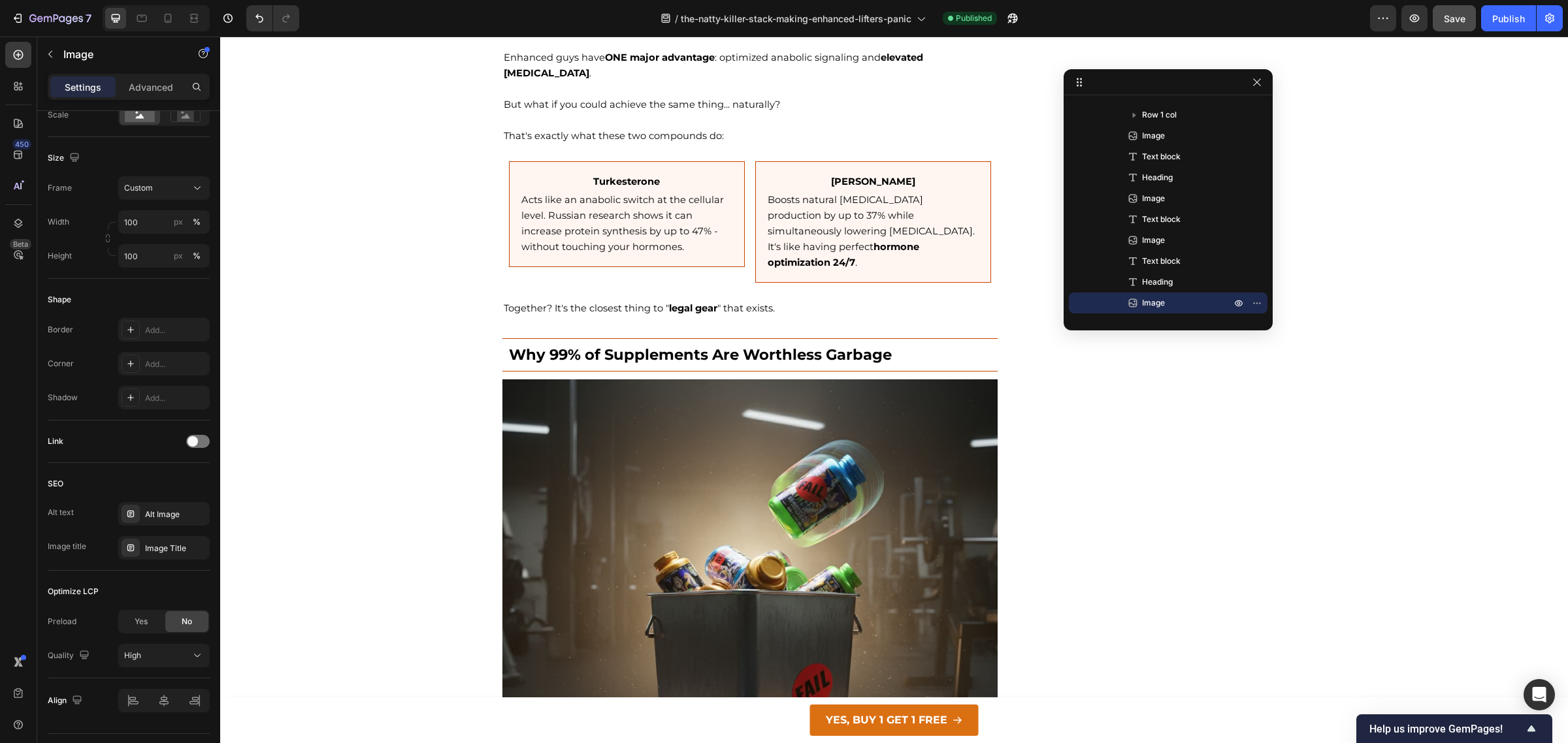
scroll to position [2991, 0]
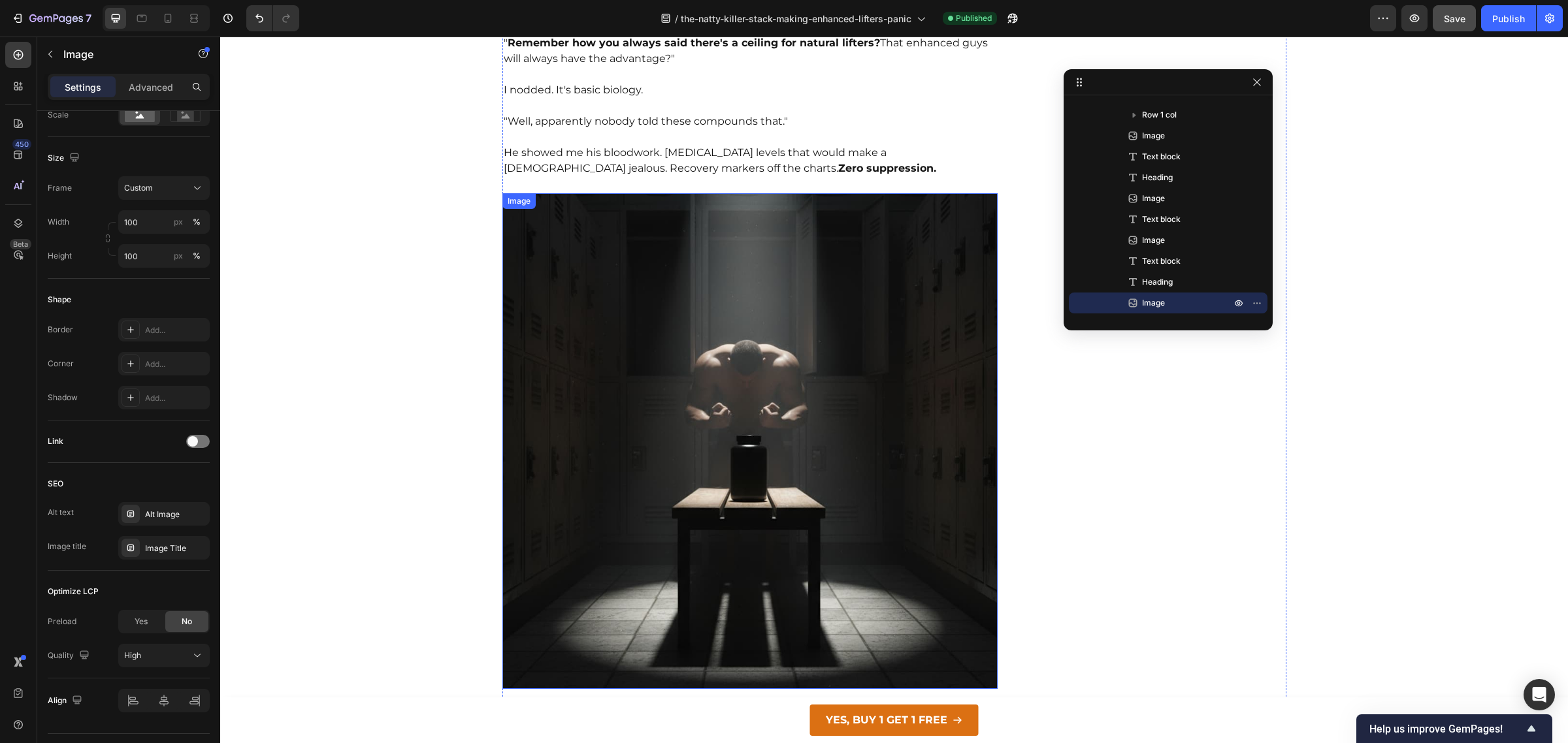
click at [651, 372] on img at bounding box center [750, 441] width 496 height 496
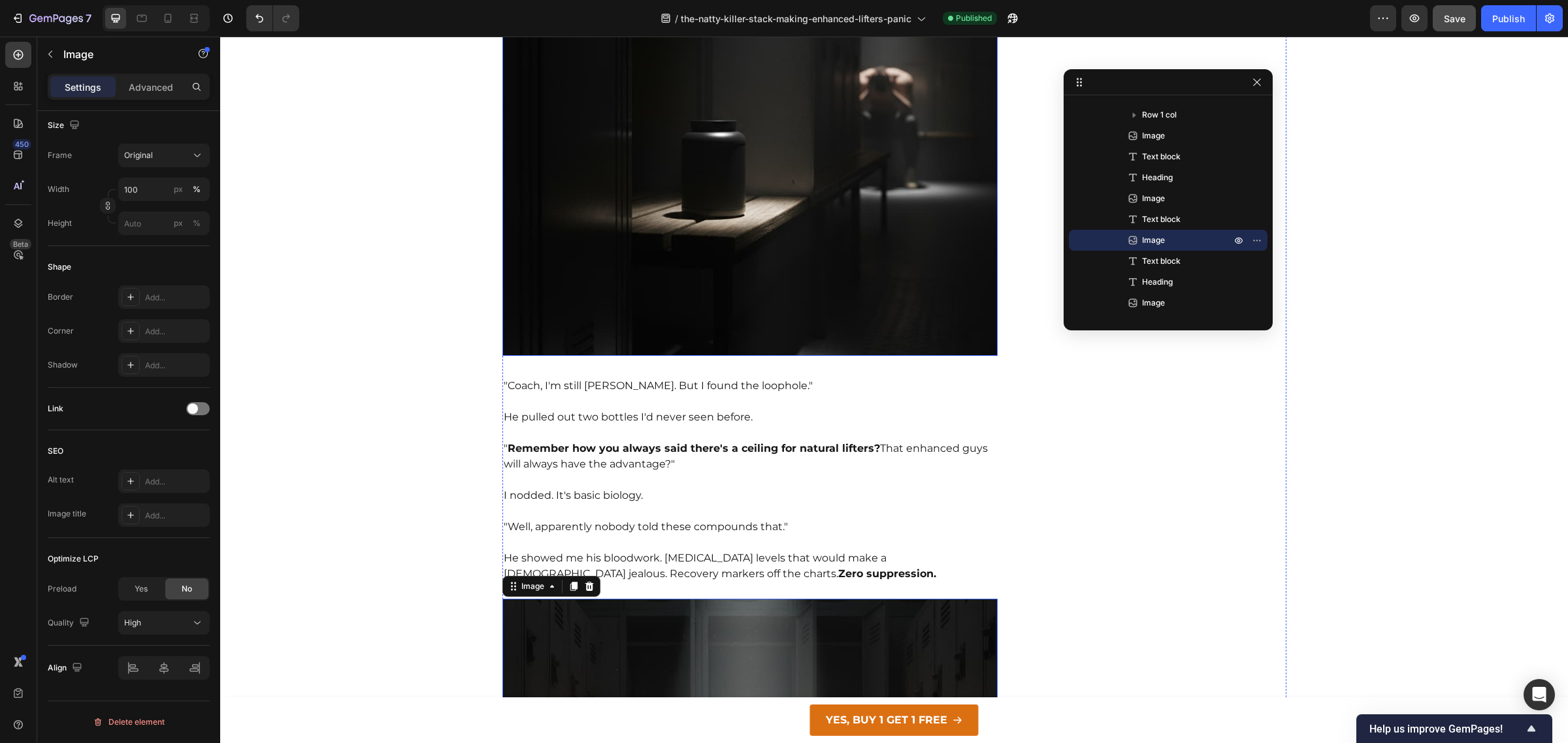
scroll to position [1122, 0]
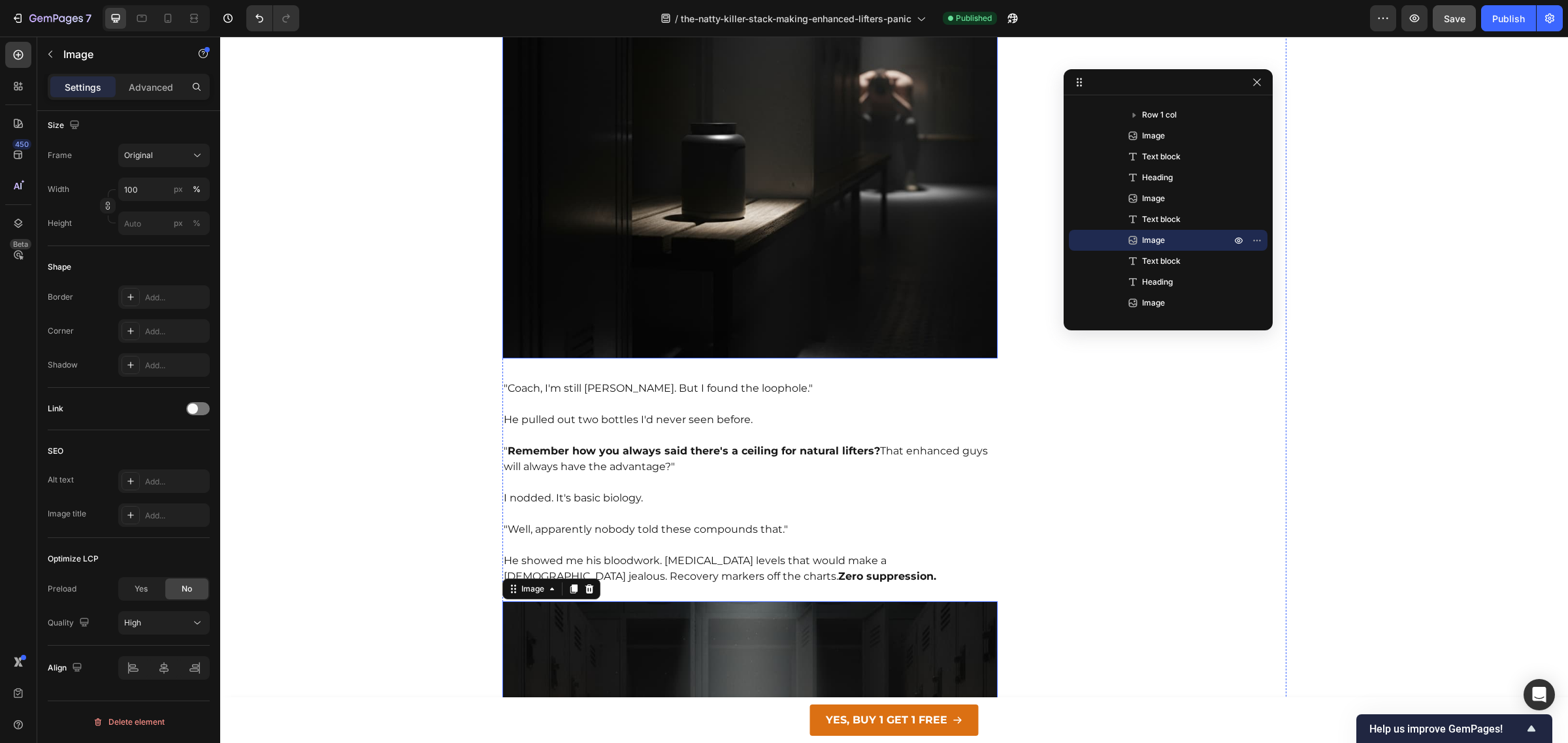
click at [695, 219] on img at bounding box center [750, 111] width 496 height 496
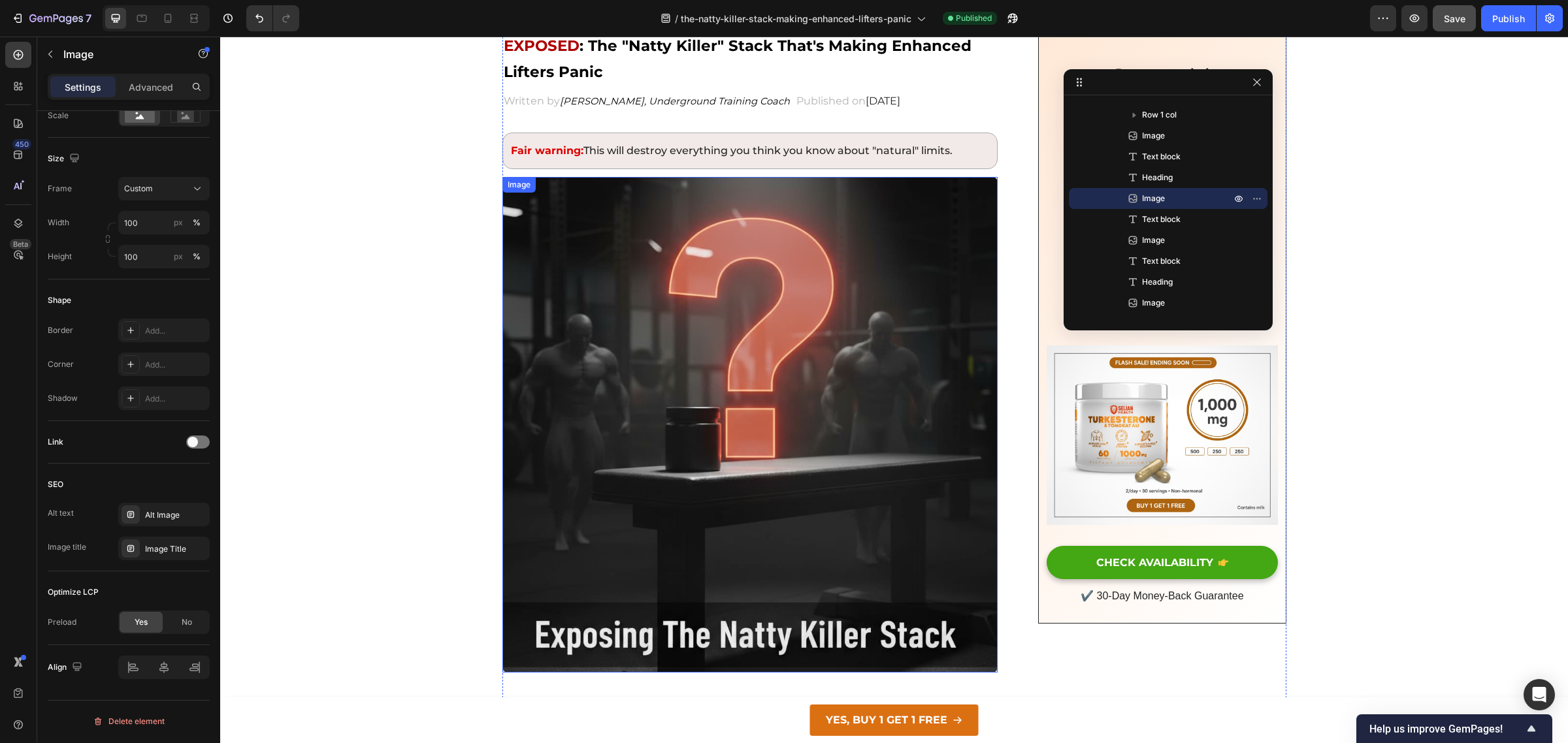
scroll to position [0, 0]
